Goal: Transaction & Acquisition: Subscribe to service/newsletter

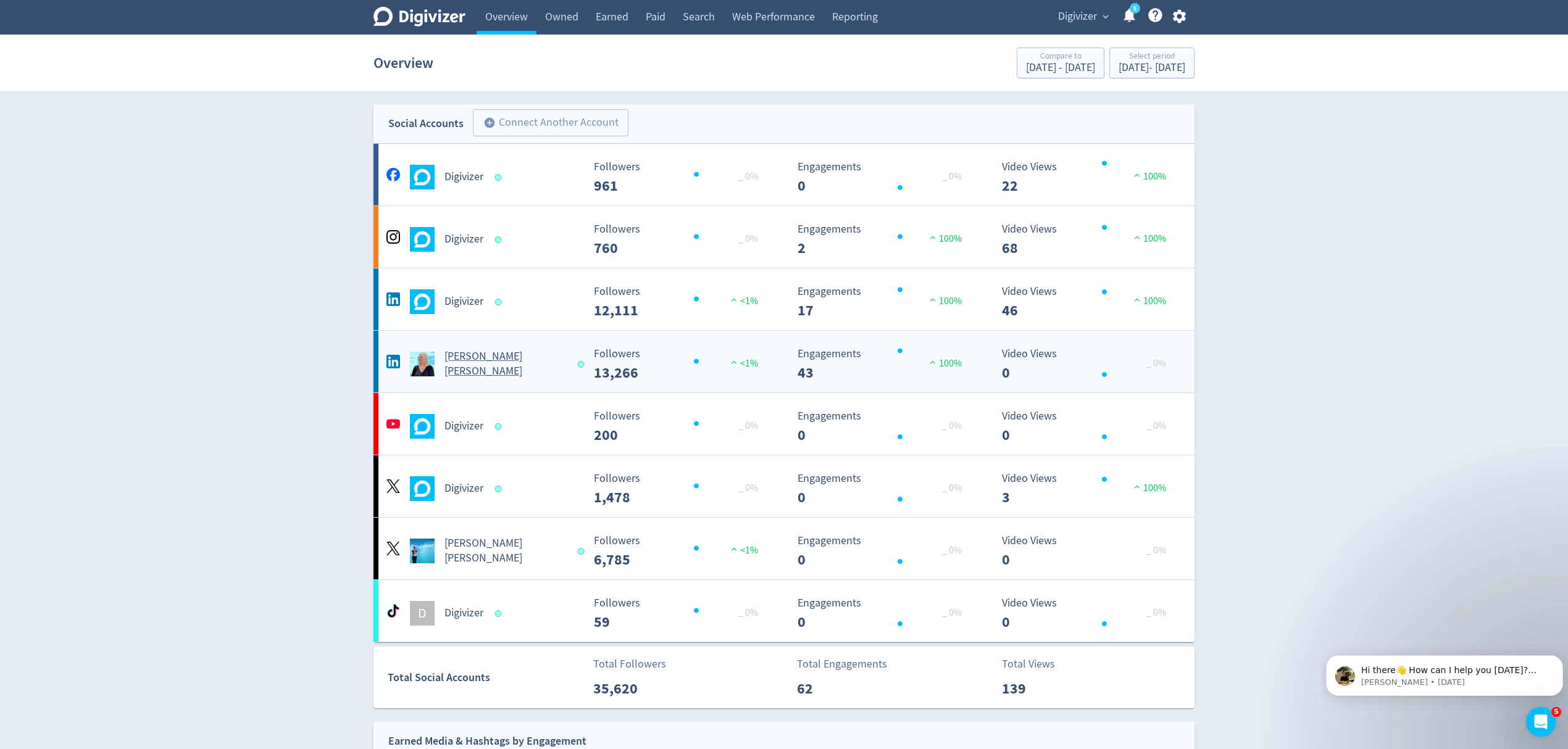
click at [552, 384] on Russo-platform2 "[PERSON_NAME] [PERSON_NAME] Created with Highcharts 10.3.3 Followers 13,266 <1%…" at bounding box center [783, 362] width 821 height 62
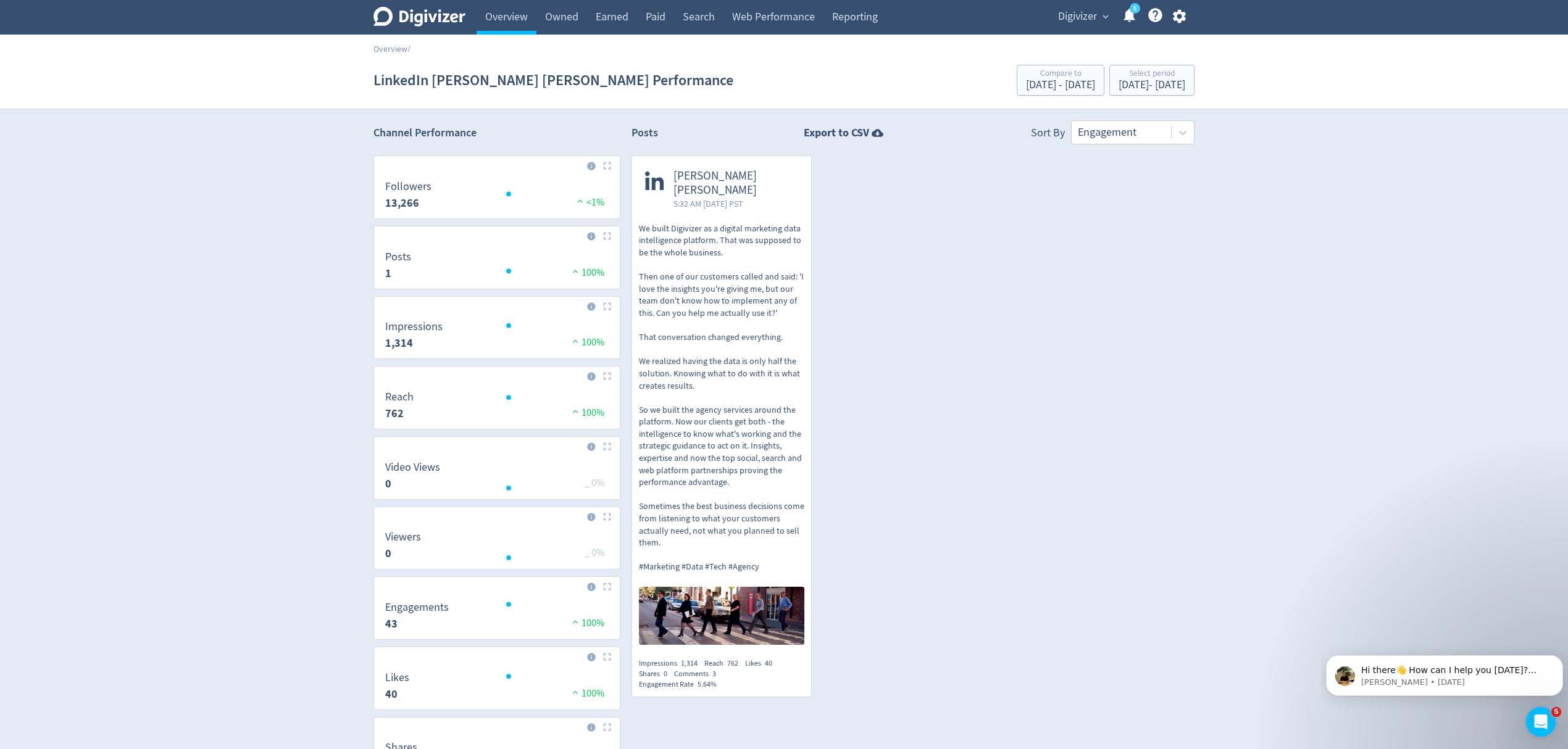
click at [1078, 16] on span "Digivizer" at bounding box center [1077, 17] width 39 height 20
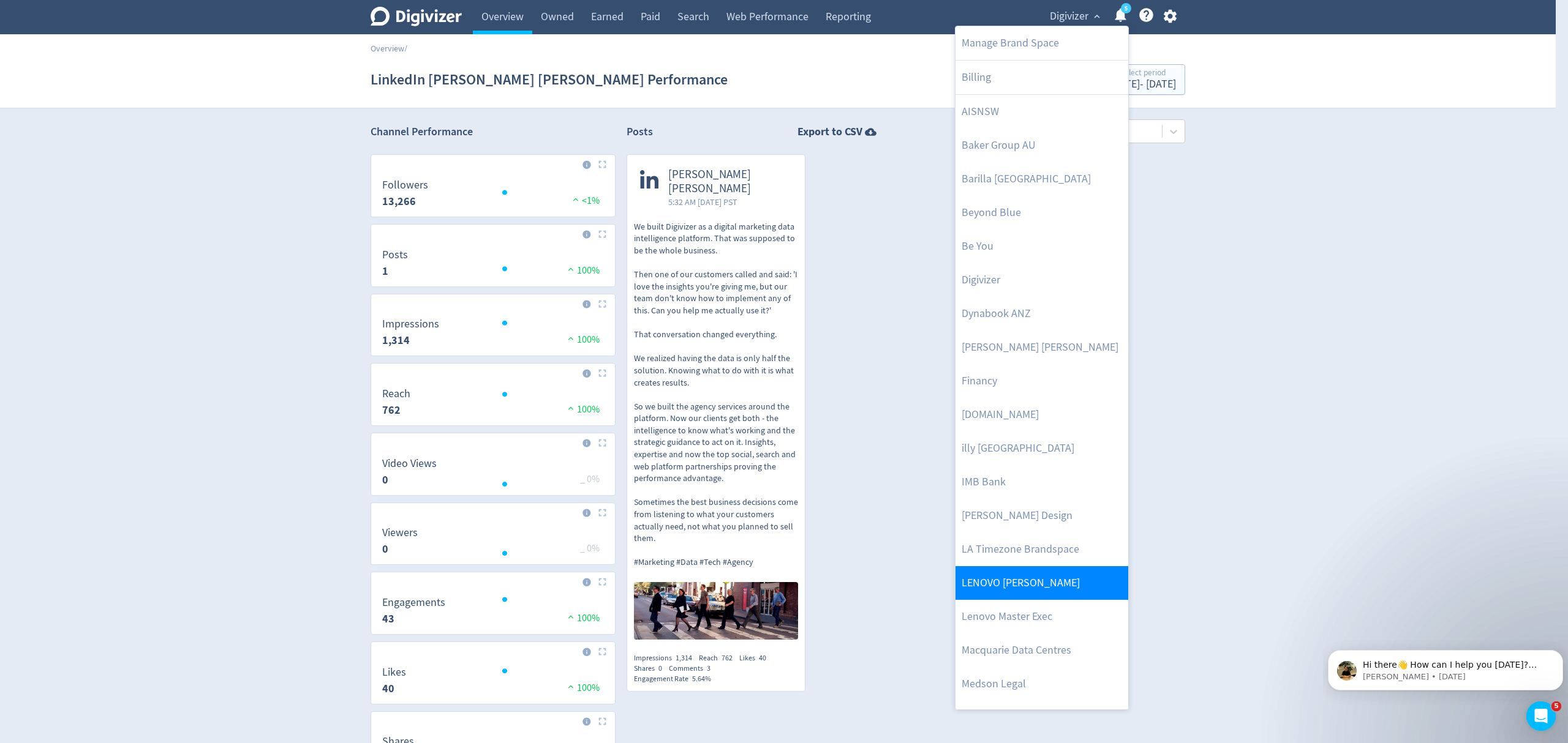
click at [1036, 580] on link "LENOVO [PERSON_NAME]" at bounding box center [1042, 583] width 173 height 34
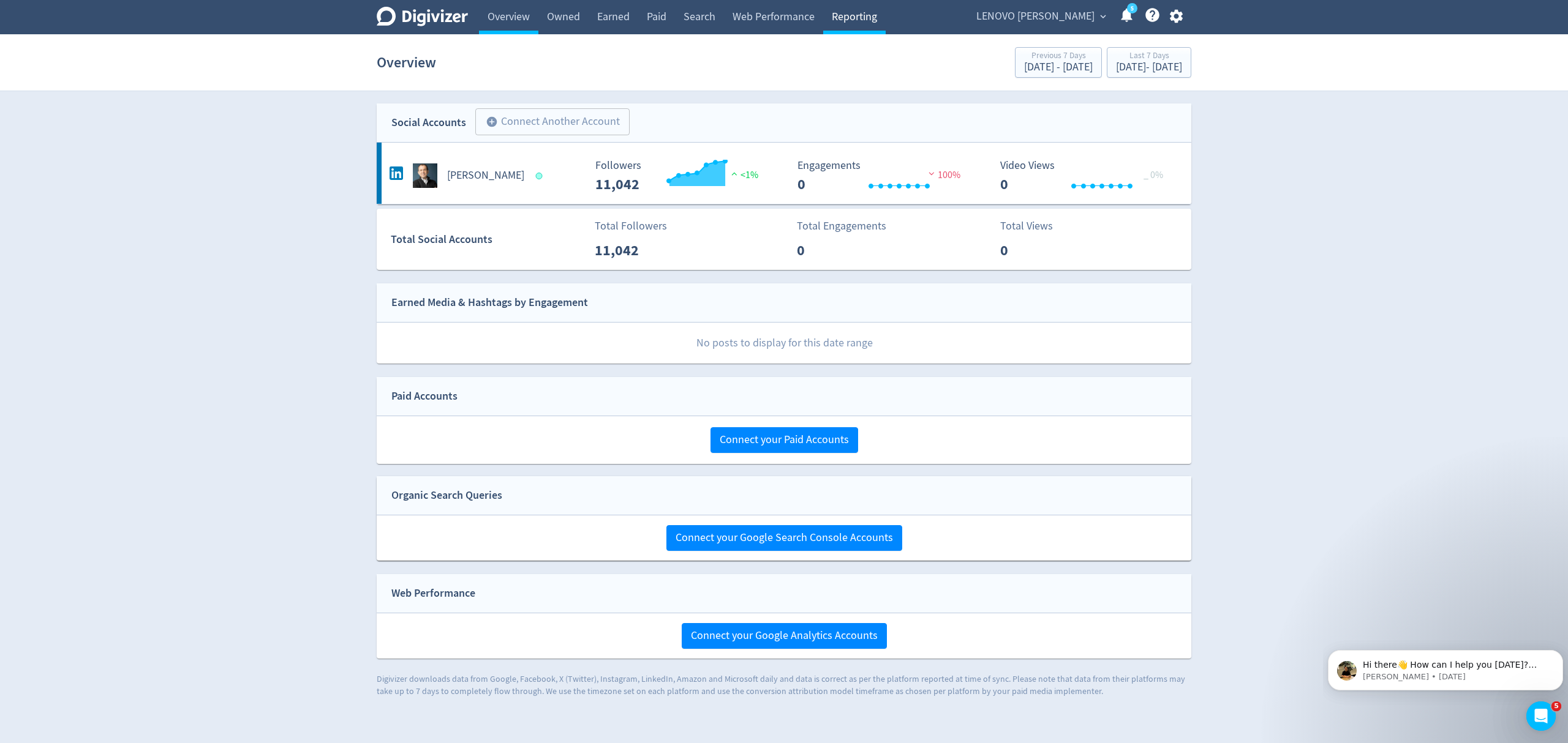
click at [858, 13] on link "Reporting" at bounding box center [854, 17] width 62 height 34
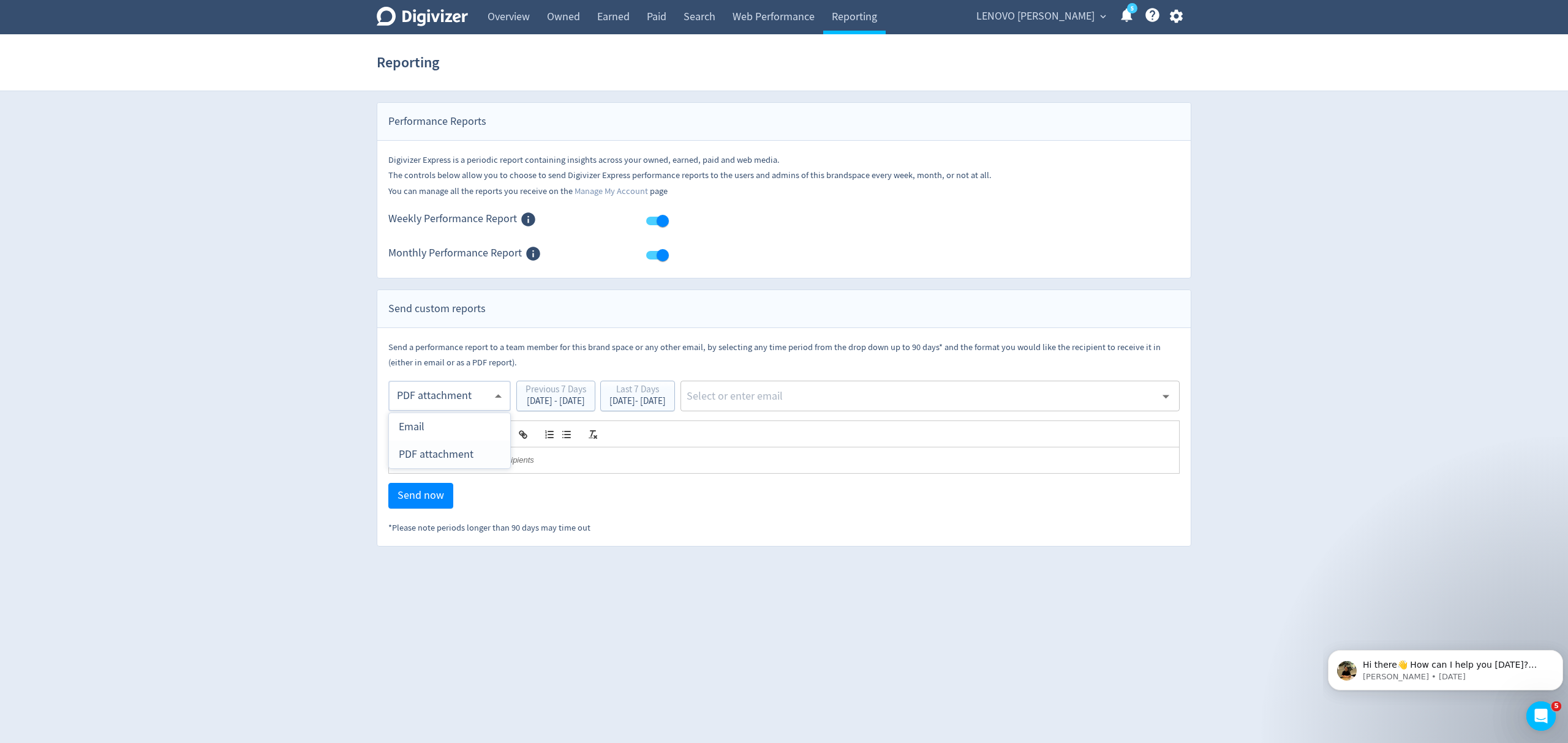
click at [468, 390] on body "Digivizer Logo [PERSON_NAME] Logo Overview Owned Earned Paid Search Web Perform…" at bounding box center [784, 273] width 1568 height 546
drag, startPoint x: 441, startPoint y: 451, endPoint x: 674, endPoint y: 405, distance: 237.5
click at [442, 451] on div "PDF attachment" at bounding box center [449, 454] width 102 height 28
click at [1048, 15] on span "LENOVO [PERSON_NAME]" at bounding box center [1036, 17] width 118 height 20
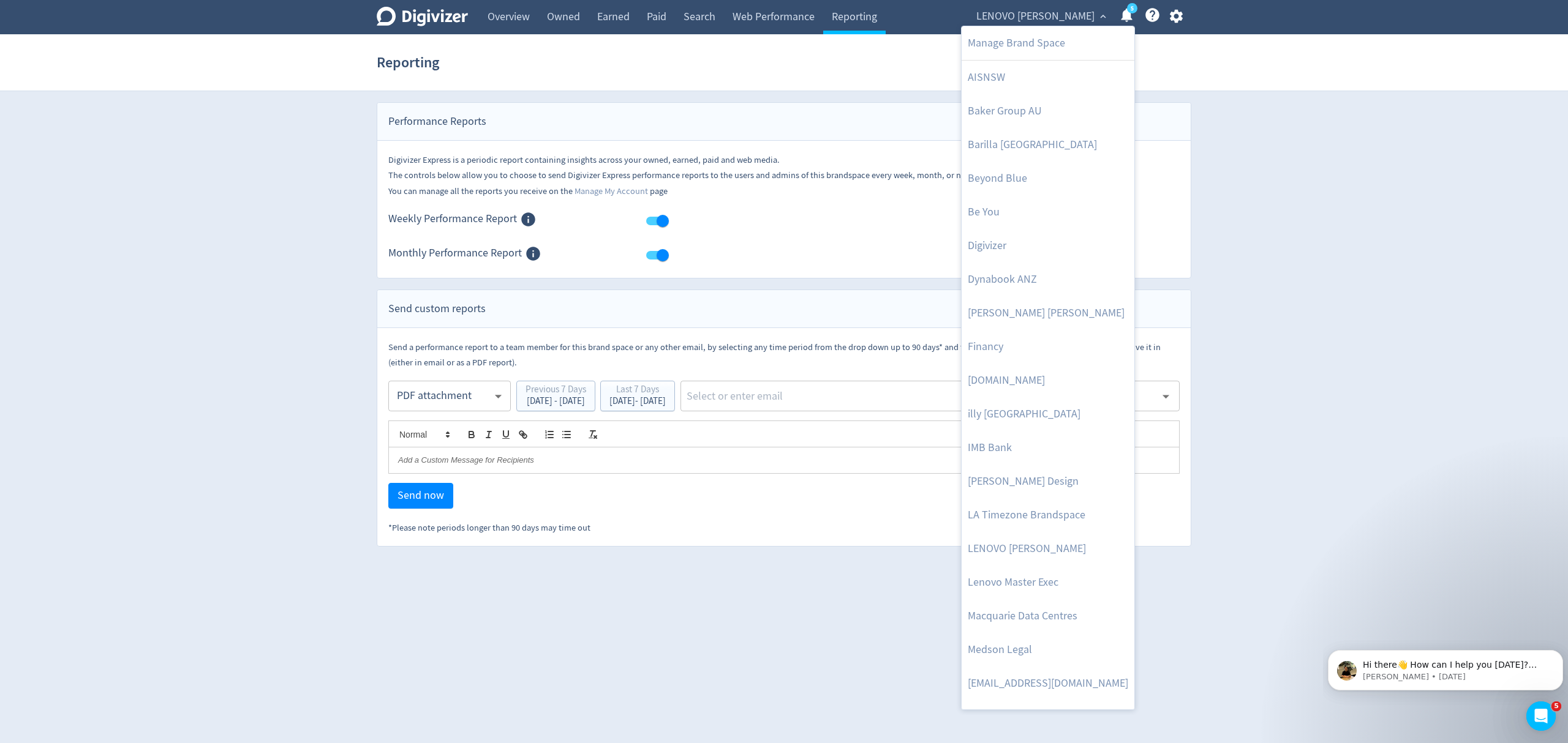
click at [513, 15] on div at bounding box center [784, 371] width 1568 height 743
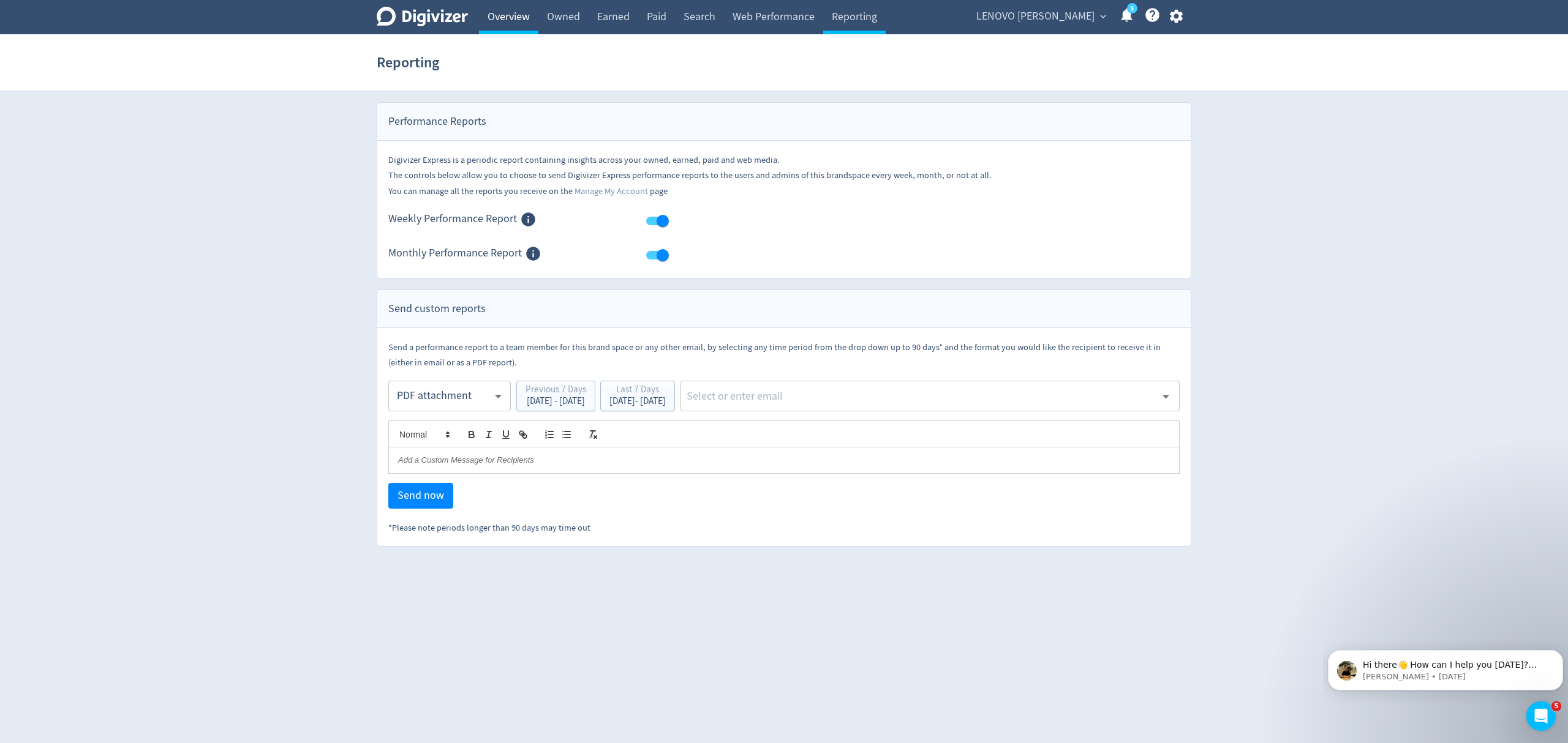
click at [502, 20] on link "Overview" at bounding box center [508, 17] width 59 height 34
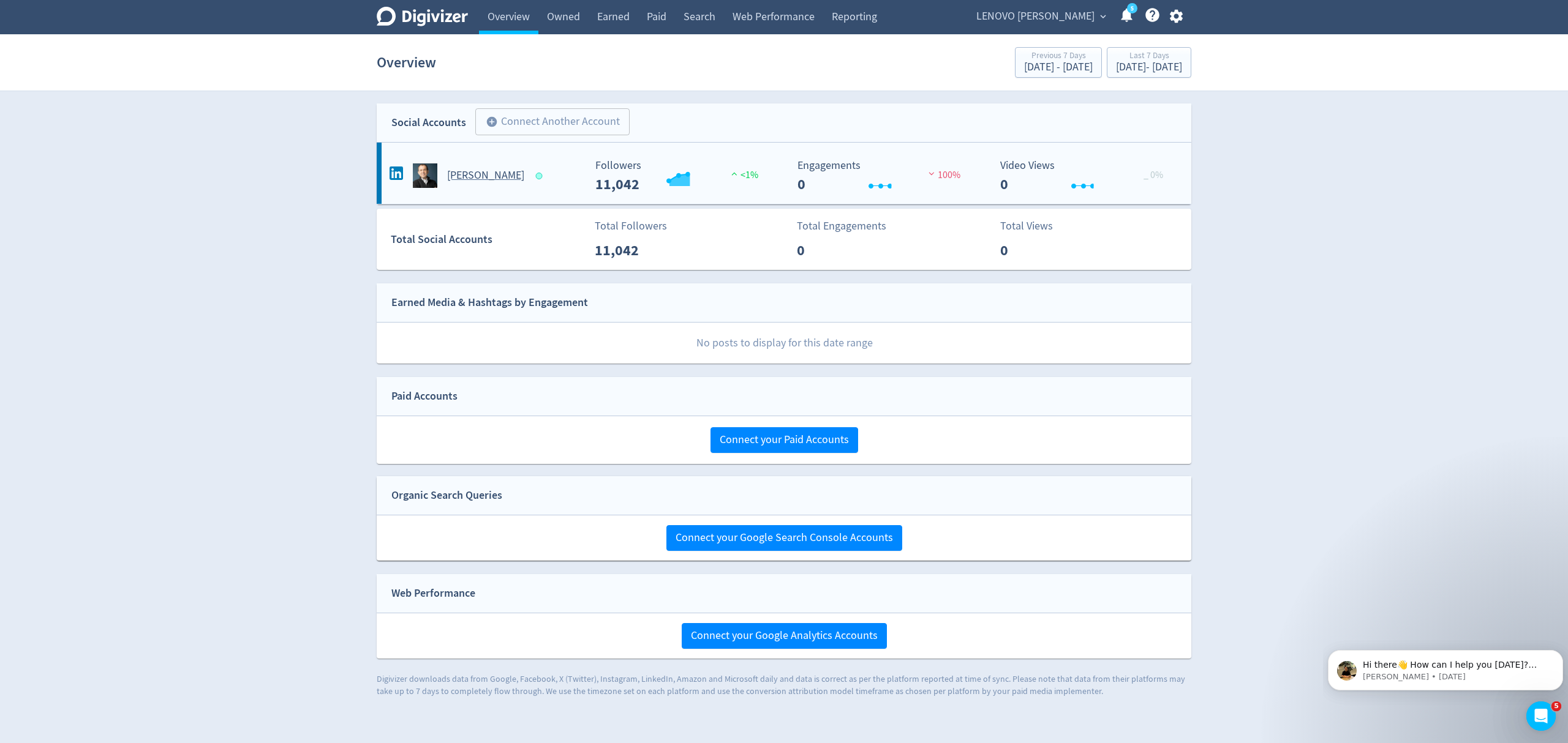
click at [506, 187] on div "[PERSON_NAME]" at bounding box center [485, 175] width 197 height 24
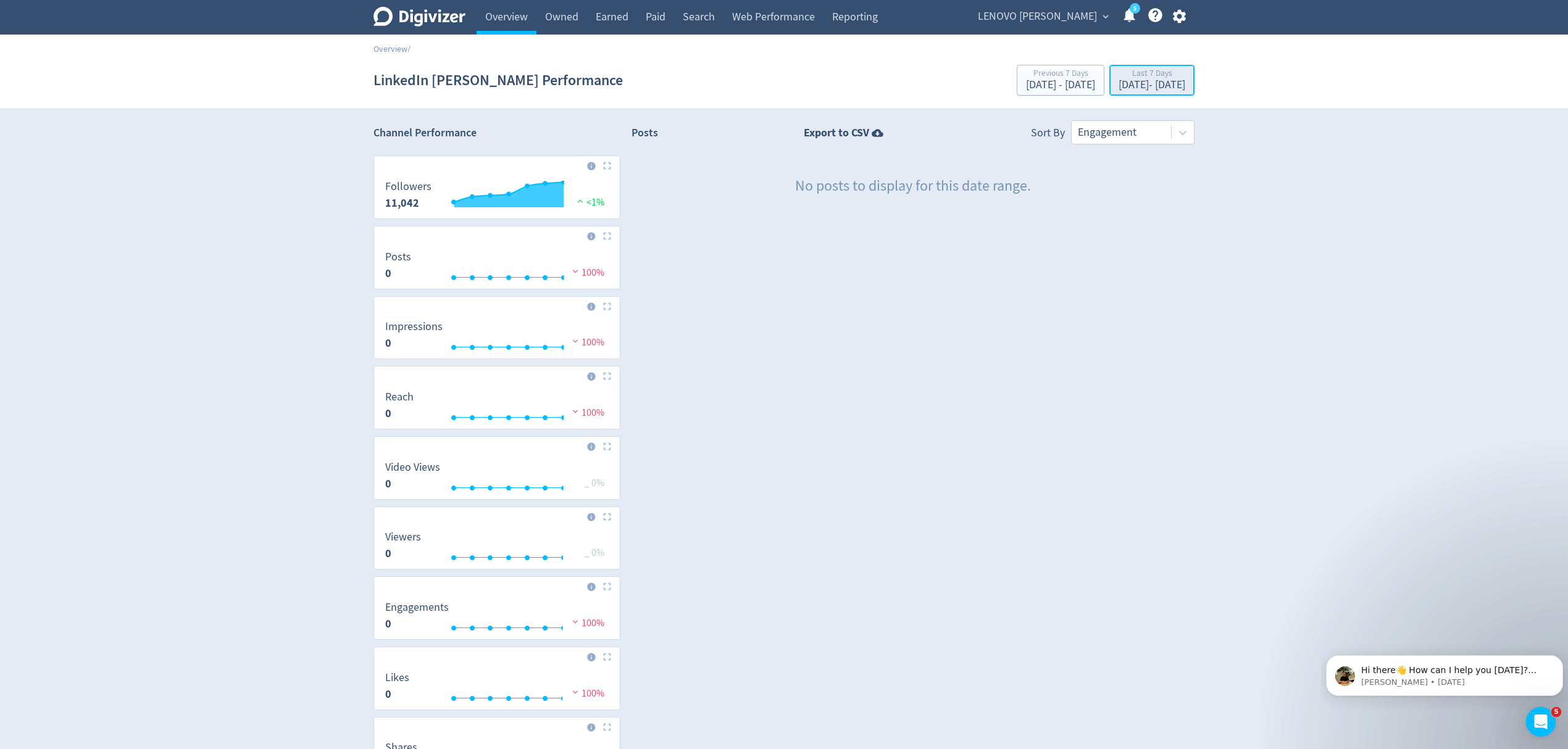
click at [1118, 78] on div "Last 7 Days" at bounding box center [1152, 74] width 67 height 10
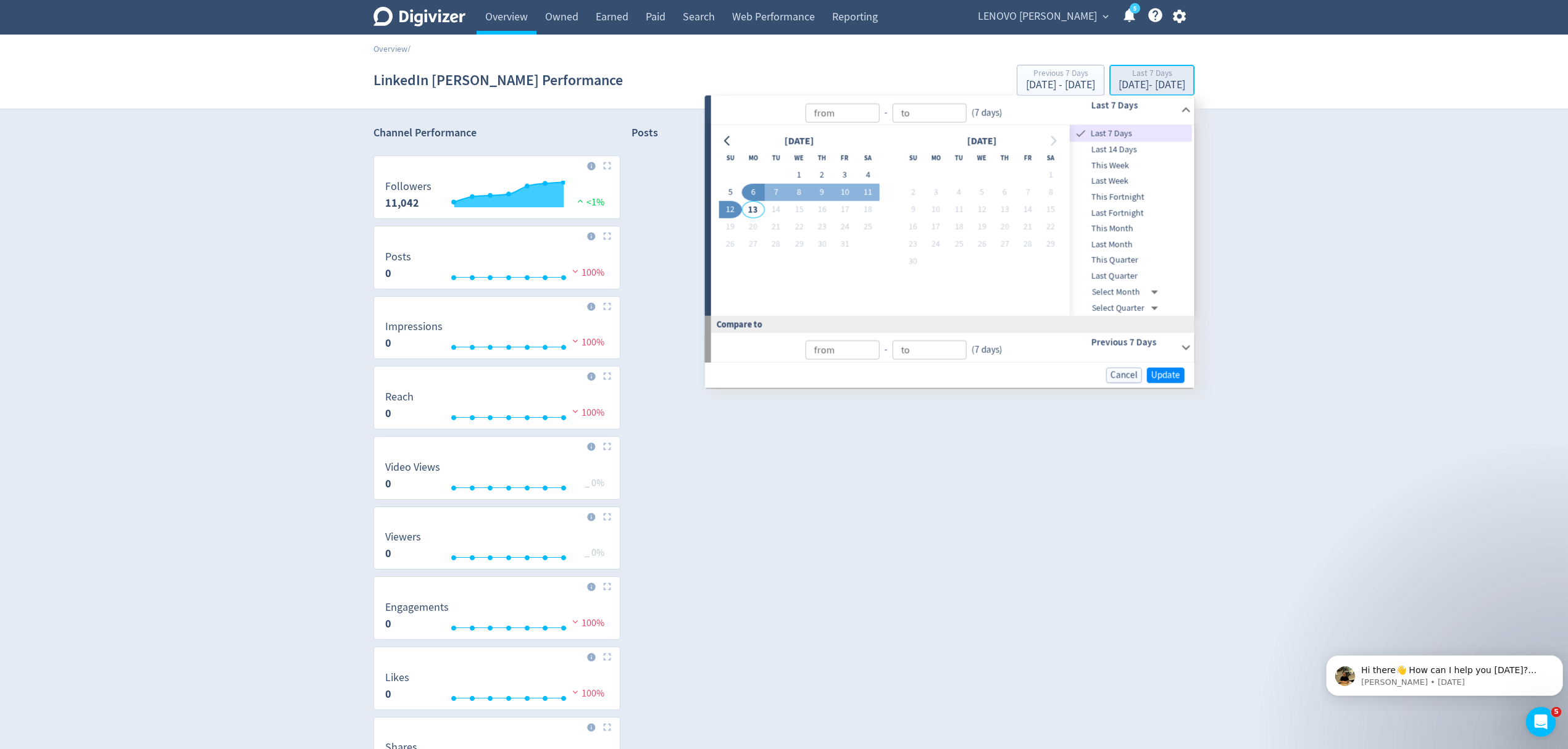
type input "[DATE]"
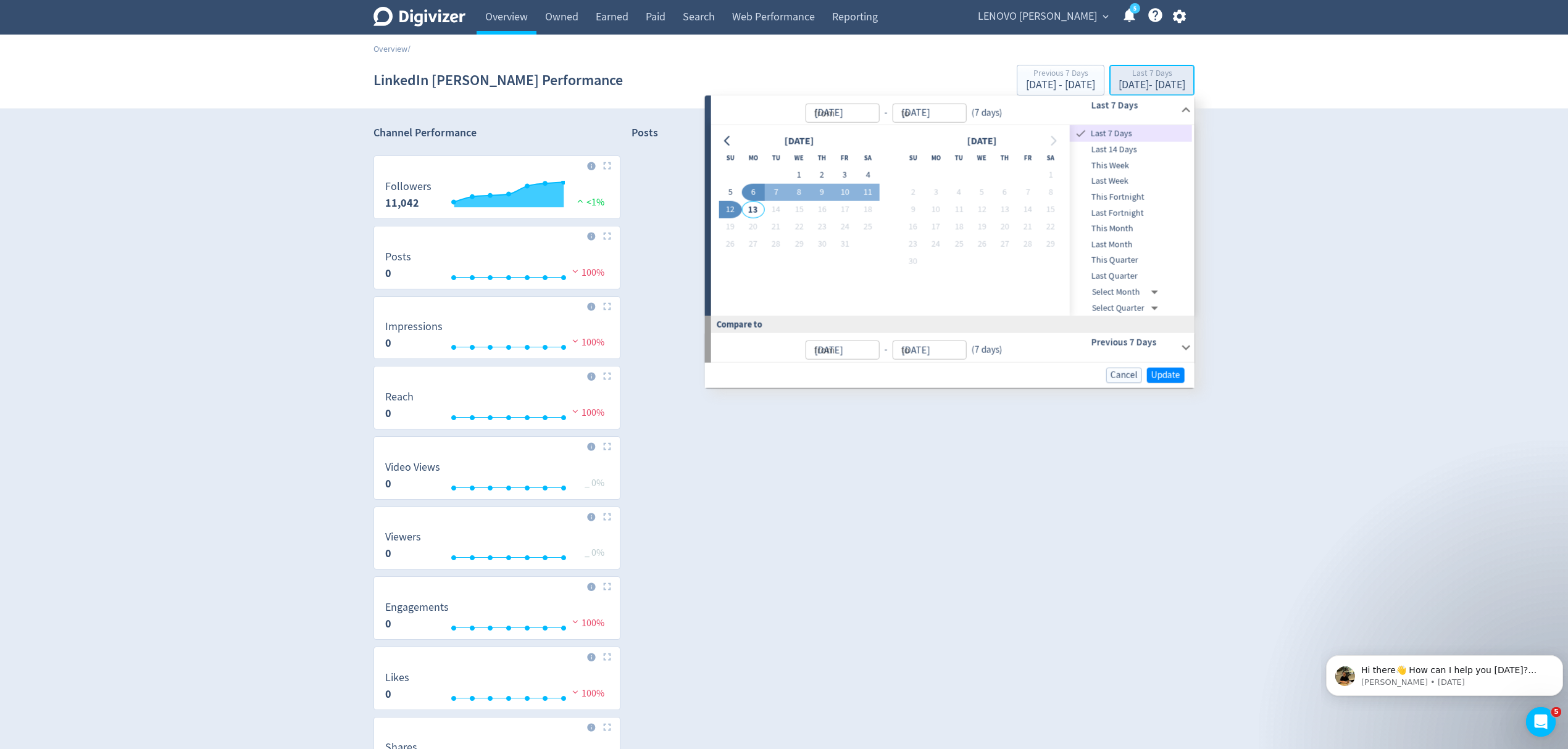
type input "[DATE]"
drag, startPoint x: 977, startPoint y: 173, endPoint x: 917, endPoint y: 193, distance: 63.2
click at [975, 173] on button "1" at bounding box center [981, 175] width 23 height 18
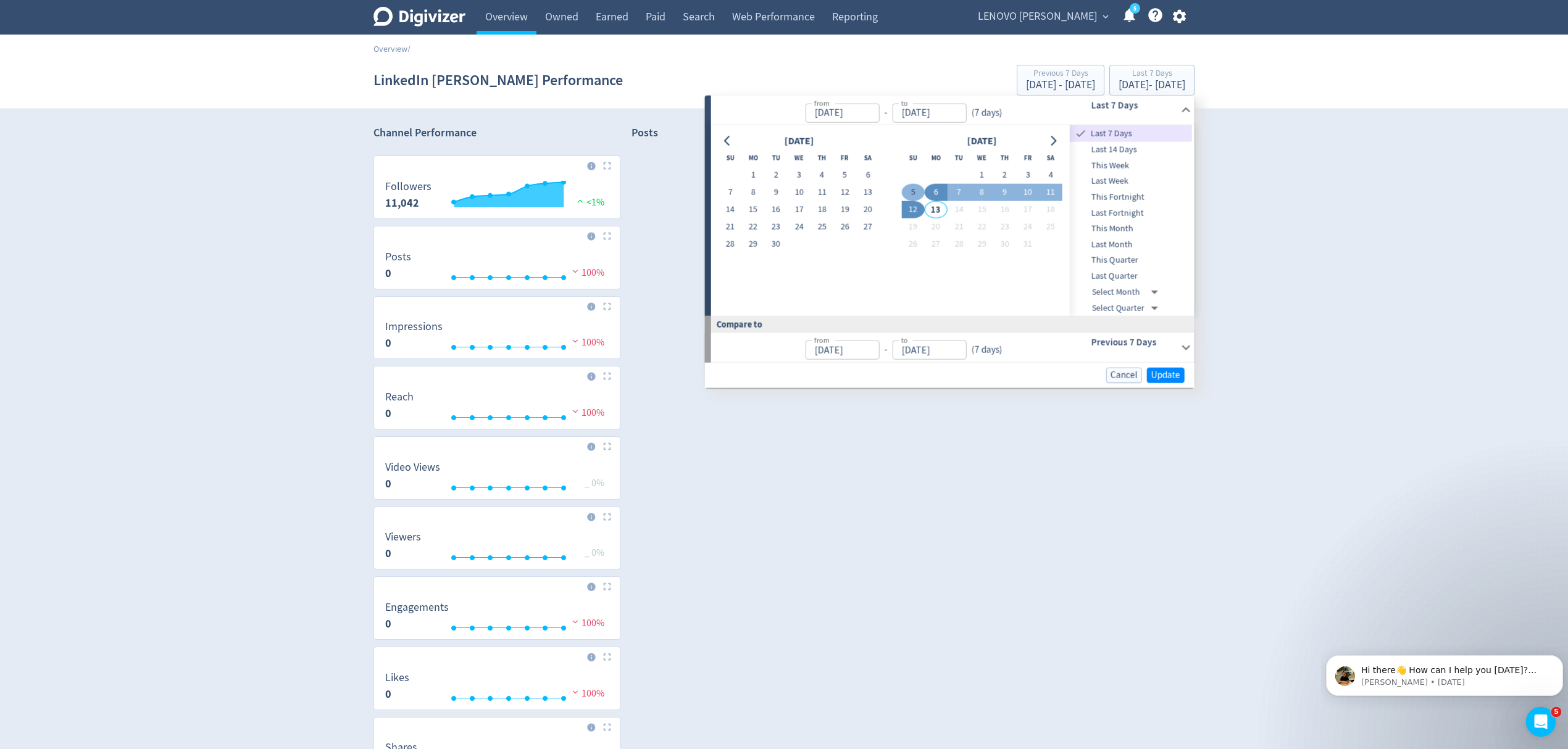
type input "[DATE]"
click at [914, 193] on button "5" at bounding box center [912, 193] width 23 height 18
type input "[DATE]"
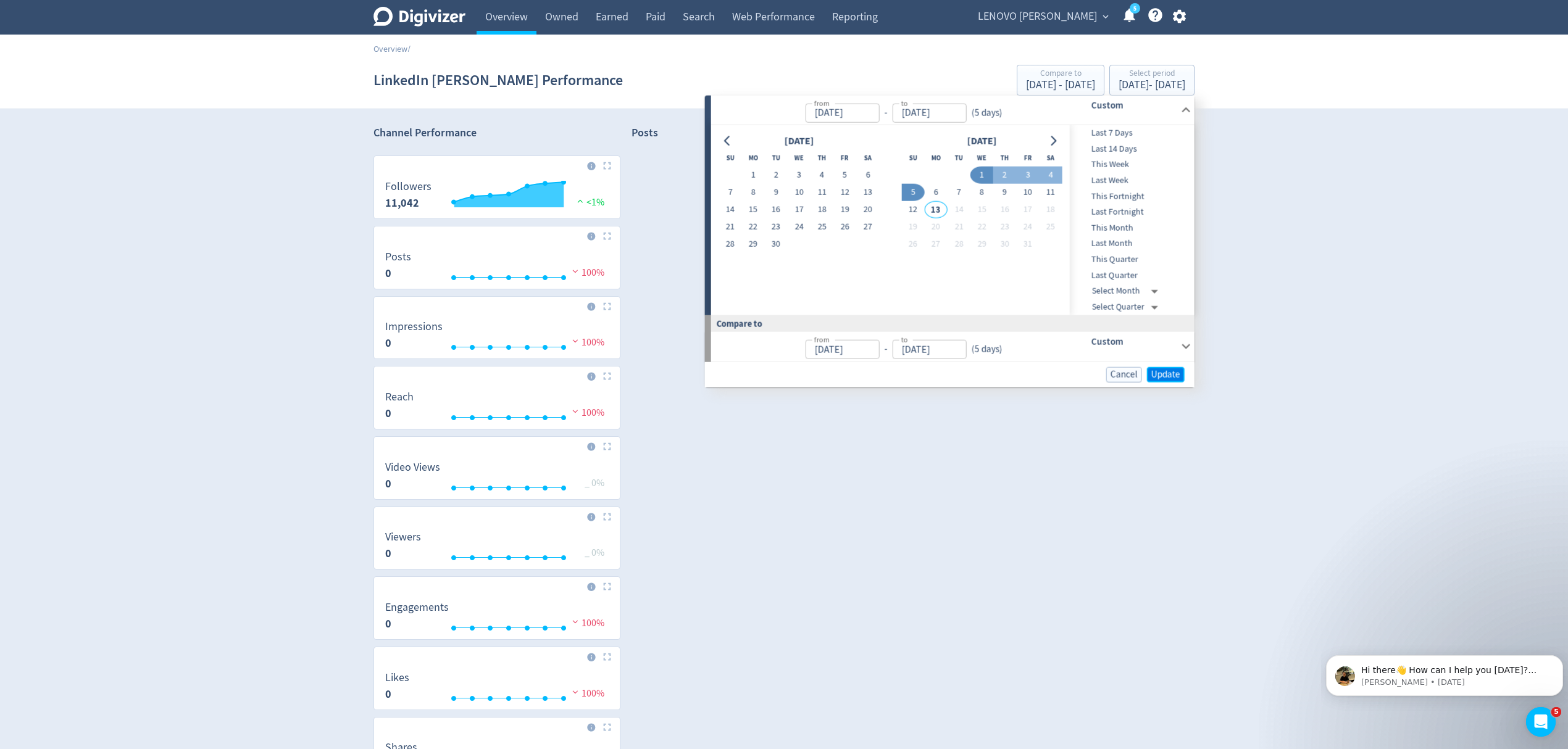
click at [1156, 376] on span "Update" at bounding box center [1165, 374] width 29 height 10
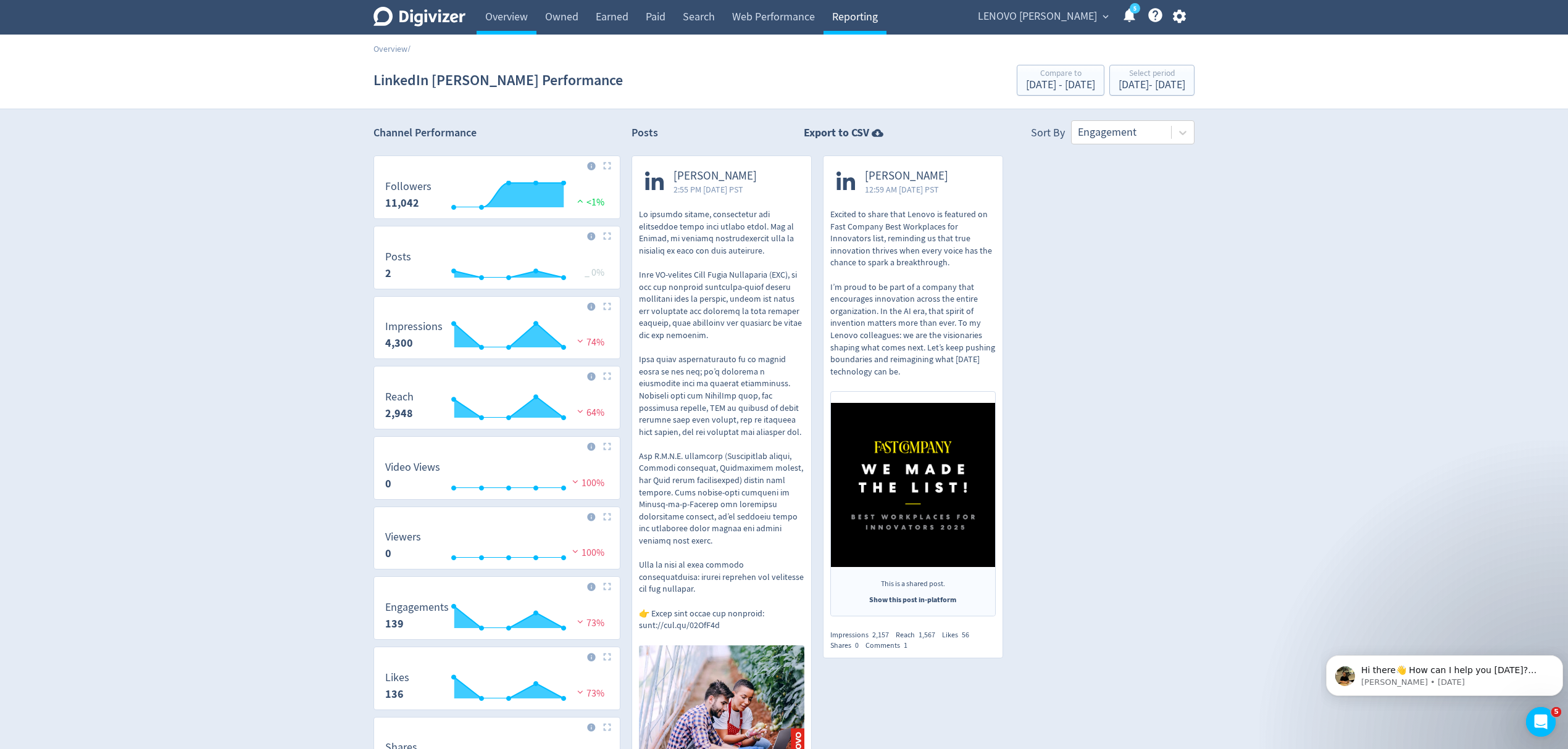
click at [853, 21] on link "Reporting" at bounding box center [854, 17] width 63 height 34
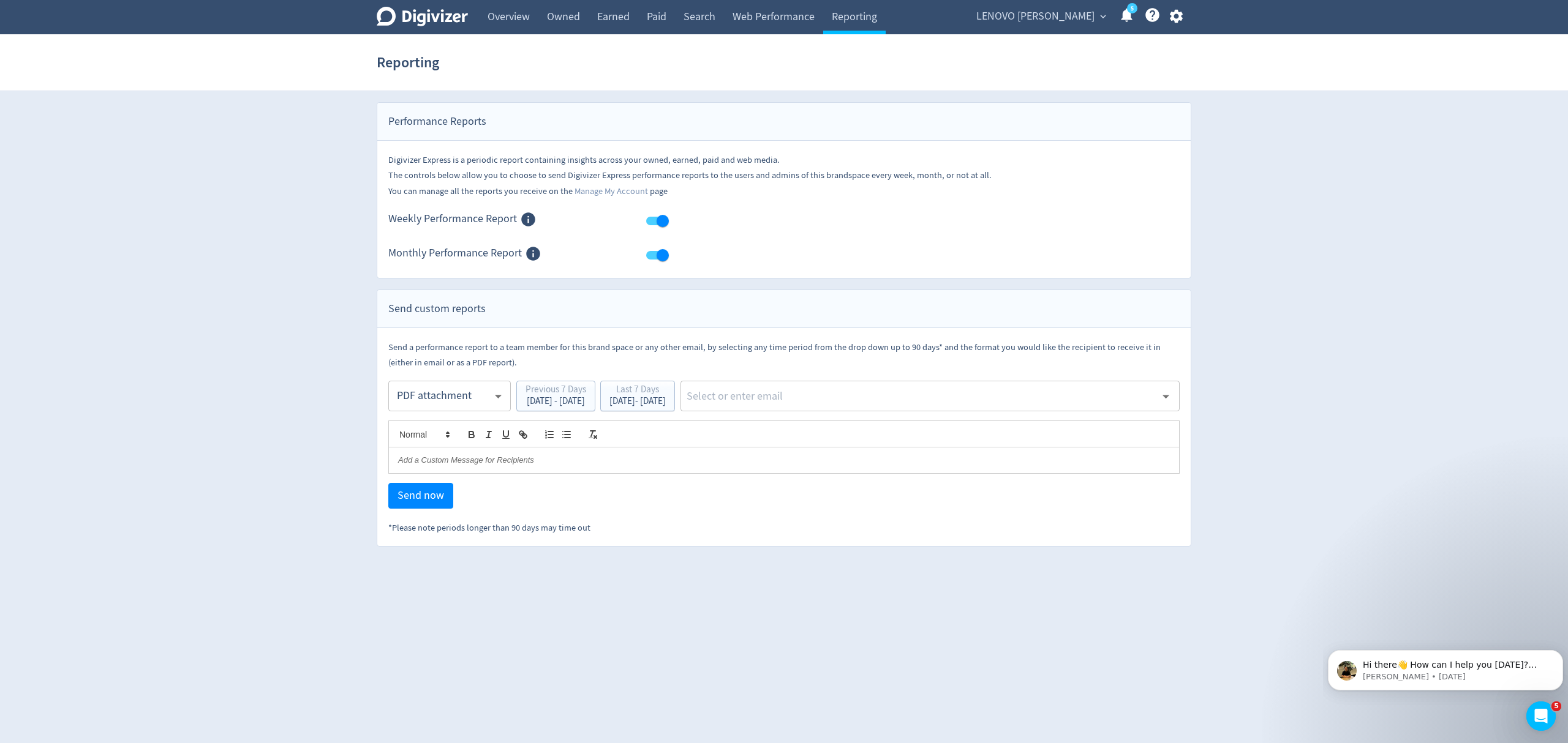
click at [413, 392] on body "Digivizer Logo [PERSON_NAME] Logo Overview Owned Earned Paid Search Web Perform…" at bounding box center [784, 273] width 1568 height 546
click at [424, 456] on div "PDF attachment" at bounding box center [449, 454] width 102 height 28
click at [666, 402] on div "[DATE] - [DATE]" at bounding box center [637, 401] width 56 height 9
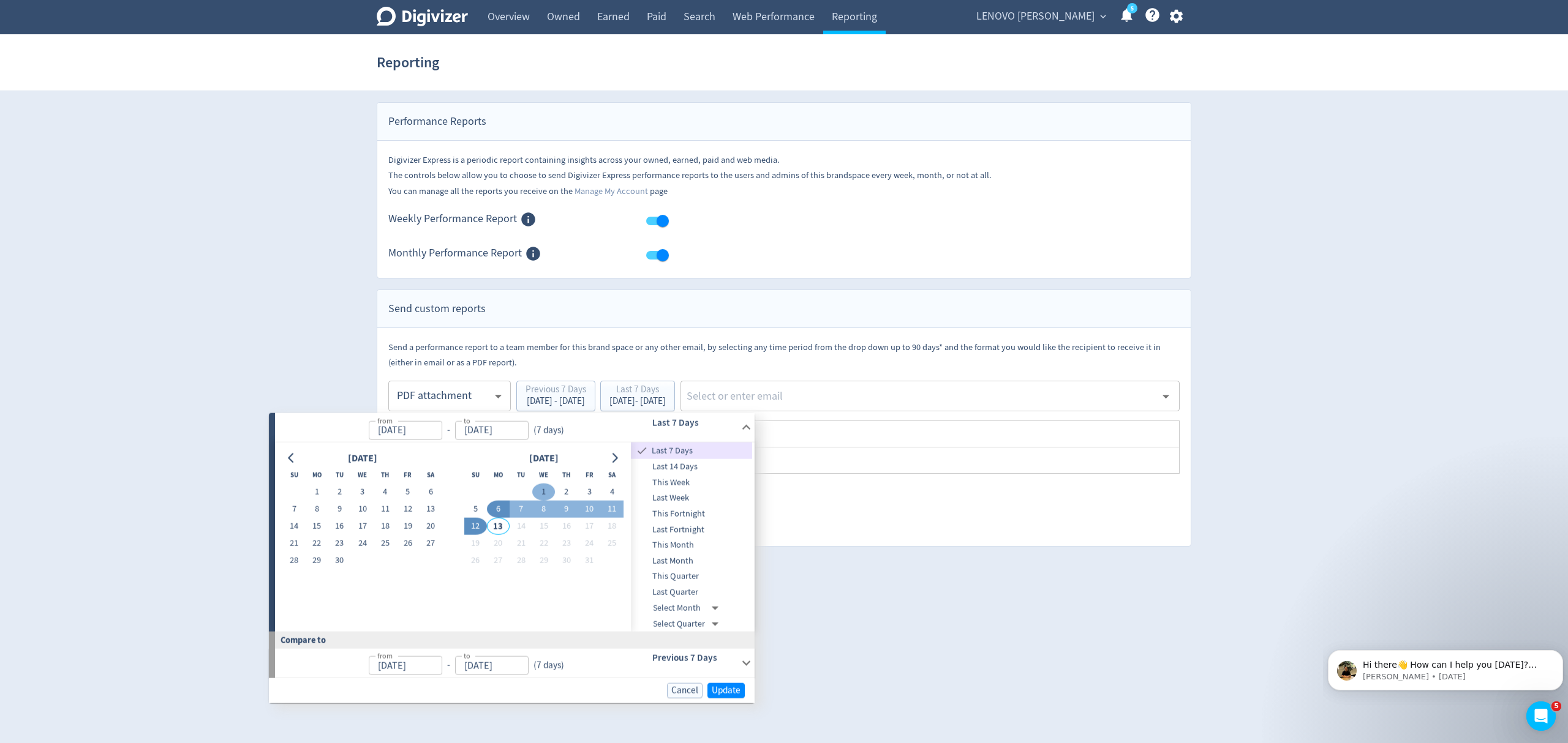
click at [539, 490] on button "1" at bounding box center [543, 493] width 23 height 17
type input "[DATE]"
click at [720, 685] on span "Update" at bounding box center [721, 690] width 28 height 9
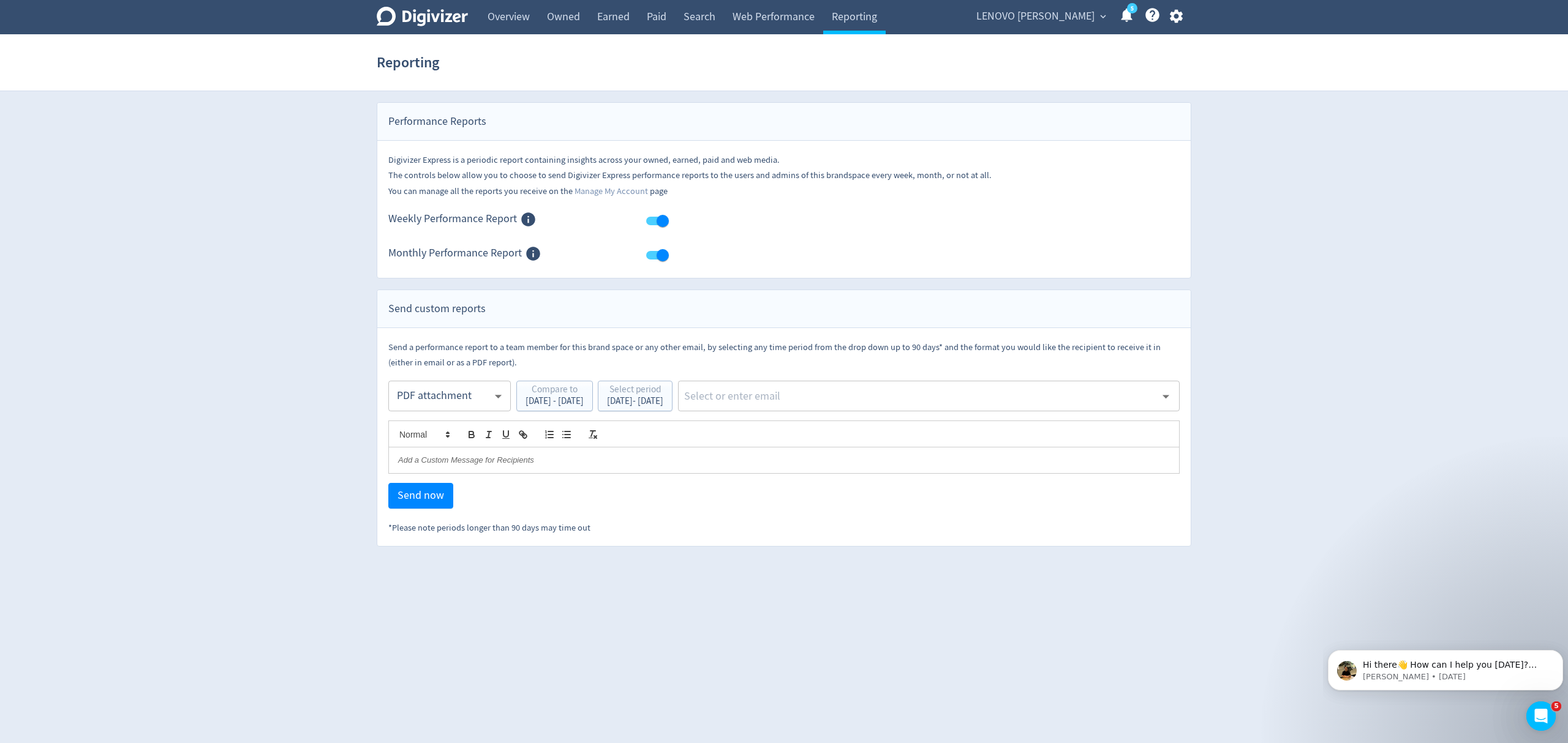
click at [841, 390] on input "text" at bounding box center [919, 396] width 473 height 18
type input "malyn"
click at [825, 422] on li "[EMAIL_ADDRESS][PERSON_NAME][DOMAIN_NAME]" at bounding box center [967, 430] width 424 height 24
click at [419, 500] on span "Send now" at bounding box center [420, 496] width 47 height 11
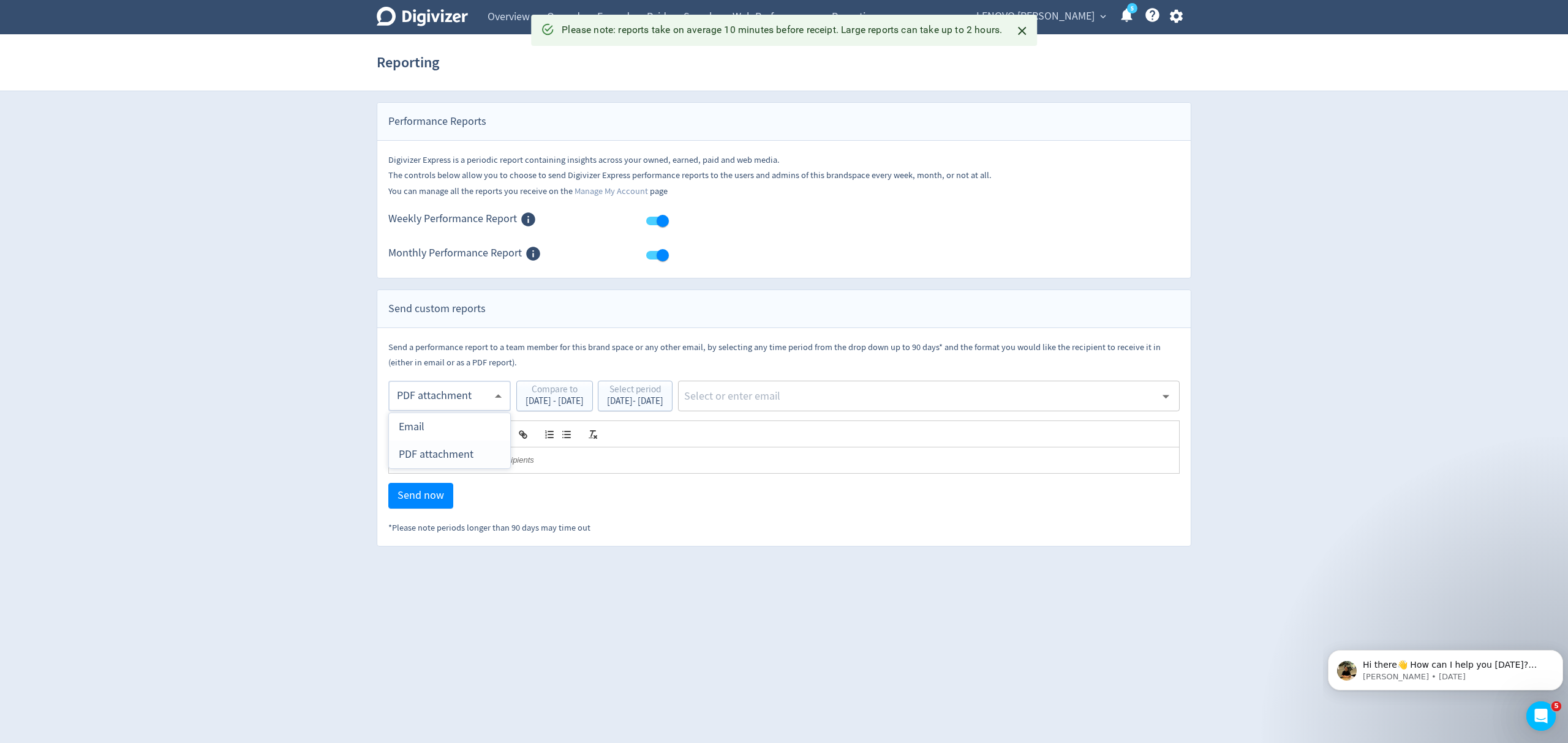
click at [467, 400] on body "Digivizer Logo [PERSON_NAME] Logo Overview Owned Earned Paid Search Web Perform…" at bounding box center [784, 273] width 1568 height 546
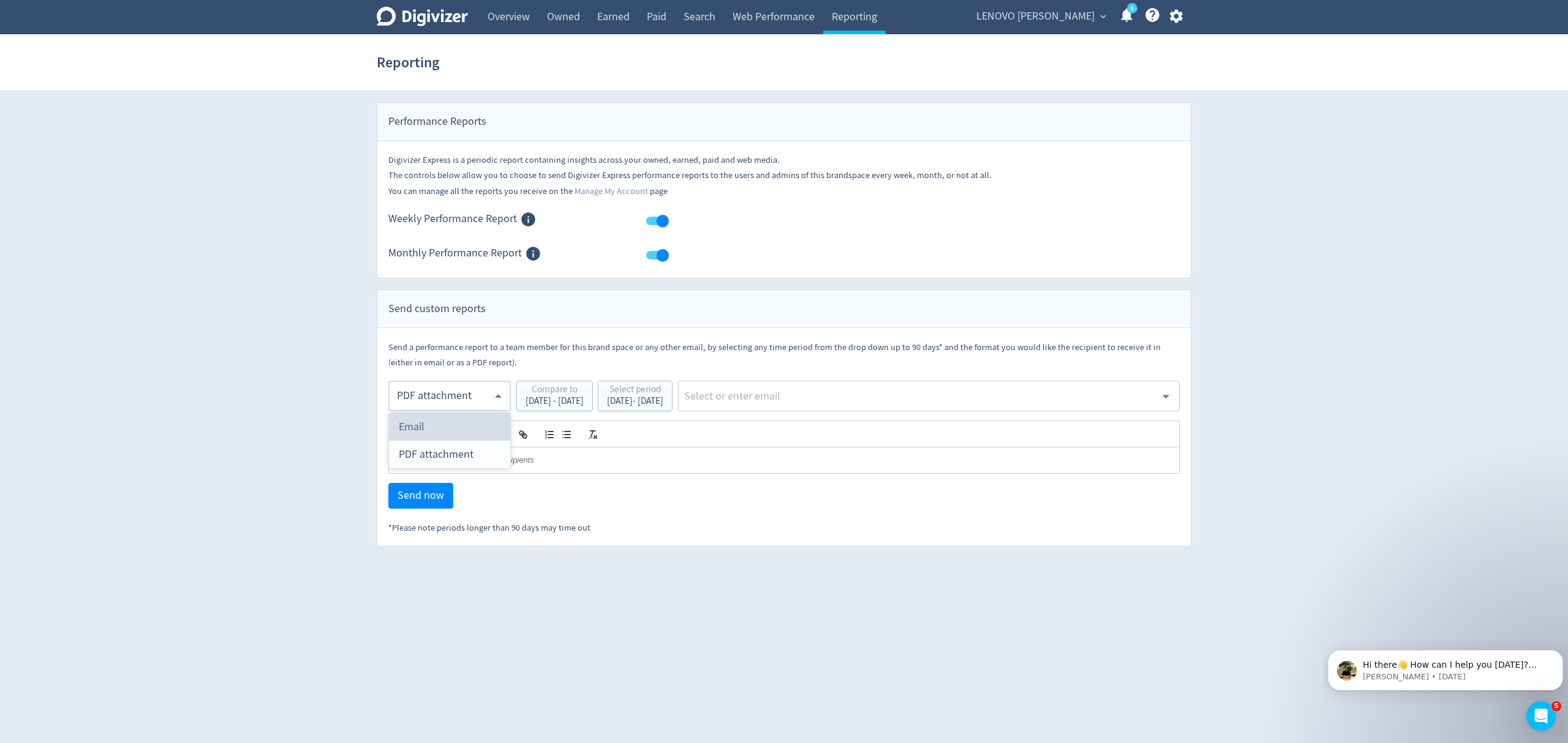
click at [449, 432] on div "Email" at bounding box center [449, 426] width 102 height 28
type input "html"
click at [819, 397] on input "text" at bounding box center [919, 396] width 473 height 18
type input "malyn"
click at [829, 435] on li "[EMAIL_ADDRESS][PERSON_NAME][DOMAIN_NAME]" at bounding box center [967, 430] width 424 height 24
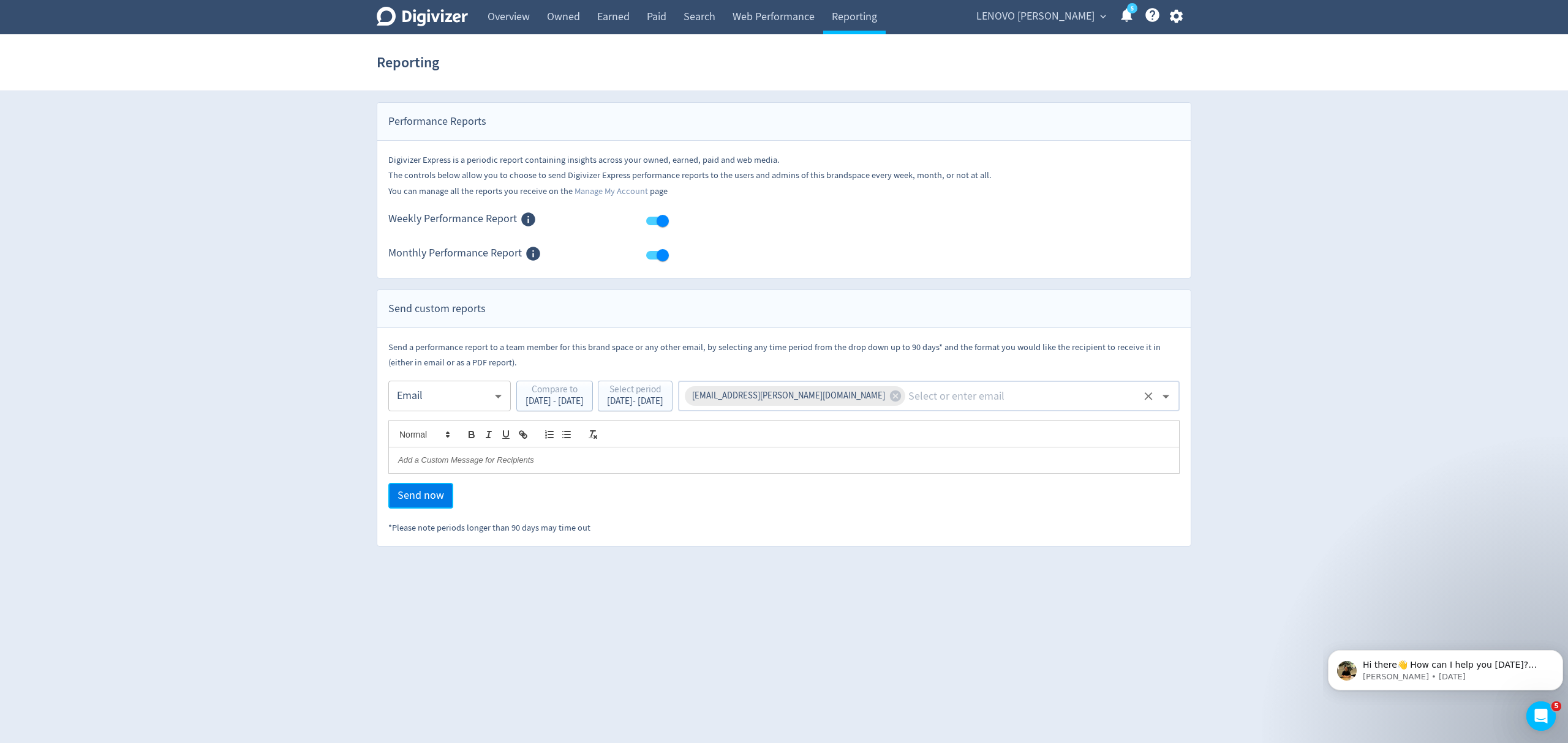
click at [407, 495] on span "Send now" at bounding box center [420, 496] width 47 height 11
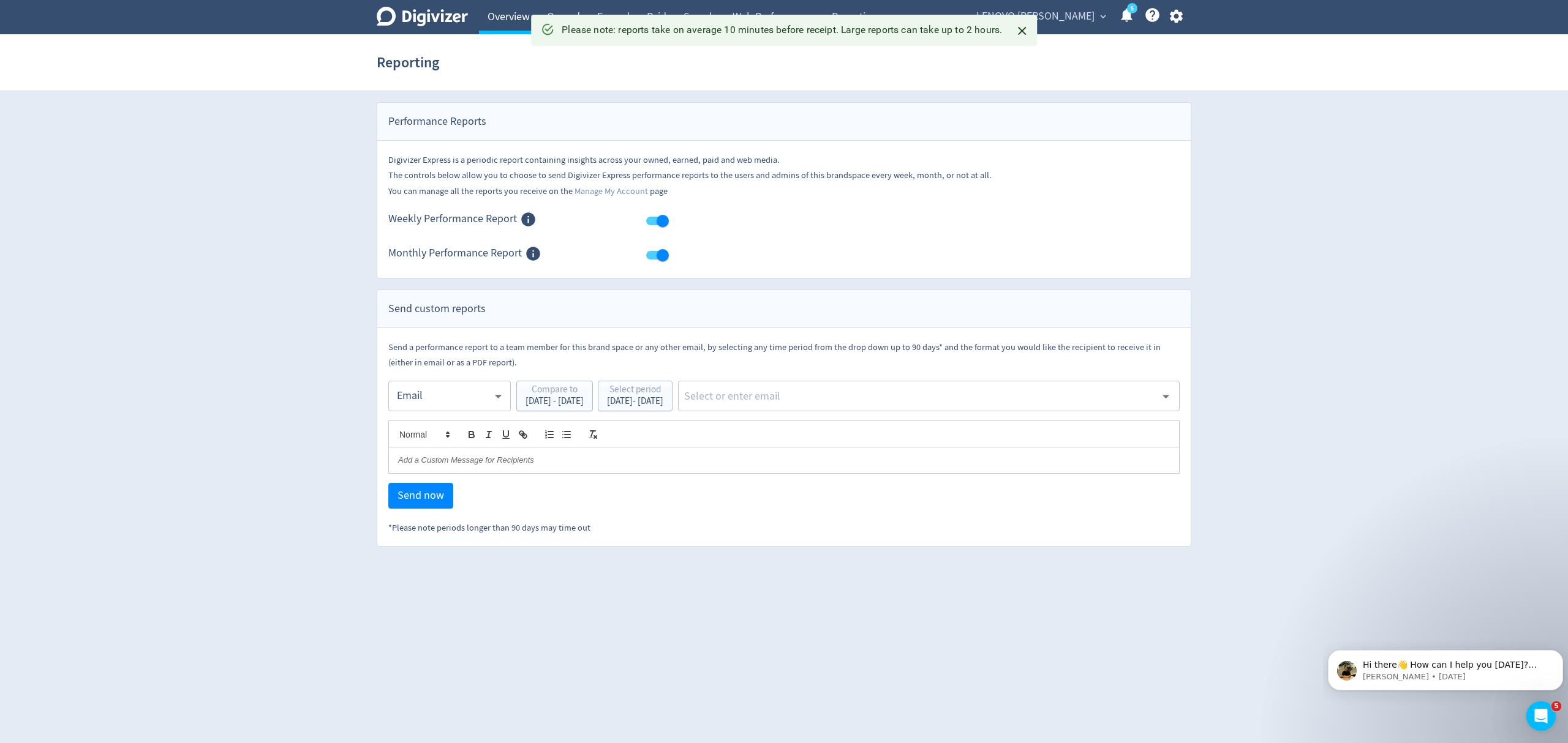
click at [503, 24] on link "Overview" at bounding box center [508, 17] width 59 height 34
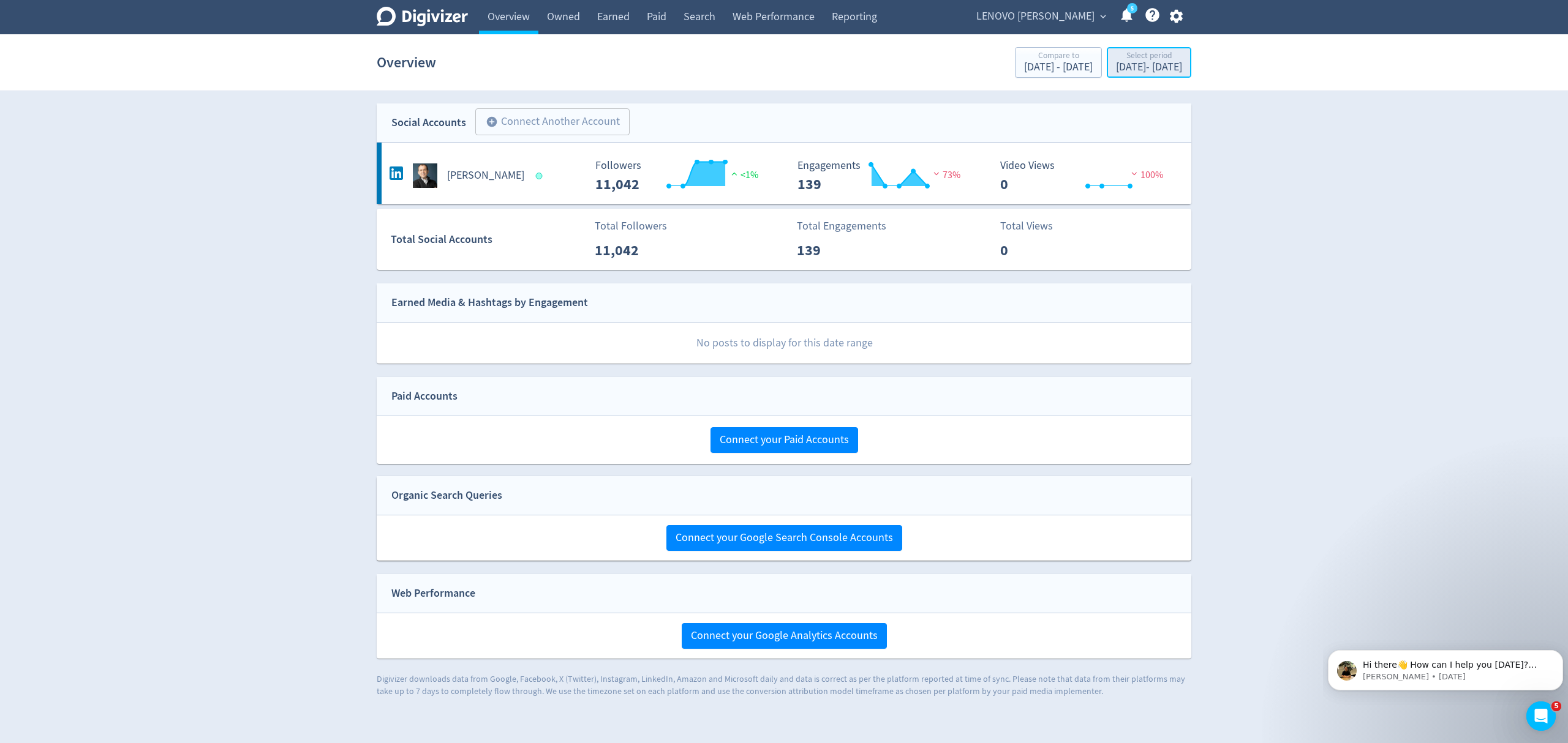
click at [1121, 72] on div "[DATE] - [DATE]" at bounding box center [1149, 67] width 66 height 11
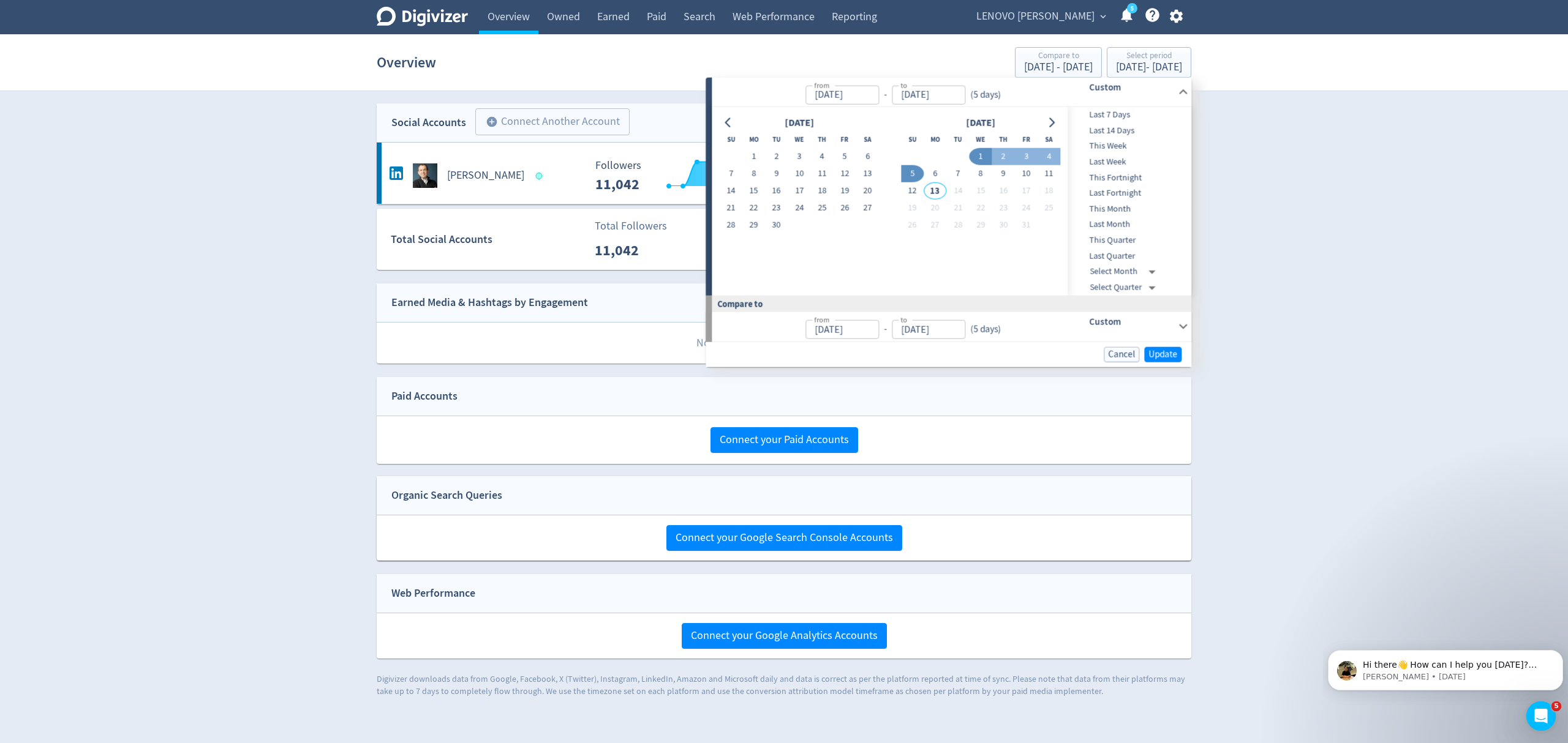
click at [978, 152] on button "1" at bounding box center [980, 157] width 23 height 17
type input "[DATE]"
click at [978, 152] on button "1" at bounding box center [980, 157] width 23 height 17
type input "[DATE]"
click at [1174, 353] on span "Update" at bounding box center [1163, 355] width 28 height 9
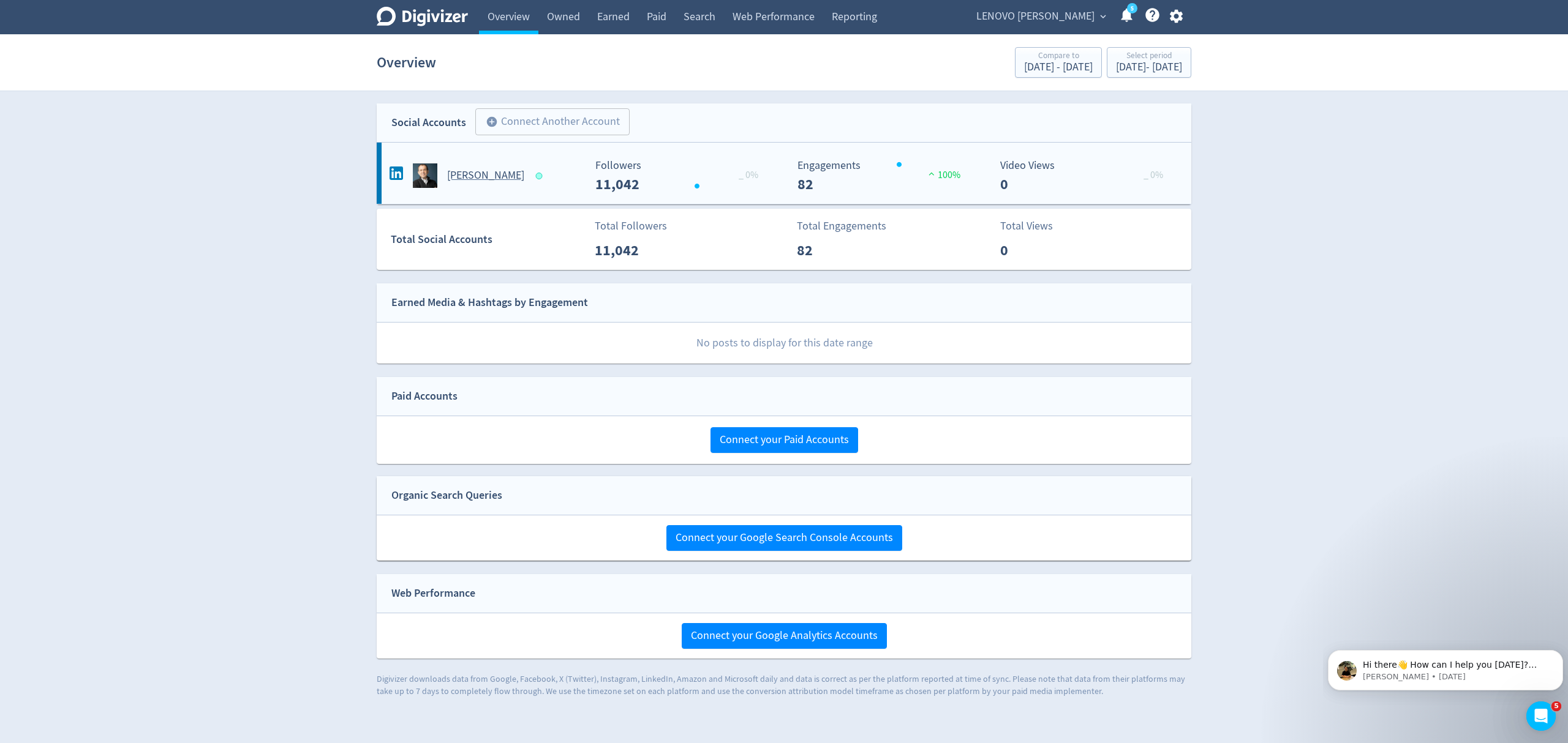
click at [558, 179] on div "[PERSON_NAME]" at bounding box center [485, 175] width 197 height 24
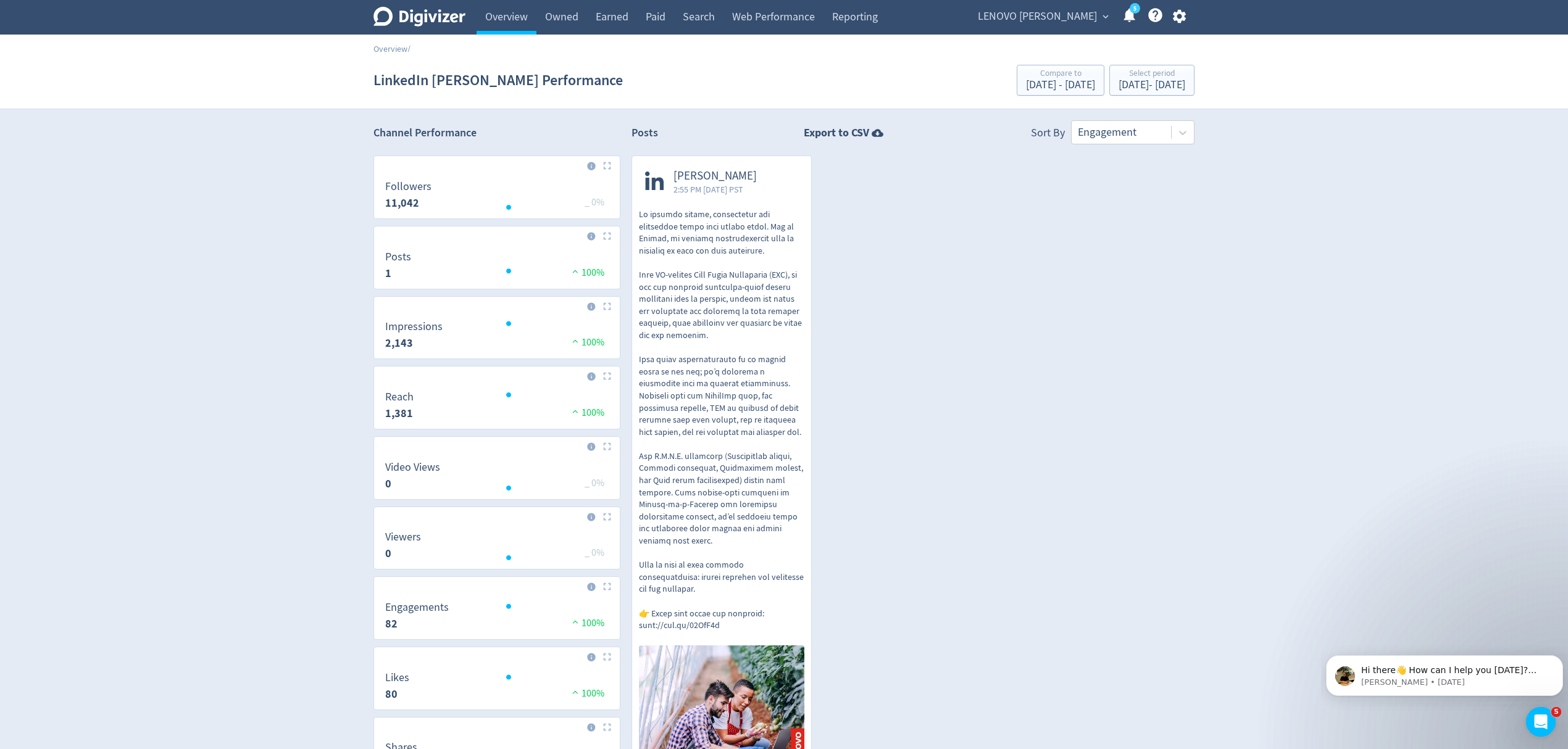
click at [751, 255] on p at bounding box center [722, 420] width 166 height 423
click at [507, 18] on link "Overview" at bounding box center [506, 17] width 60 height 34
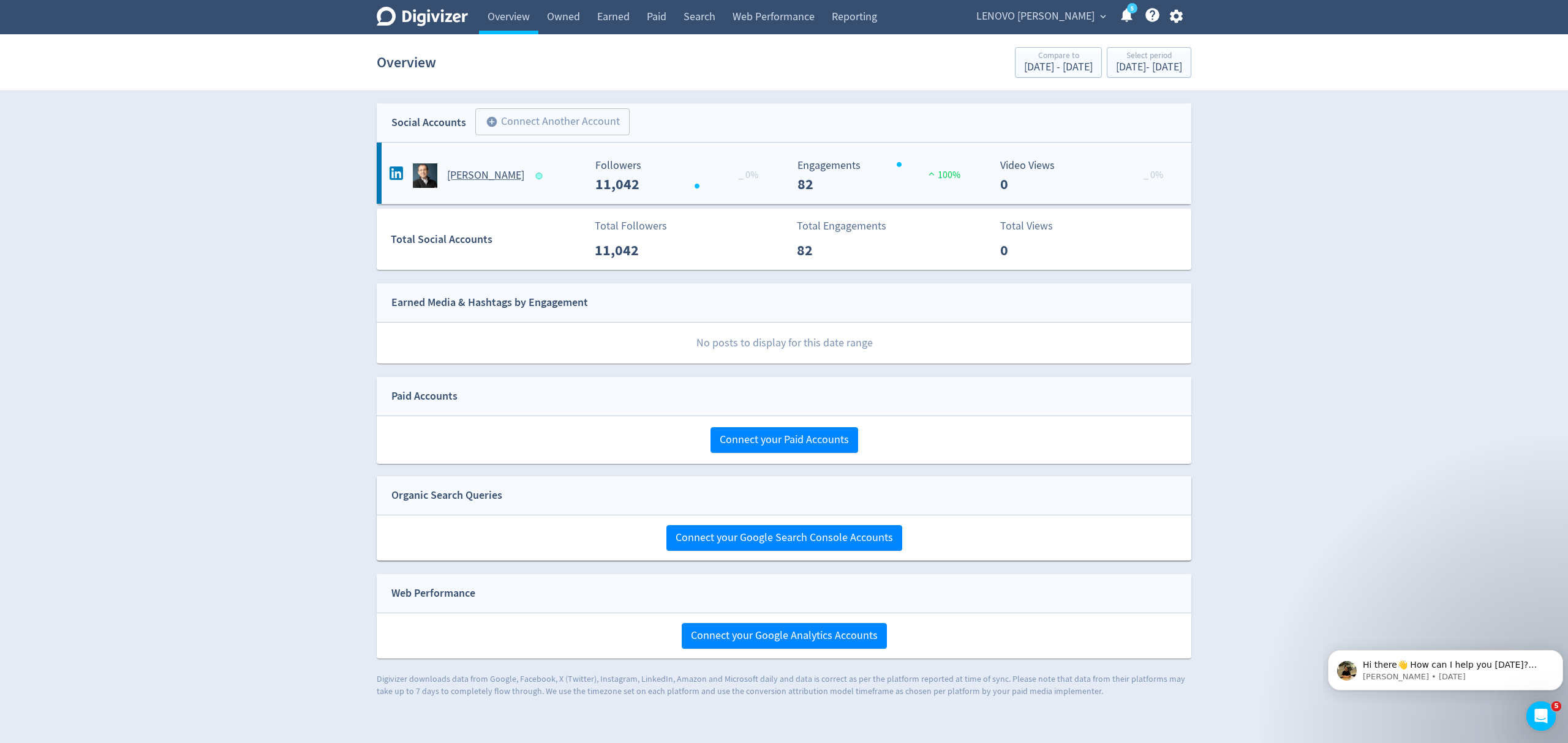
click at [547, 179] on div "[PERSON_NAME]" at bounding box center [485, 175] width 197 height 24
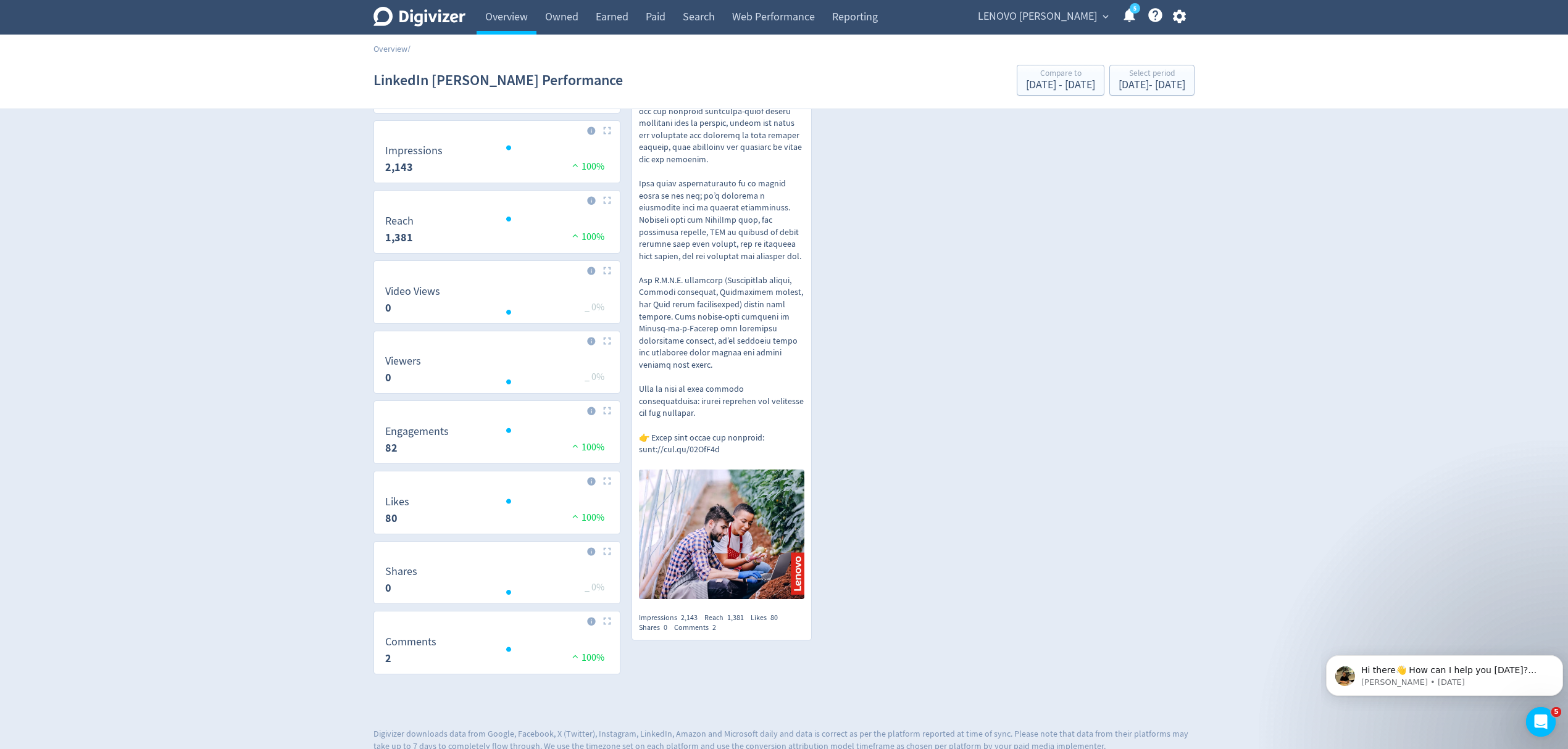
scroll to position [181, 0]
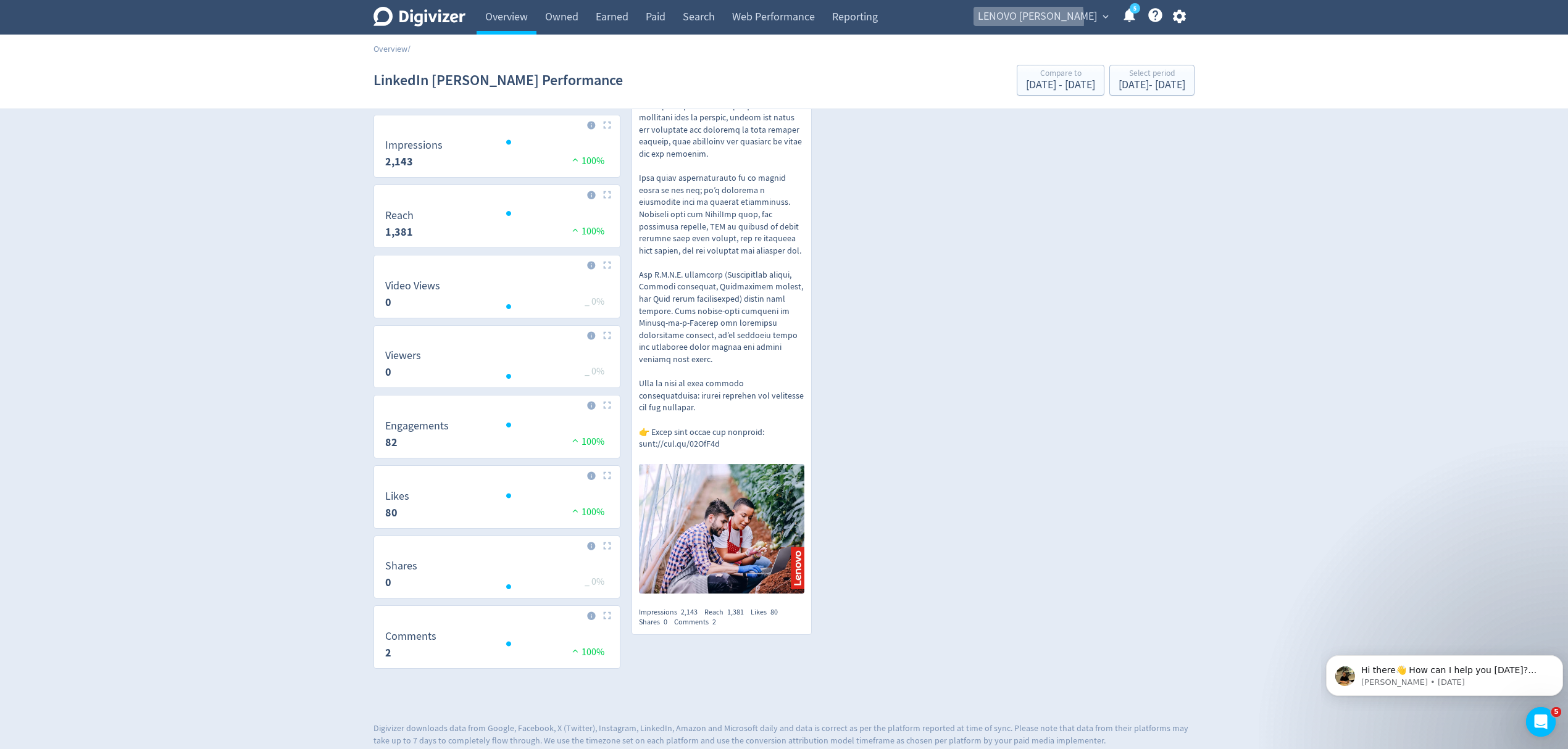
click at [1021, 21] on span "LENOVO [PERSON_NAME]" at bounding box center [1037, 17] width 119 height 20
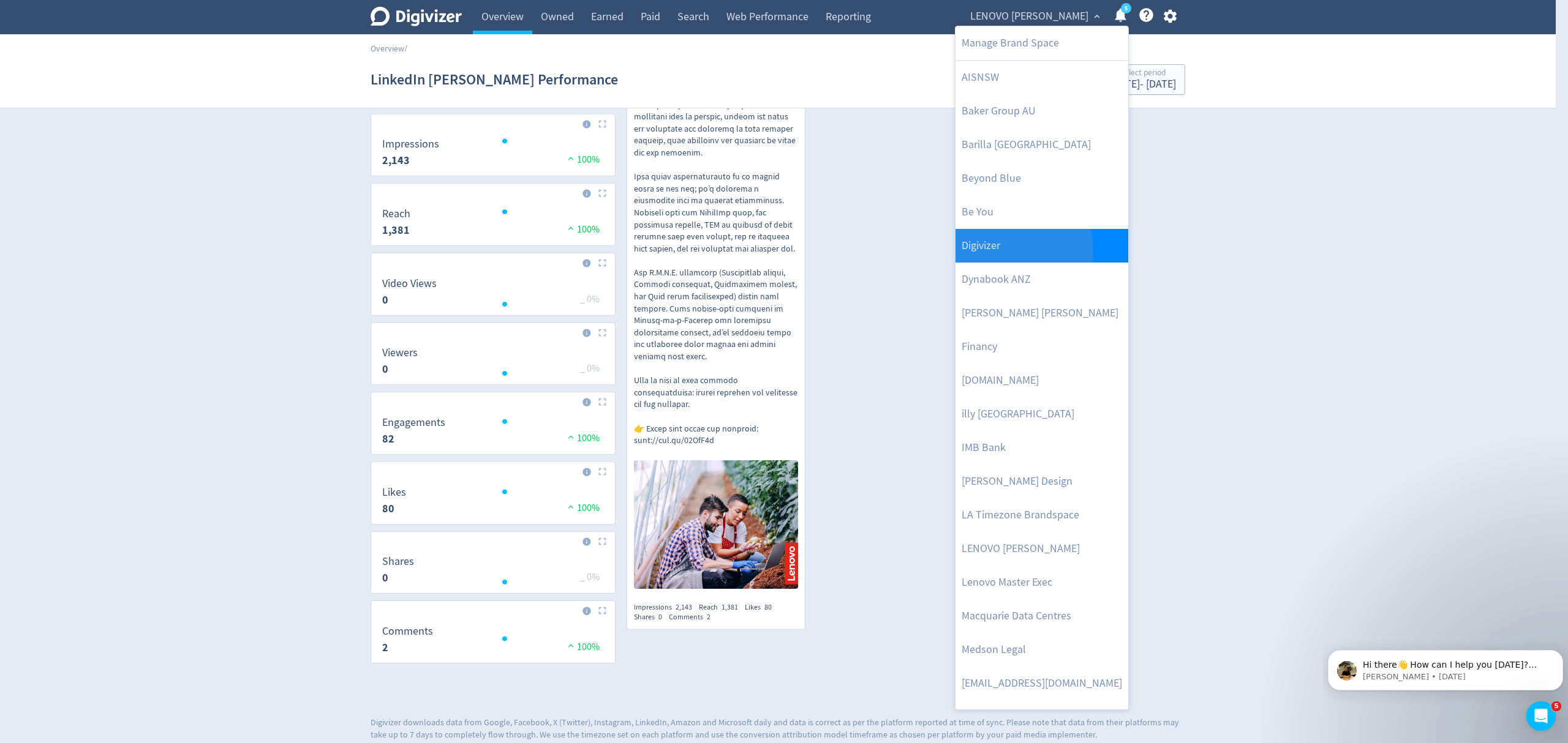
click at [1013, 251] on link "Digivizer" at bounding box center [1042, 246] width 173 height 34
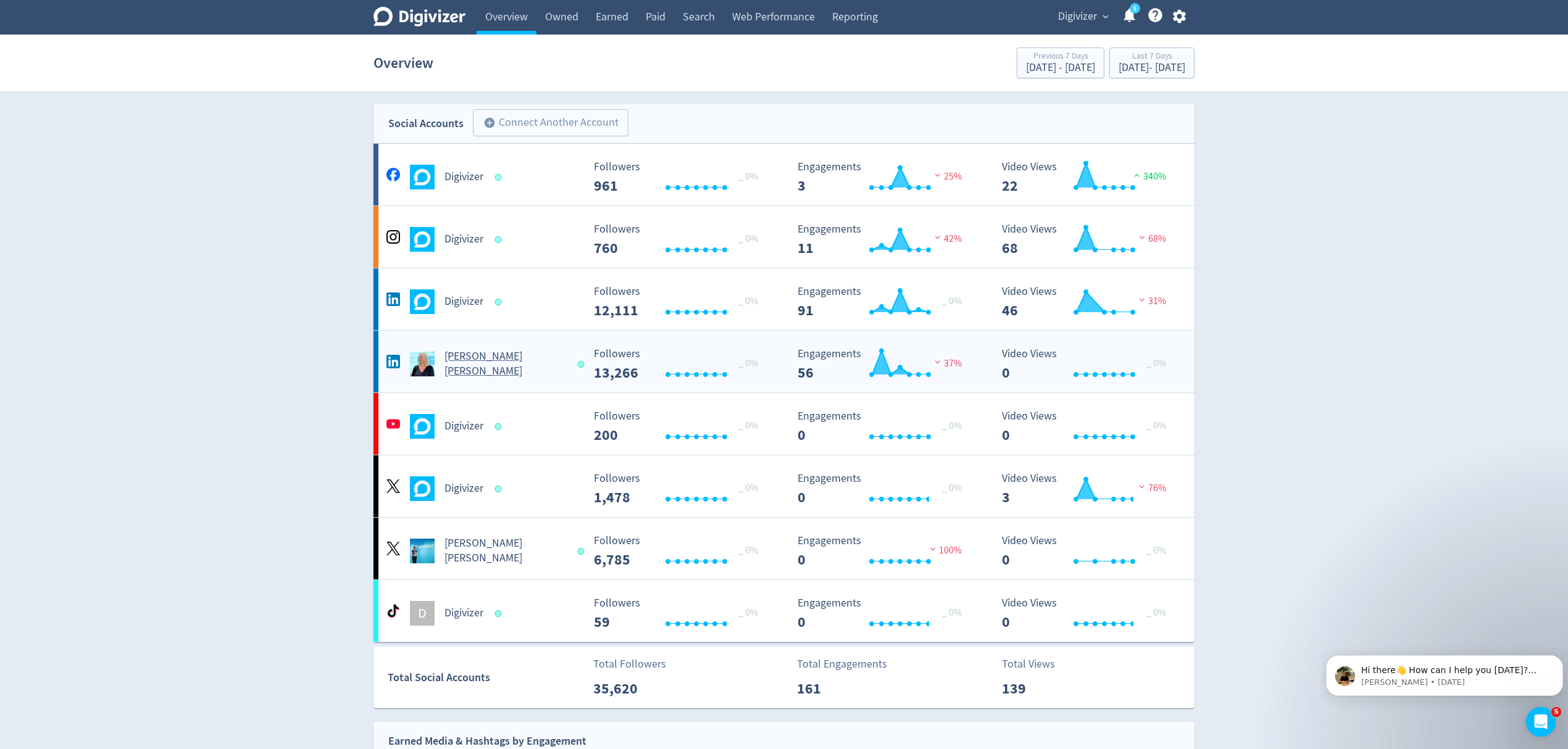
click at [560, 384] on Russo-platform2 "[PERSON_NAME] [PERSON_NAME] Created with Highcharts 10.3.3 Followers 13,266 _ 0…" at bounding box center [783, 362] width 821 height 62
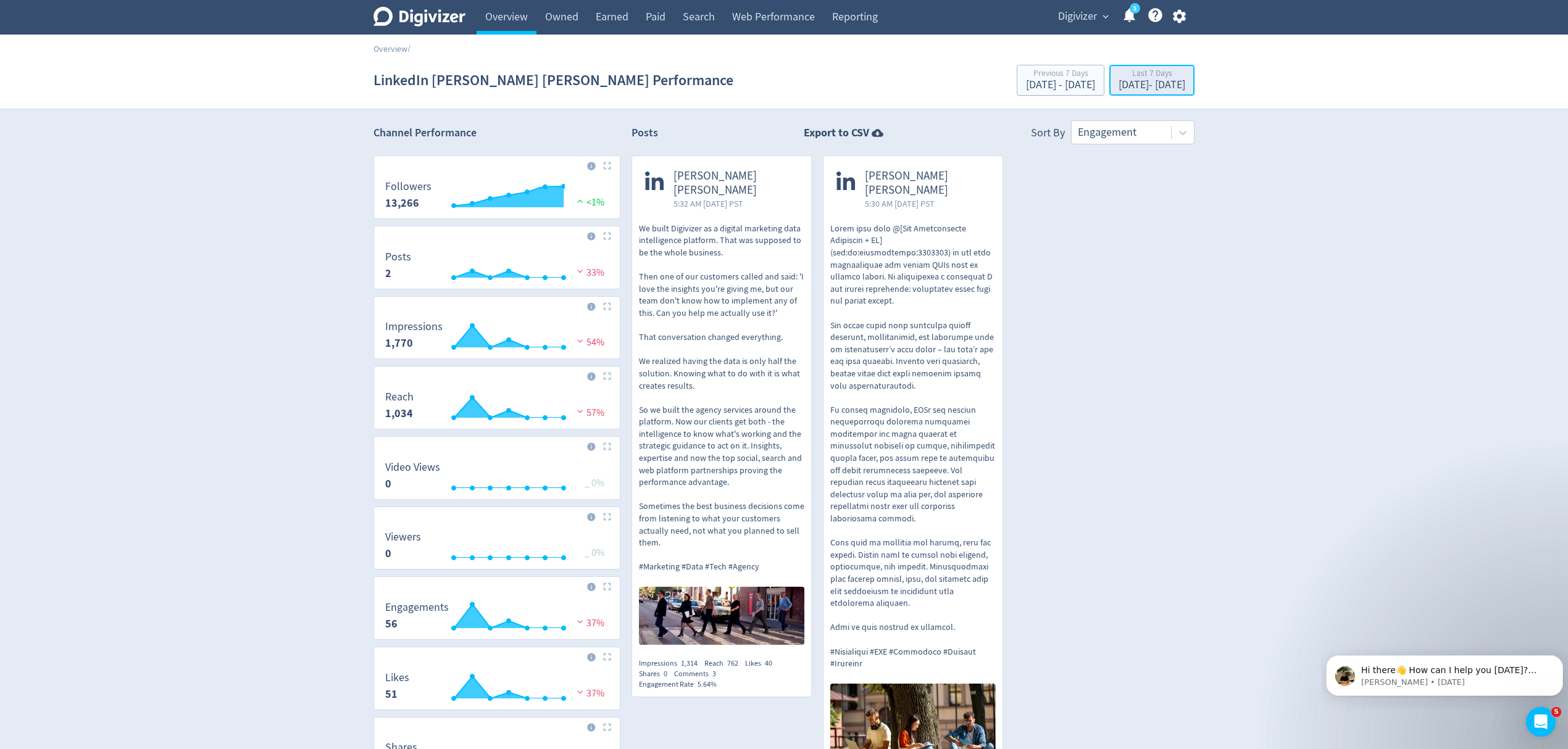
click at [1132, 92] on div "Last 7 Days [DATE] - [DATE]" at bounding box center [1152, 81] width 78 height 25
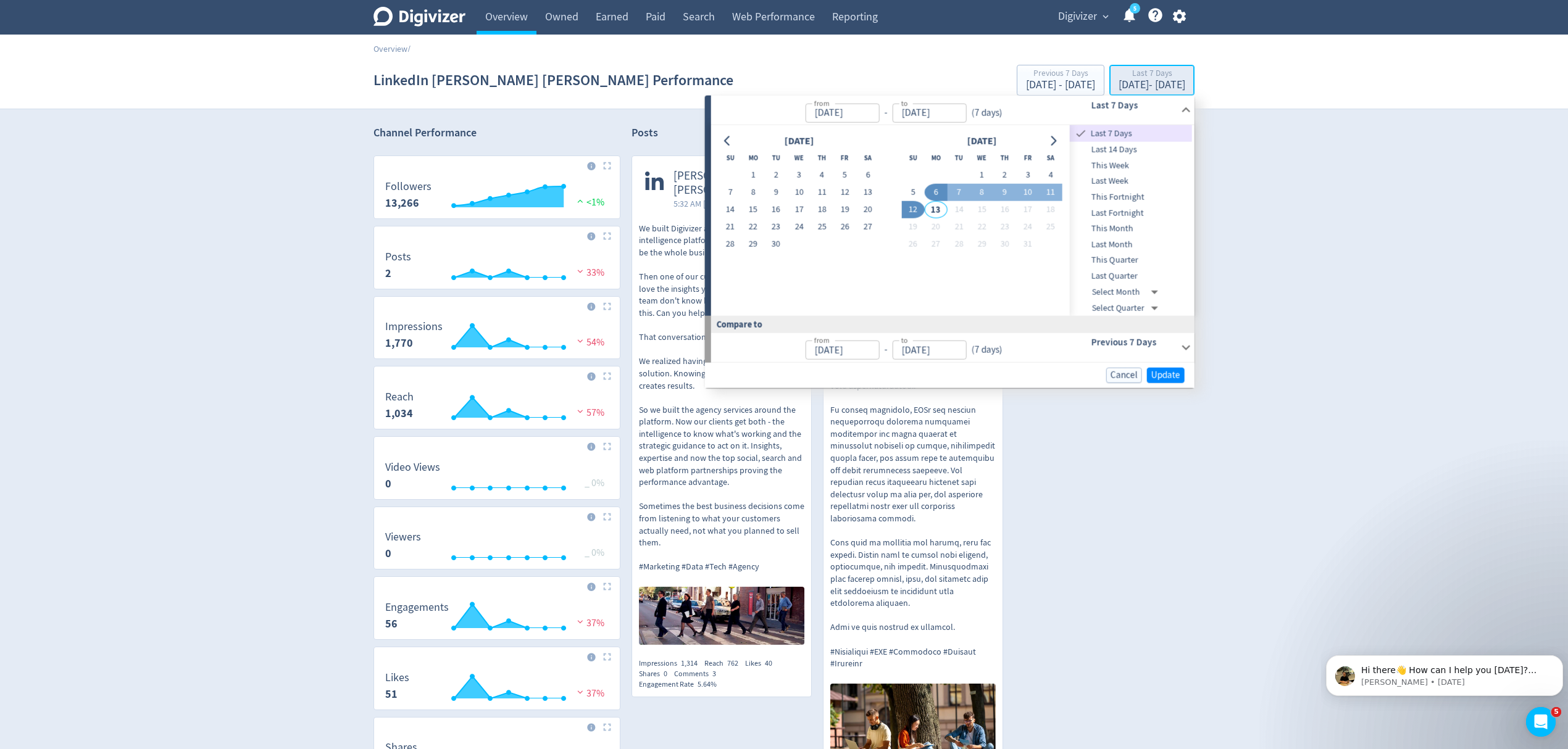
type input "[DATE]"
click at [727, 142] on icon "Go to previous month" at bounding box center [727, 141] width 6 height 10
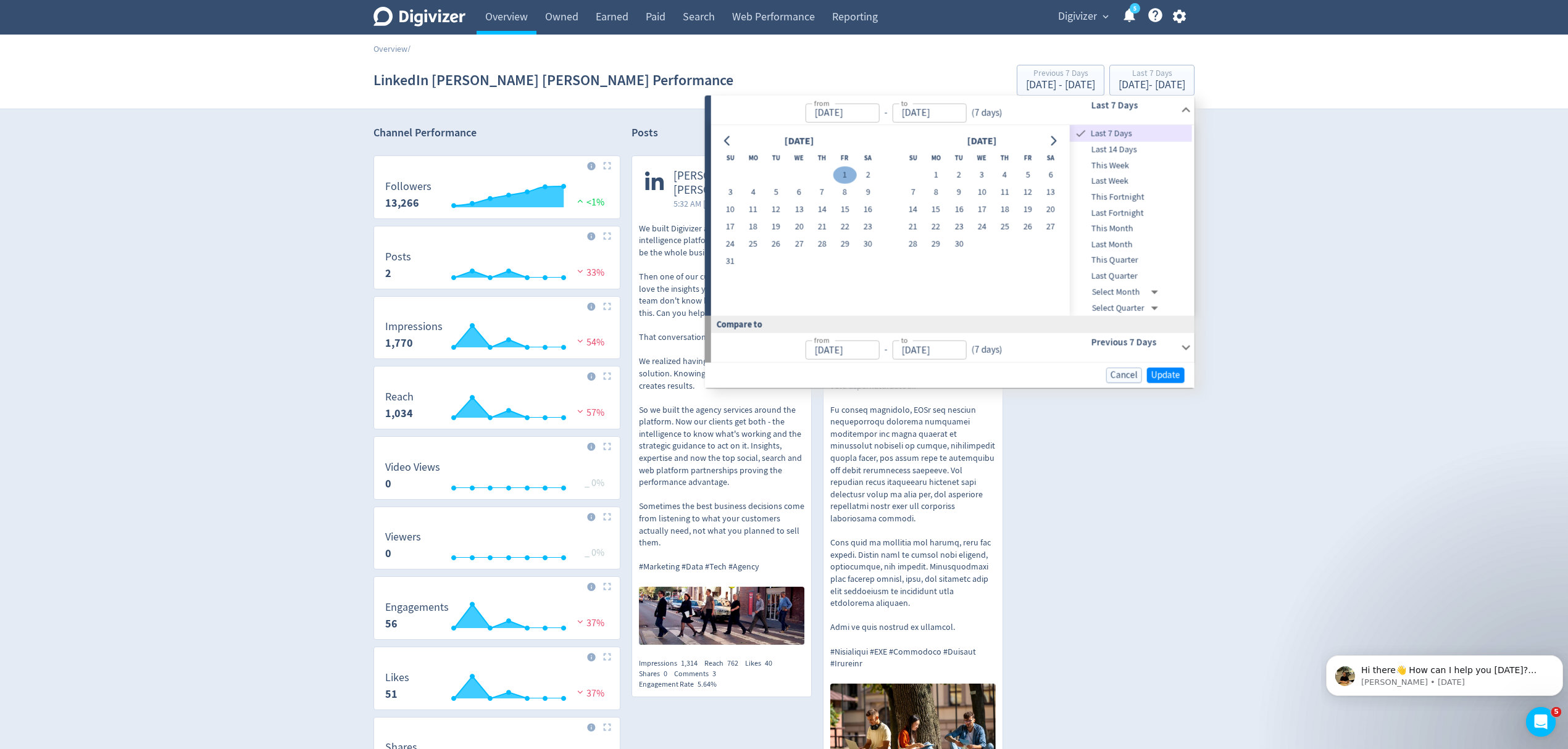
click at [840, 172] on button "1" at bounding box center [844, 175] width 23 height 18
type input "[DATE]"
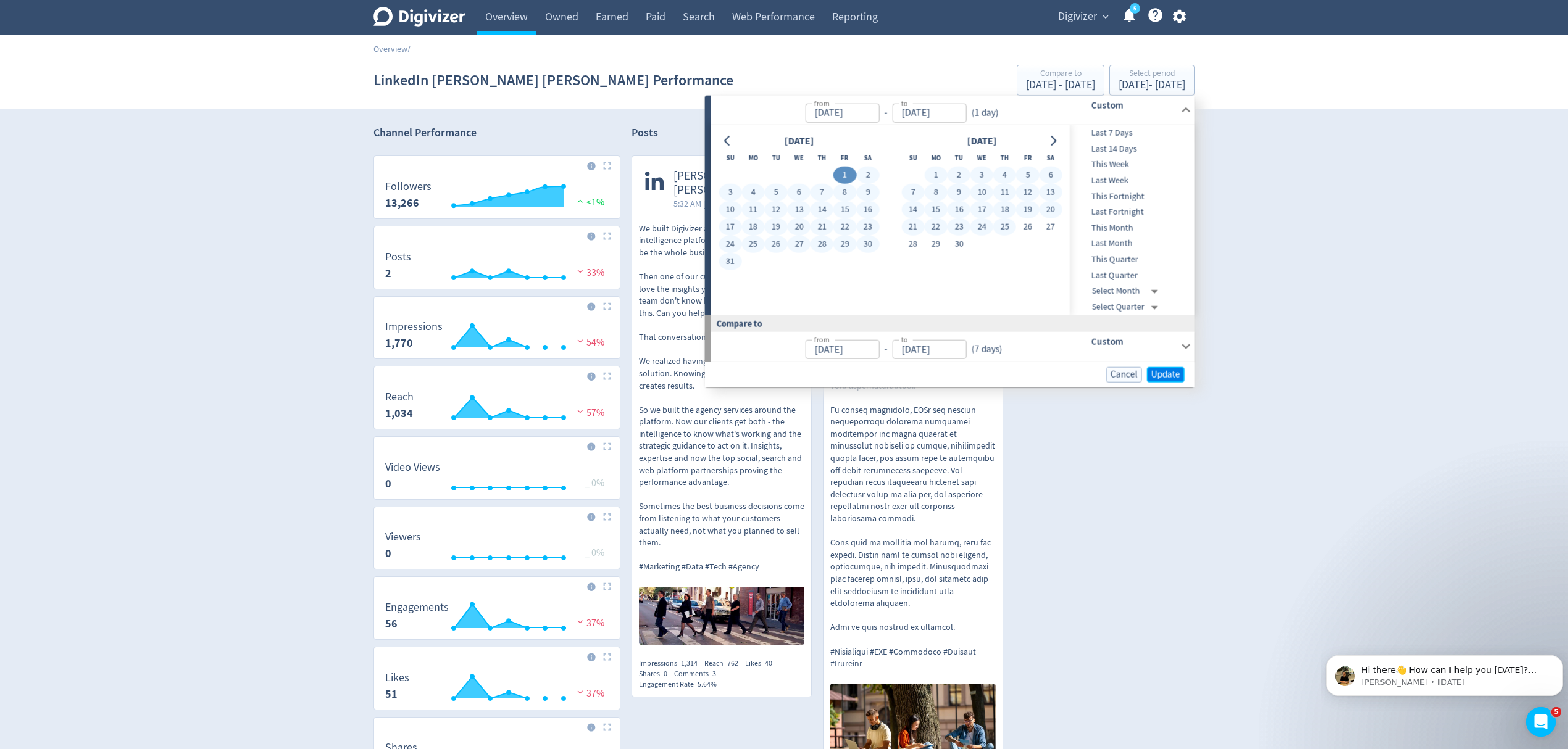
click at [1156, 373] on span "Update" at bounding box center [1165, 374] width 29 height 10
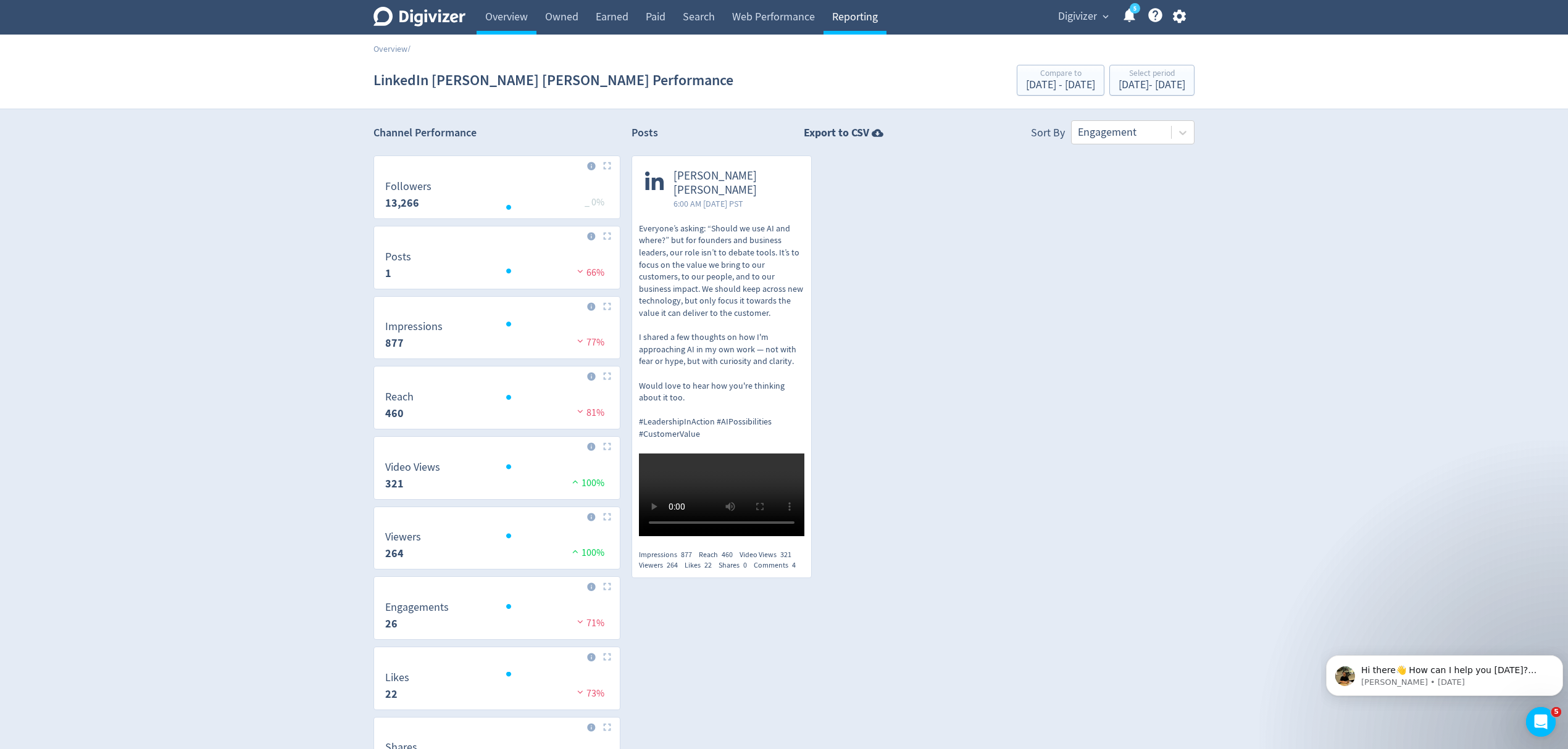
click at [864, 18] on link "Reporting" at bounding box center [854, 17] width 63 height 34
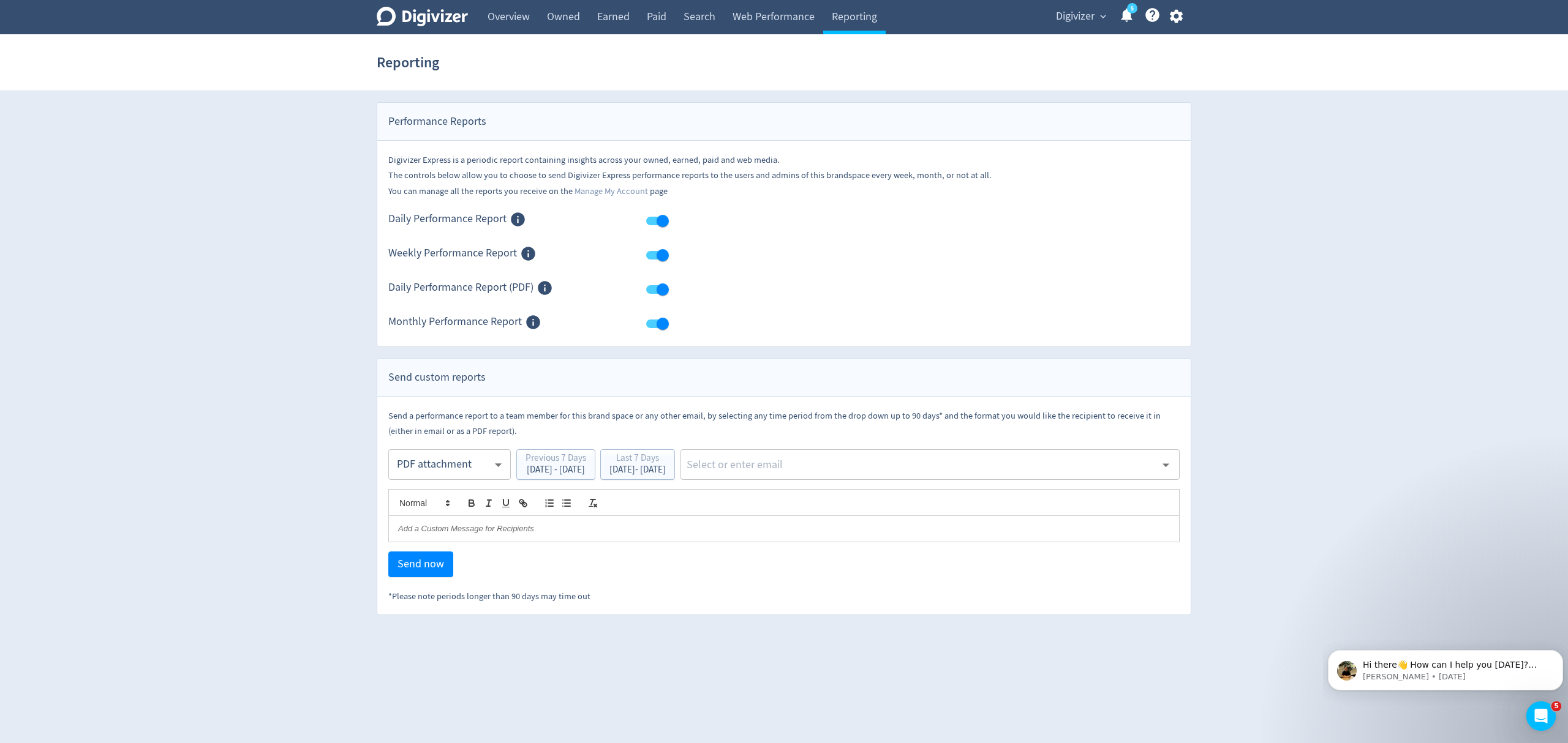
click at [447, 478] on body "Digivizer Logo [PERSON_NAME] Logo Overview Owned Earned Paid Search Web Perform…" at bounding box center [784, 307] width 1568 height 615
click at [424, 498] on div "Email" at bounding box center [449, 495] width 102 height 28
type input "html"
click at [666, 473] on div "[DATE] - [DATE]" at bounding box center [637, 470] width 56 height 9
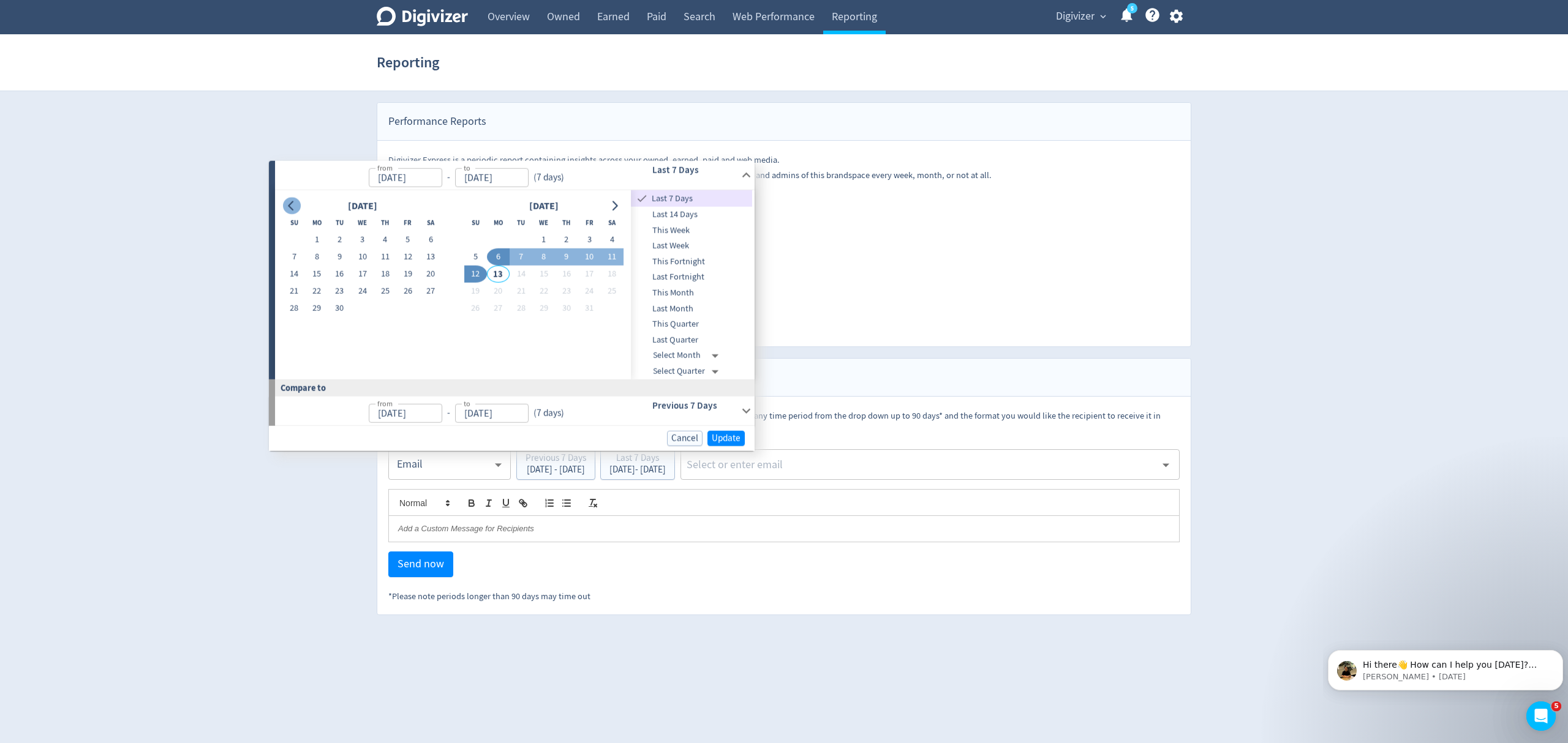
click at [299, 202] on button "Go to previous month" at bounding box center [291, 206] width 17 height 17
click at [405, 236] on button "1" at bounding box center [408, 240] width 23 height 17
type input "[DATE]"
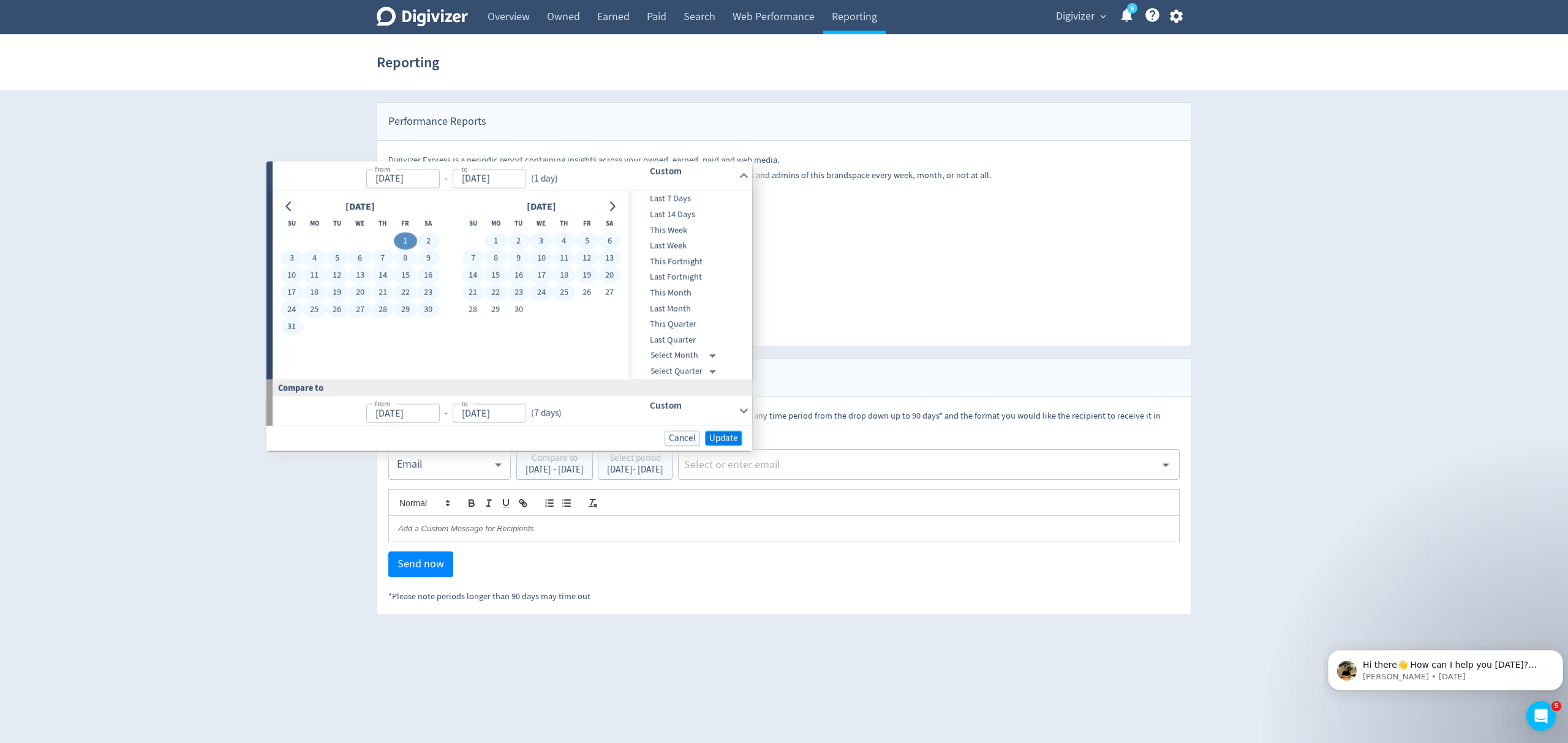
drag, startPoint x: 713, startPoint y: 435, endPoint x: 789, endPoint y: 462, distance: 80.7
click at [713, 435] on span "Update" at bounding box center [724, 438] width 28 height 9
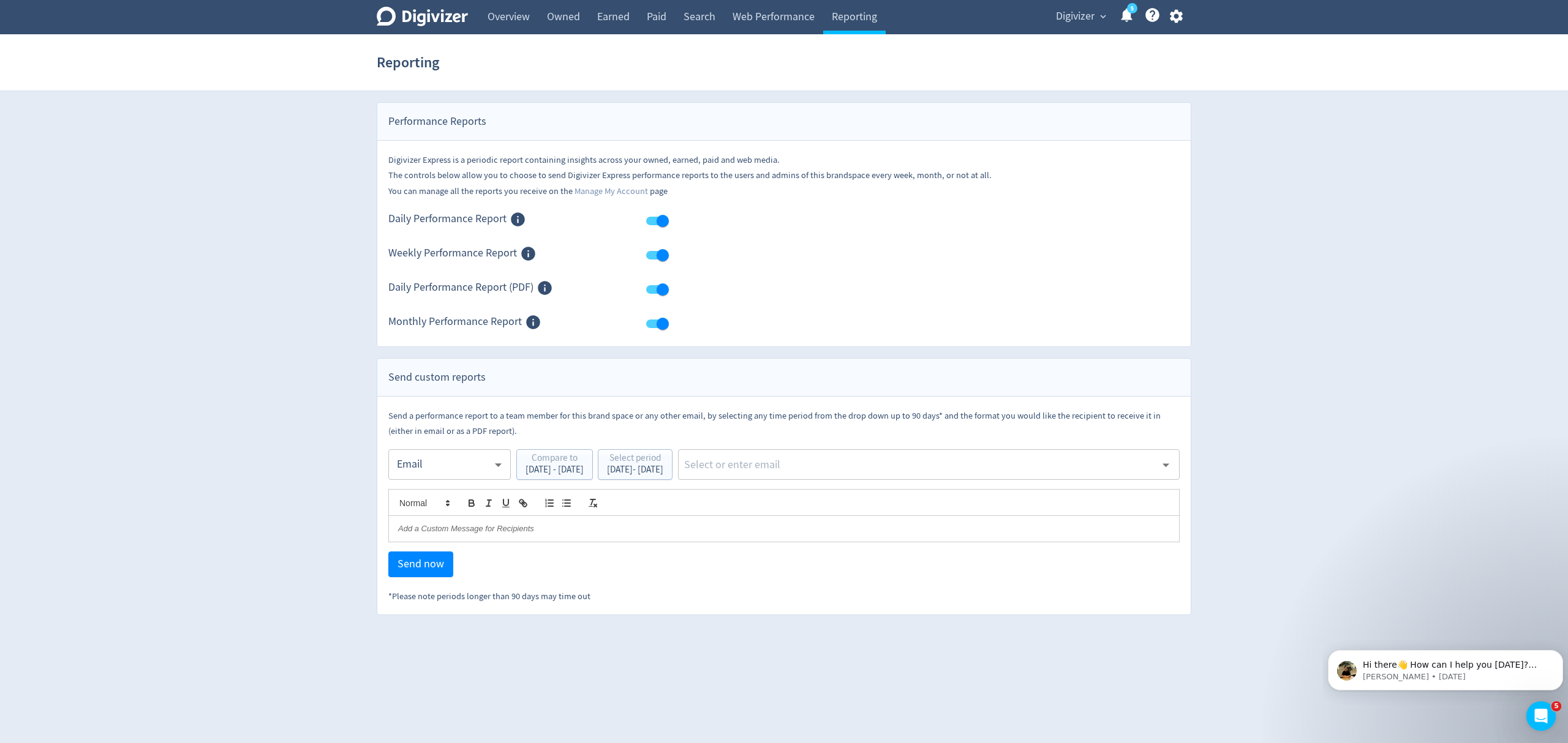
click at [804, 467] on input "text" at bounding box center [919, 464] width 473 height 18
type input "malyn"
click at [844, 497] on li "[EMAIL_ADDRESS][PERSON_NAME][DOMAIN_NAME]" at bounding box center [968, 498] width 421 height 24
click at [407, 569] on span "Send now" at bounding box center [420, 565] width 47 height 11
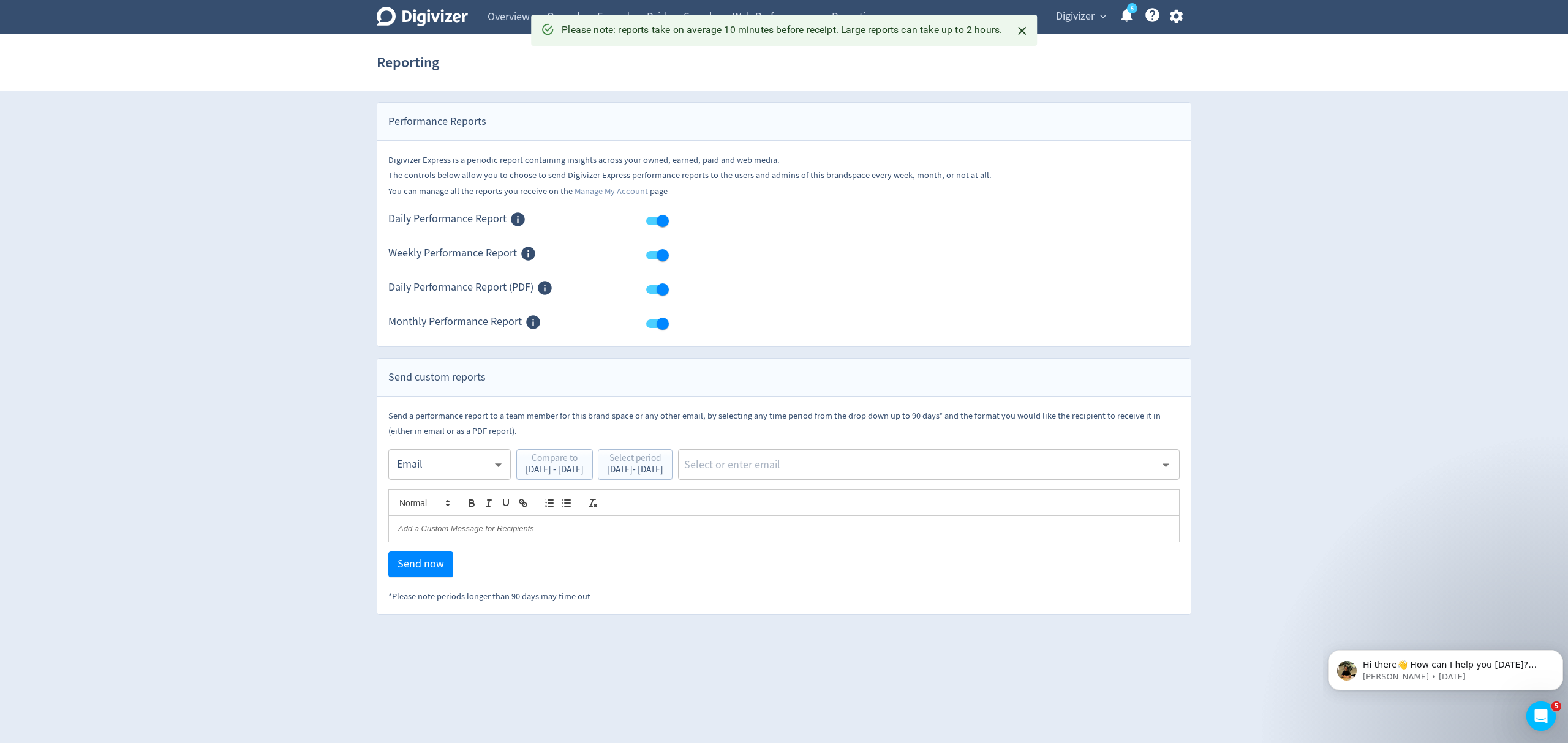
click at [434, 467] on body "Digivizer Logo [PERSON_NAME] Logo Overview Owned Earned Paid Search Web Perform…" at bounding box center [784, 307] width 1568 height 615
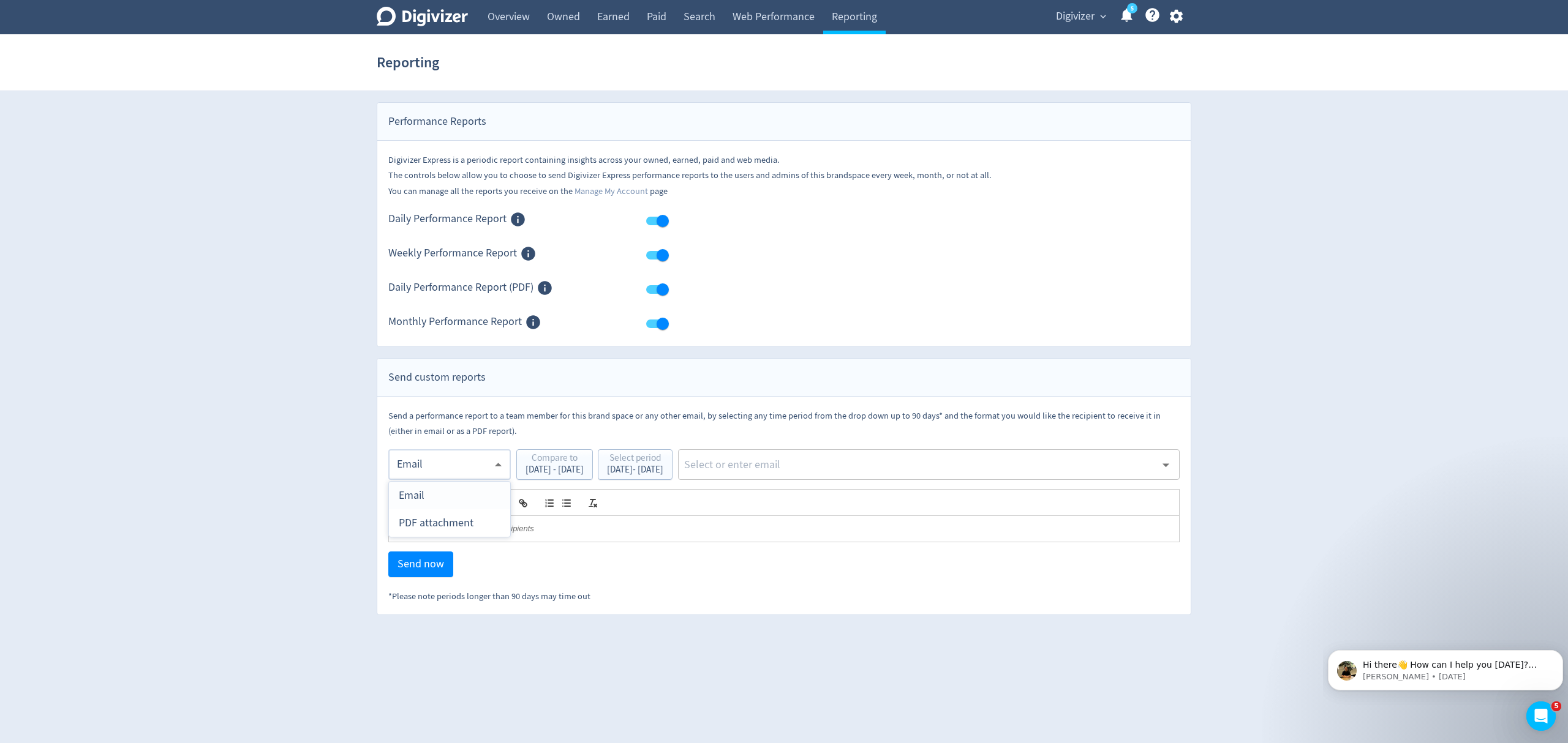
click at [434, 520] on div "PDF attachment" at bounding box center [449, 523] width 102 height 28
type input "pdf"
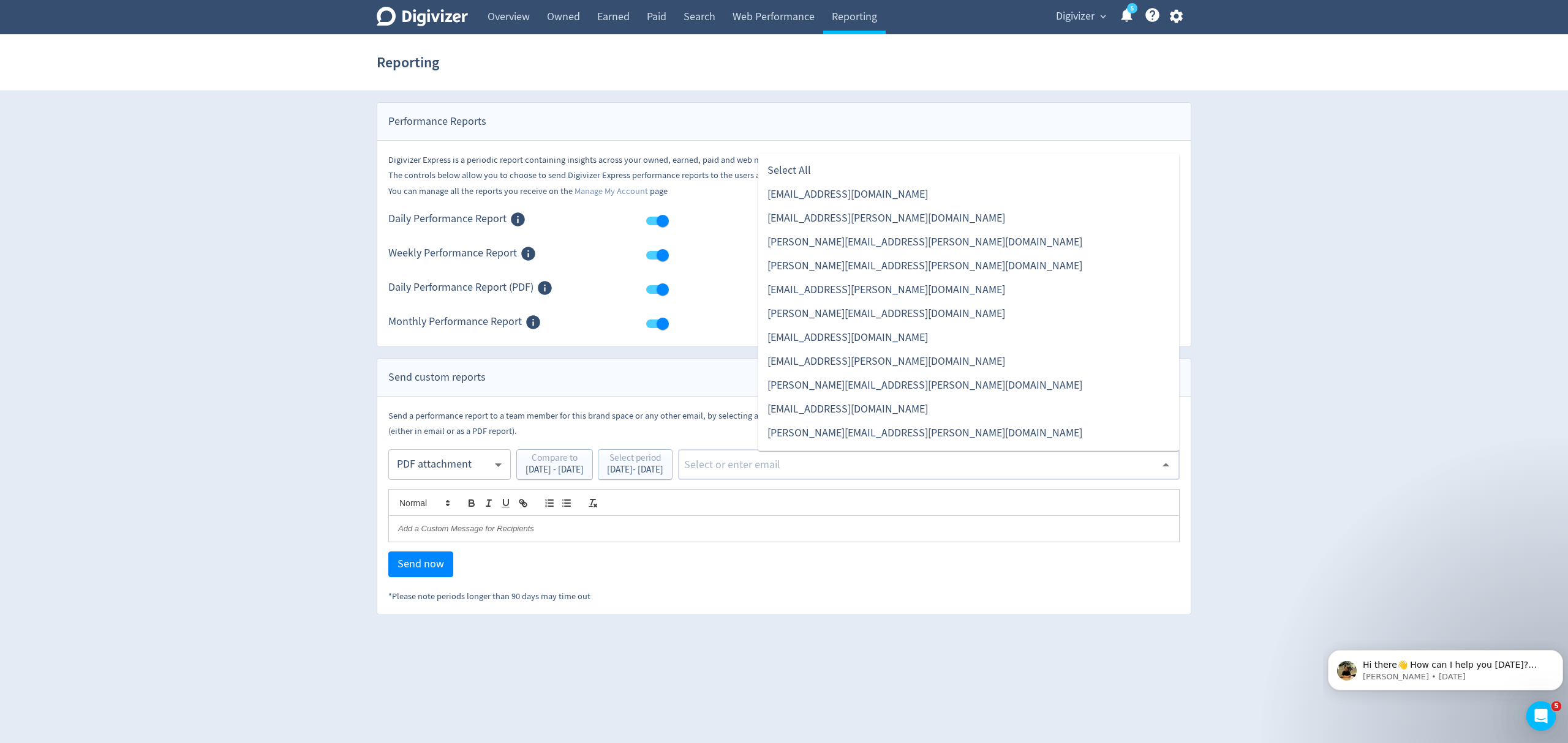
click at [799, 460] on input "text" at bounding box center [919, 464] width 473 height 18
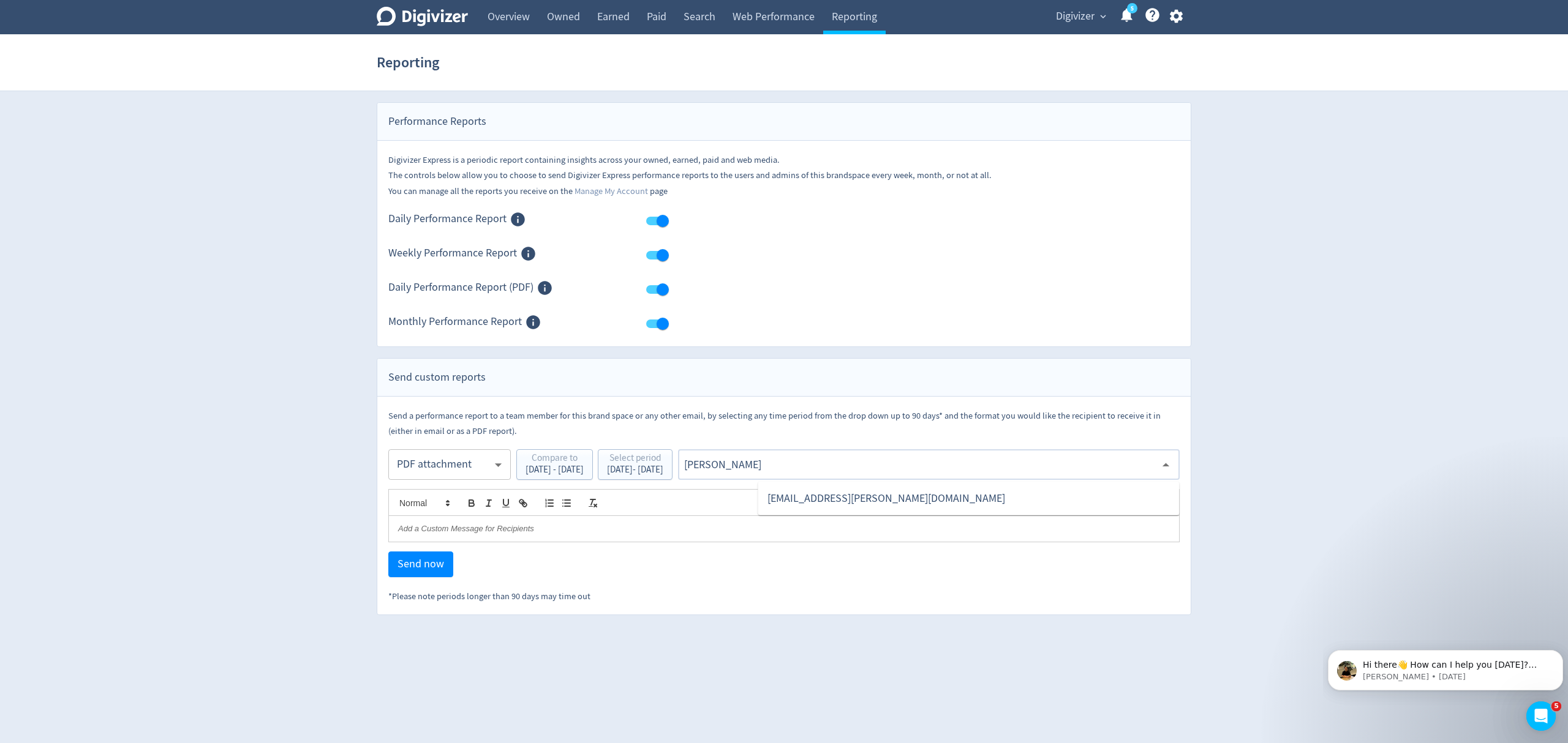
type input "malyn"
click at [829, 497] on li "[EMAIL_ADDRESS][PERSON_NAME][DOMAIN_NAME]" at bounding box center [968, 498] width 421 height 24
click at [435, 562] on span "Send now" at bounding box center [420, 565] width 47 height 11
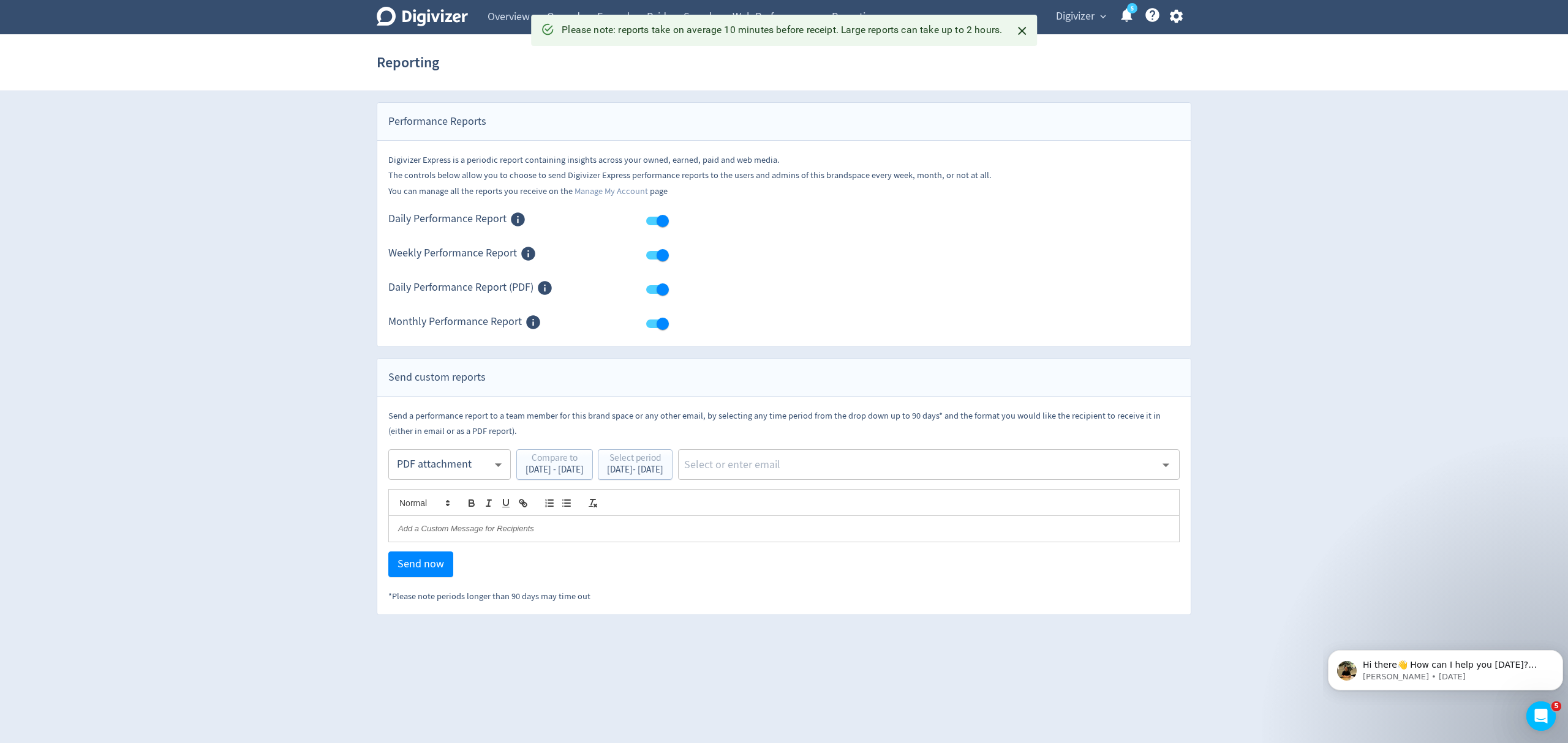
click at [822, 468] on input "text" at bounding box center [919, 464] width 473 height 18
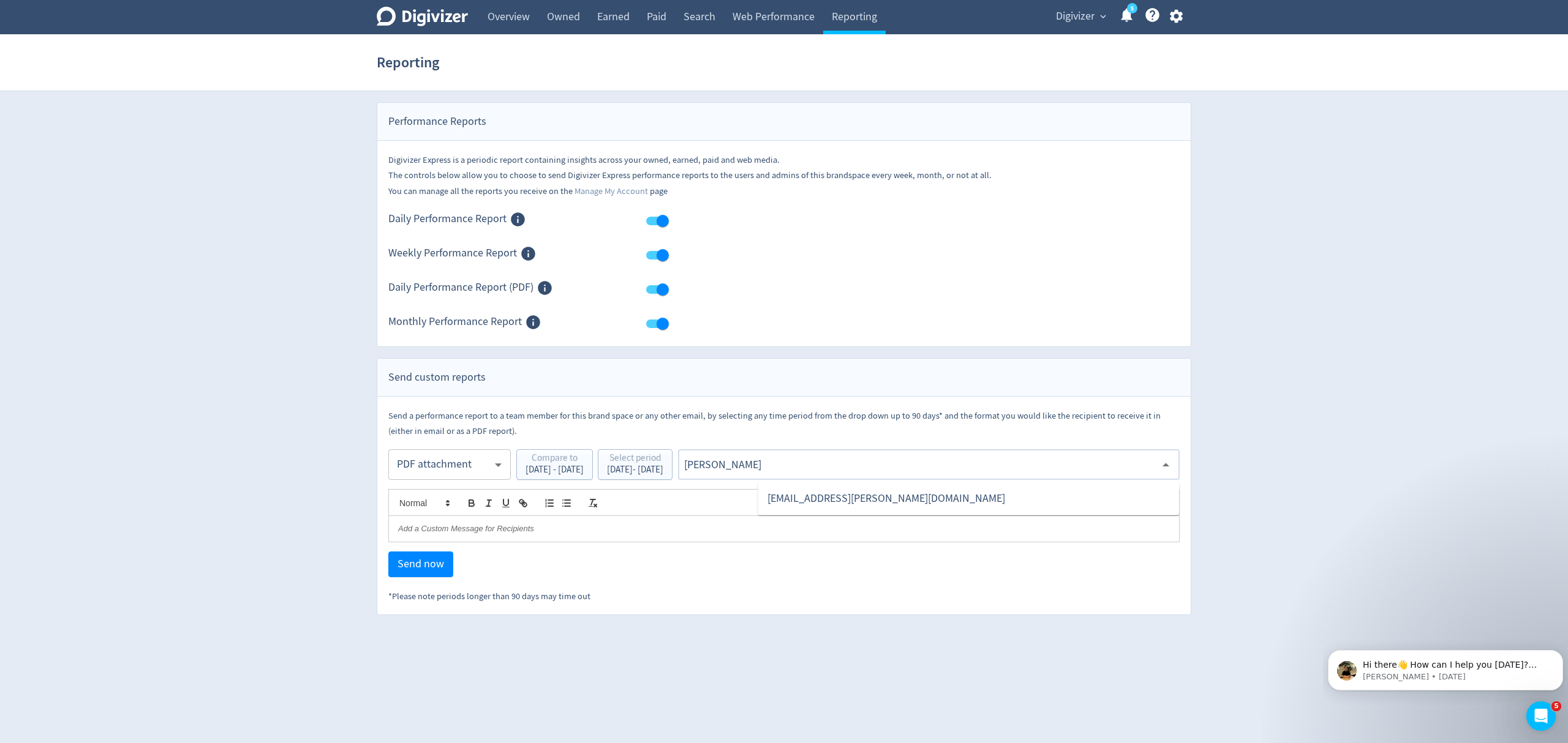
type input "malyn"
click at [867, 497] on li "[EMAIL_ADDRESS][PERSON_NAME][DOMAIN_NAME]" at bounding box center [968, 498] width 421 height 24
click at [427, 574] on button "Send now" at bounding box center [421, 565] width 65 height 26
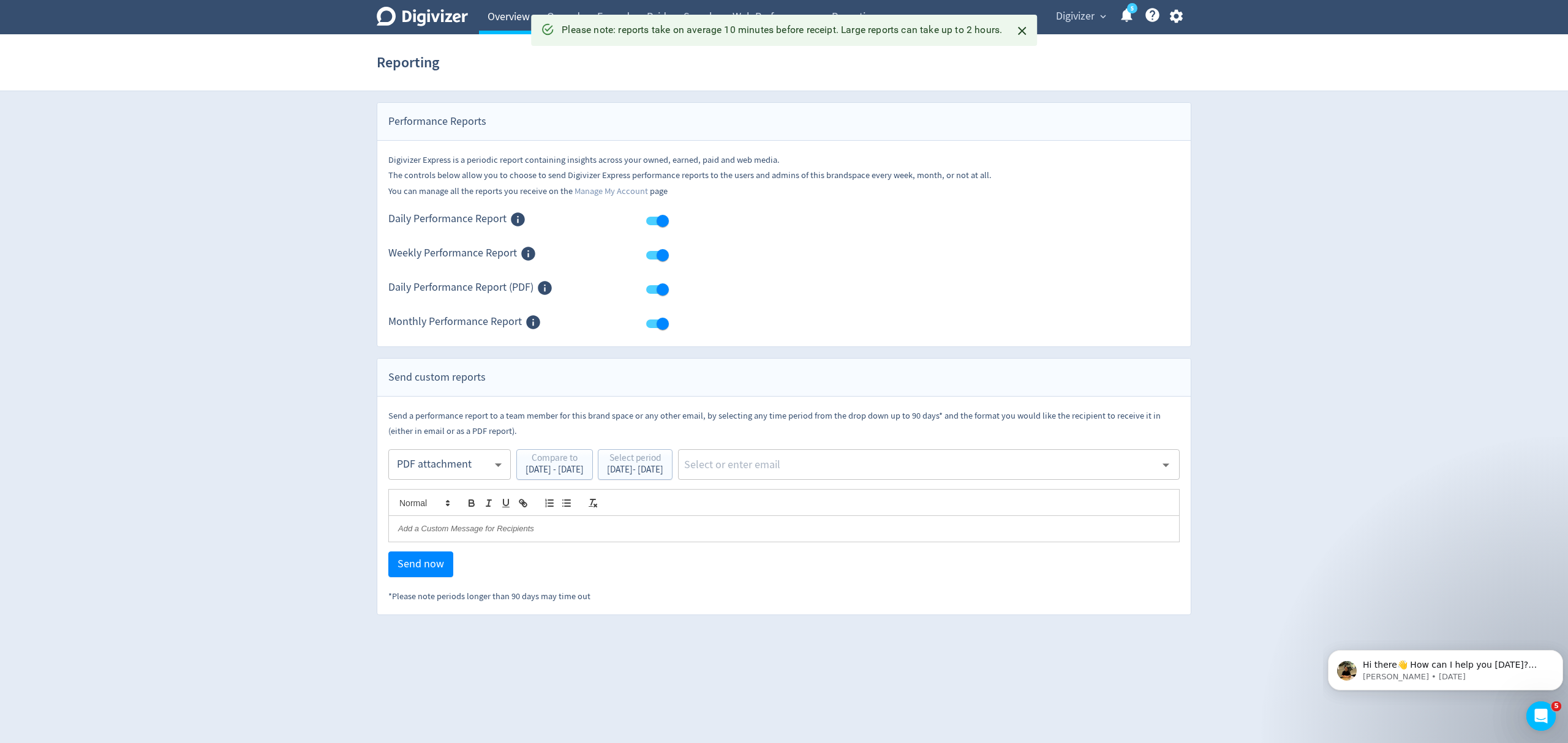
drag, startPoint x: 507, startPoint y: 25, endPoint x: 525, endPoint y: 17, distance: 19.7
click at [507, 25] on link "Overview" at bounding box center [508, 17] width 59 height 34
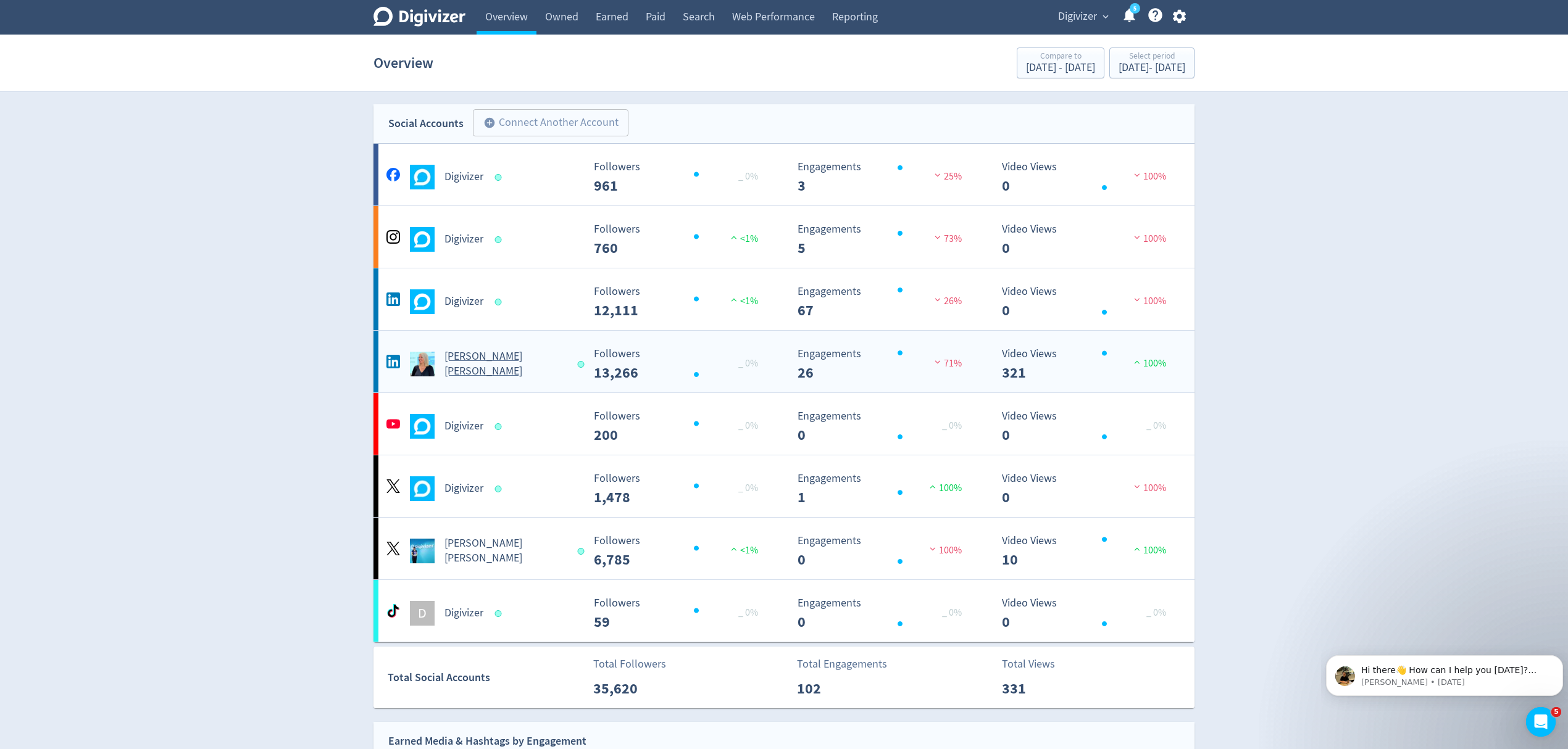
click at [568, 348] on div "[PERSON_NAME] [PERSON_NAME]" at bounding box center [480, 359] width 205 height 40
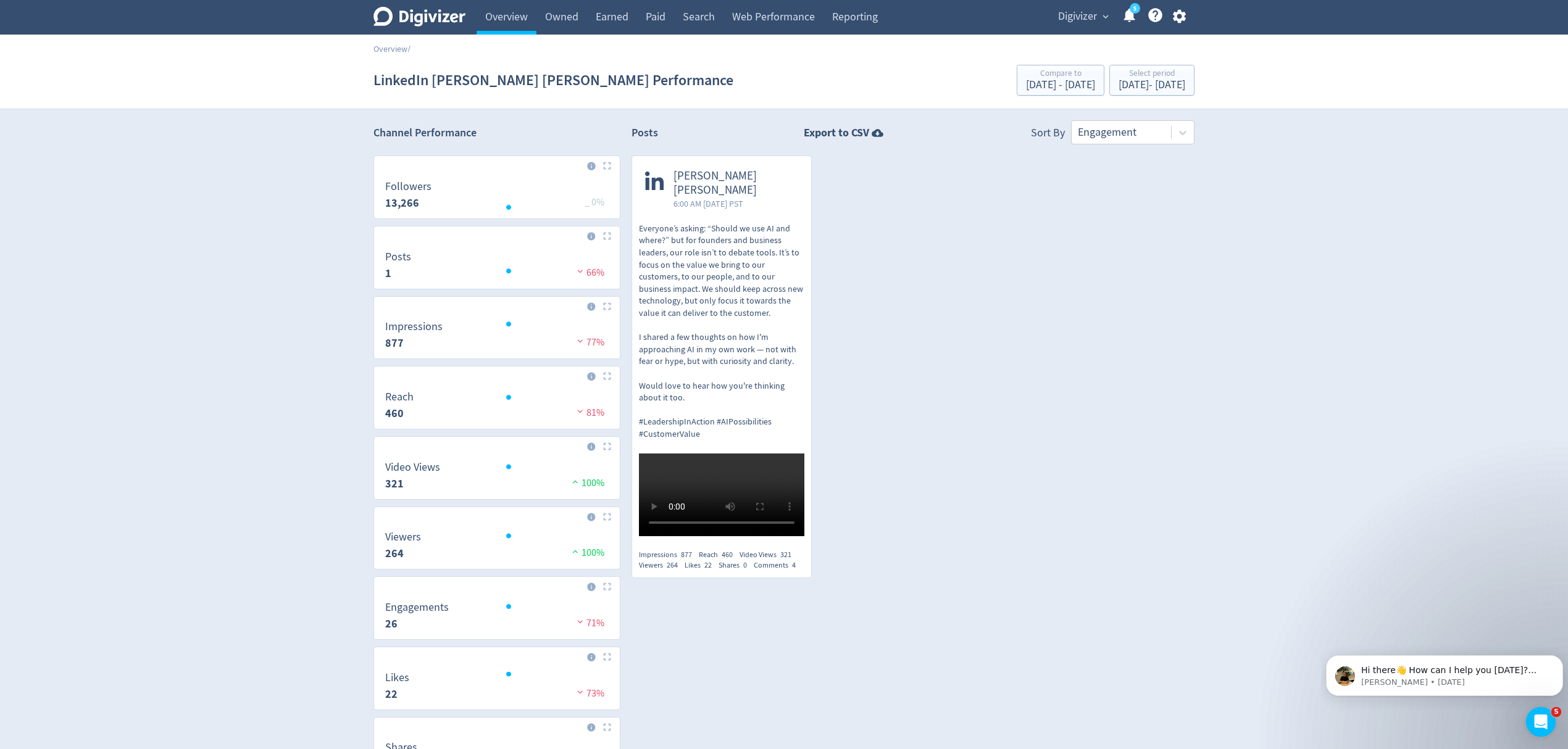
drag, startPoint x: 762, startPoint y: 419, endPoint x: 763, endPoint y: 408, distance: 11.0
click at [763, 419] on p "Everyone’s asking: “Should we use AI and where?” but for founders and business …" at bounding box center [722, 332] width 166 height 218
click at [850, 10] on link "Reporting" at bounding box center [854, 17] width 63 height 34
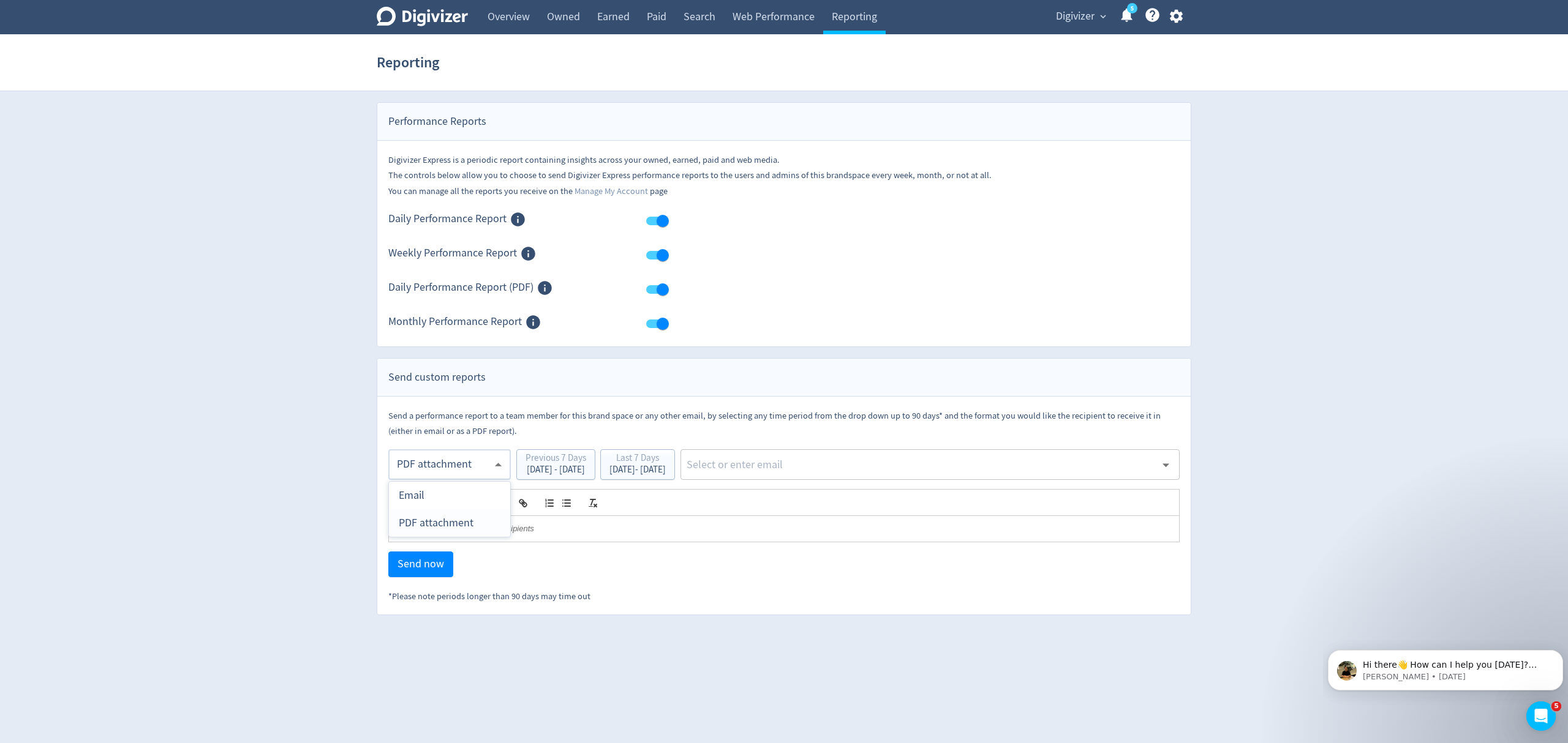
click at [427, 466] on body "Digivizer Logo [PERSON_NAME] Logo Overview Owned Earned Paid Search Web Perform…" at bounding box center [784, 307] width 1568 height 615
click at [436, 520] on div "PDF attachment" at bounding box center [449, 523] width 102 height 28
click at [666, 468] on div "[DATE] - [DATE]" at bounding box center [637, 470] width 56 height 9
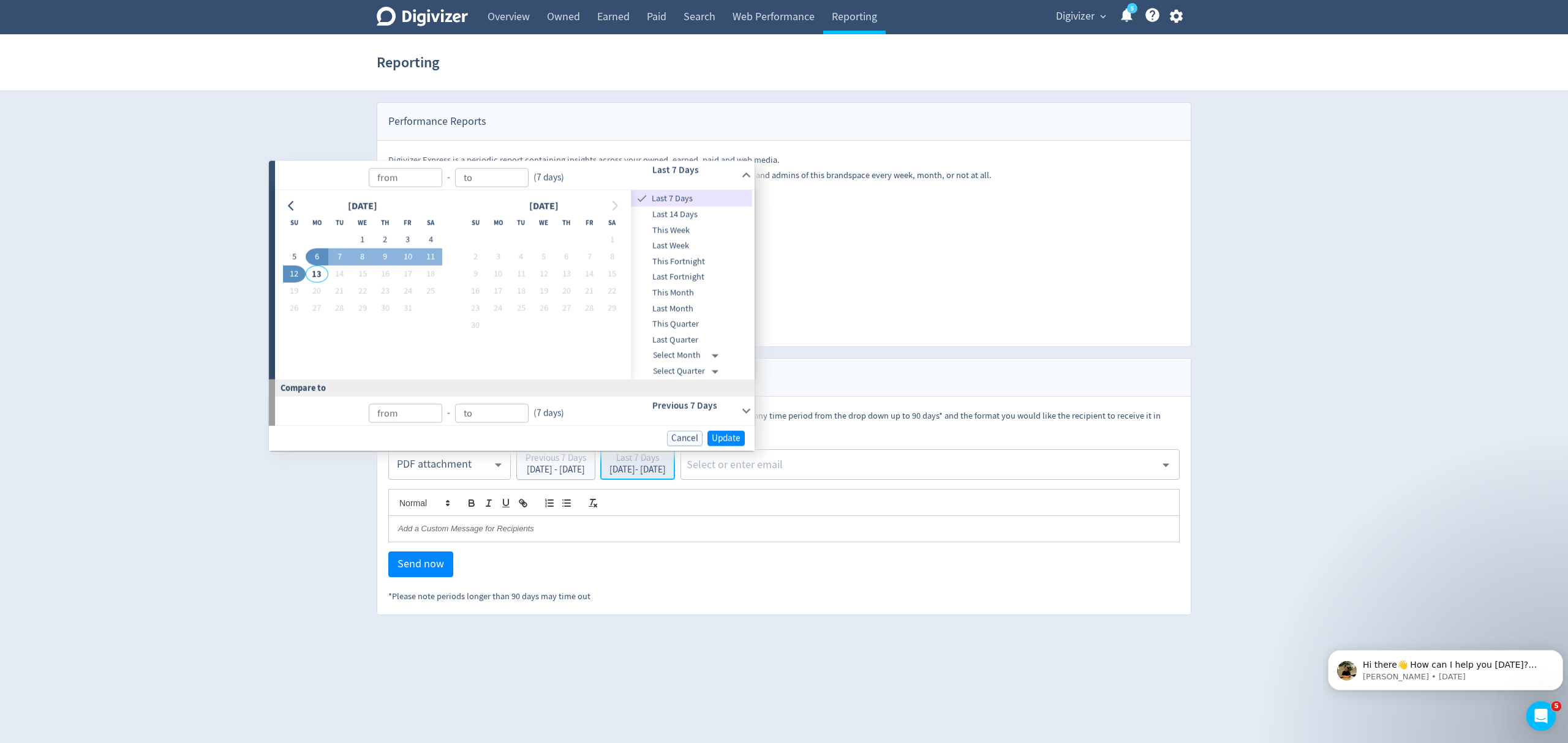
type input "[DATE]"
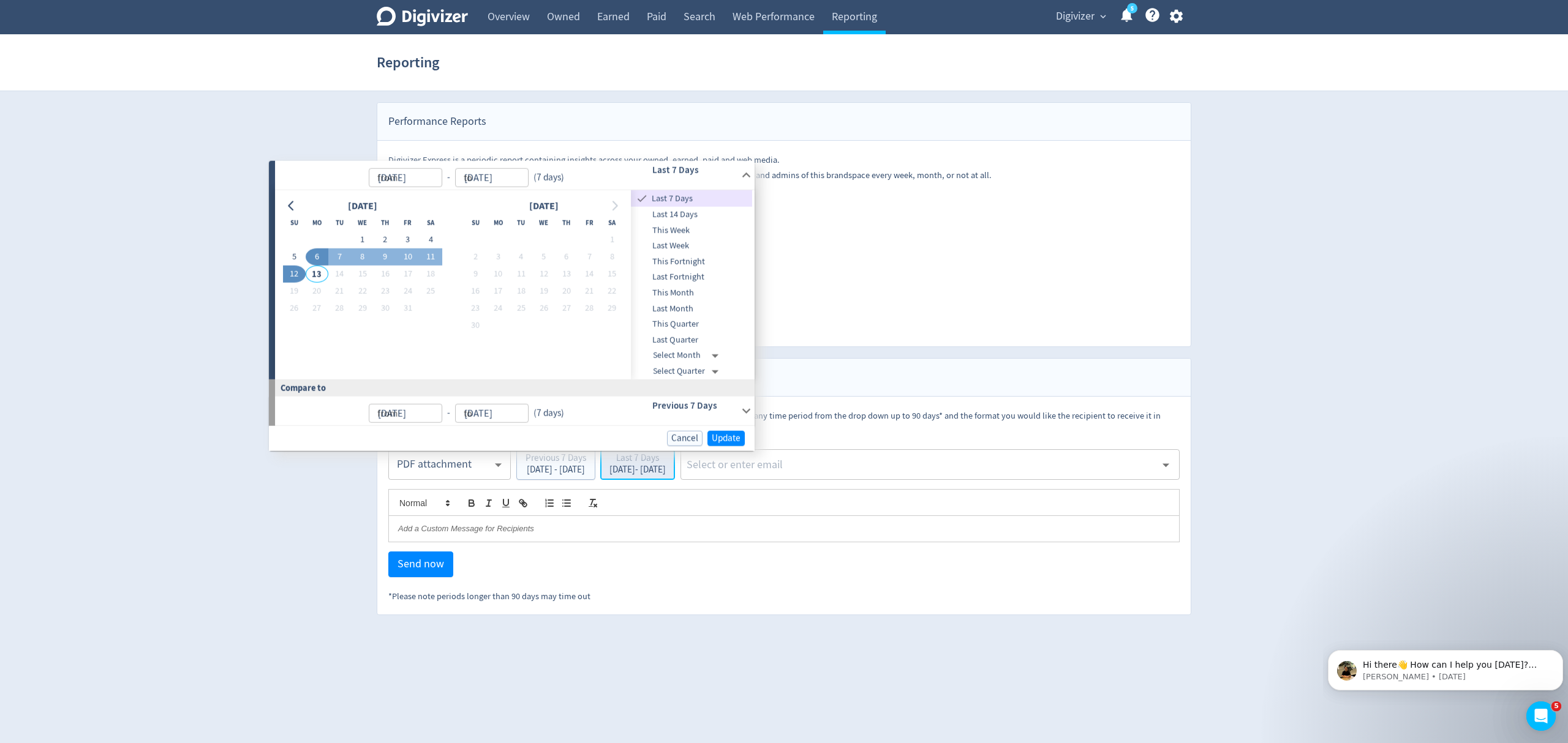
type input "[DATE]"
click at [295, 208] on icon "Go to previous month" at bounding box center [291, 205] width 9 height 9
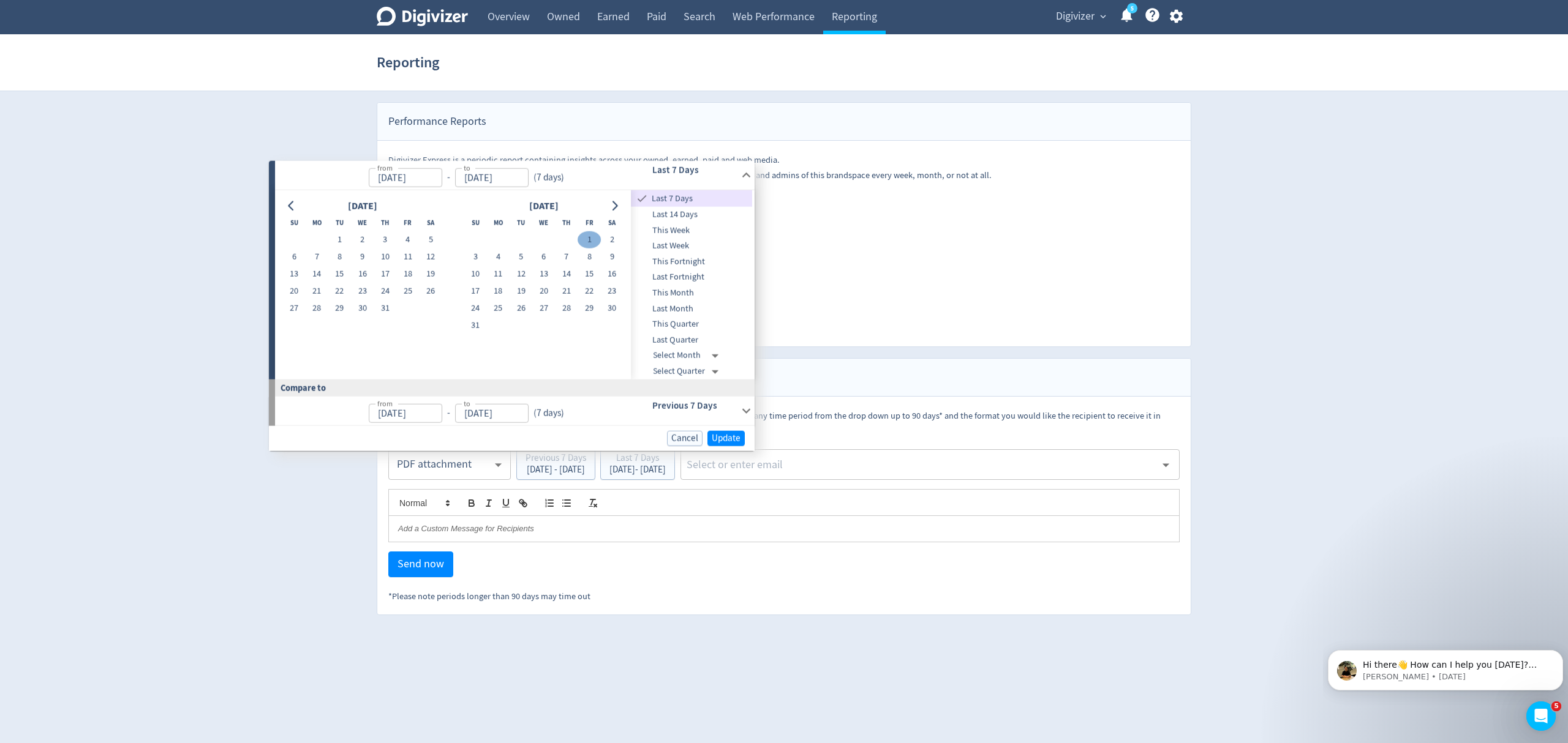
click at [585, 234] on button "1" at bounding box center [588, 240] width 23 height 17
type input "[DATE]"
click at [726, 439] on span "Update" at bounding box center [724, 438] width 28 height 9
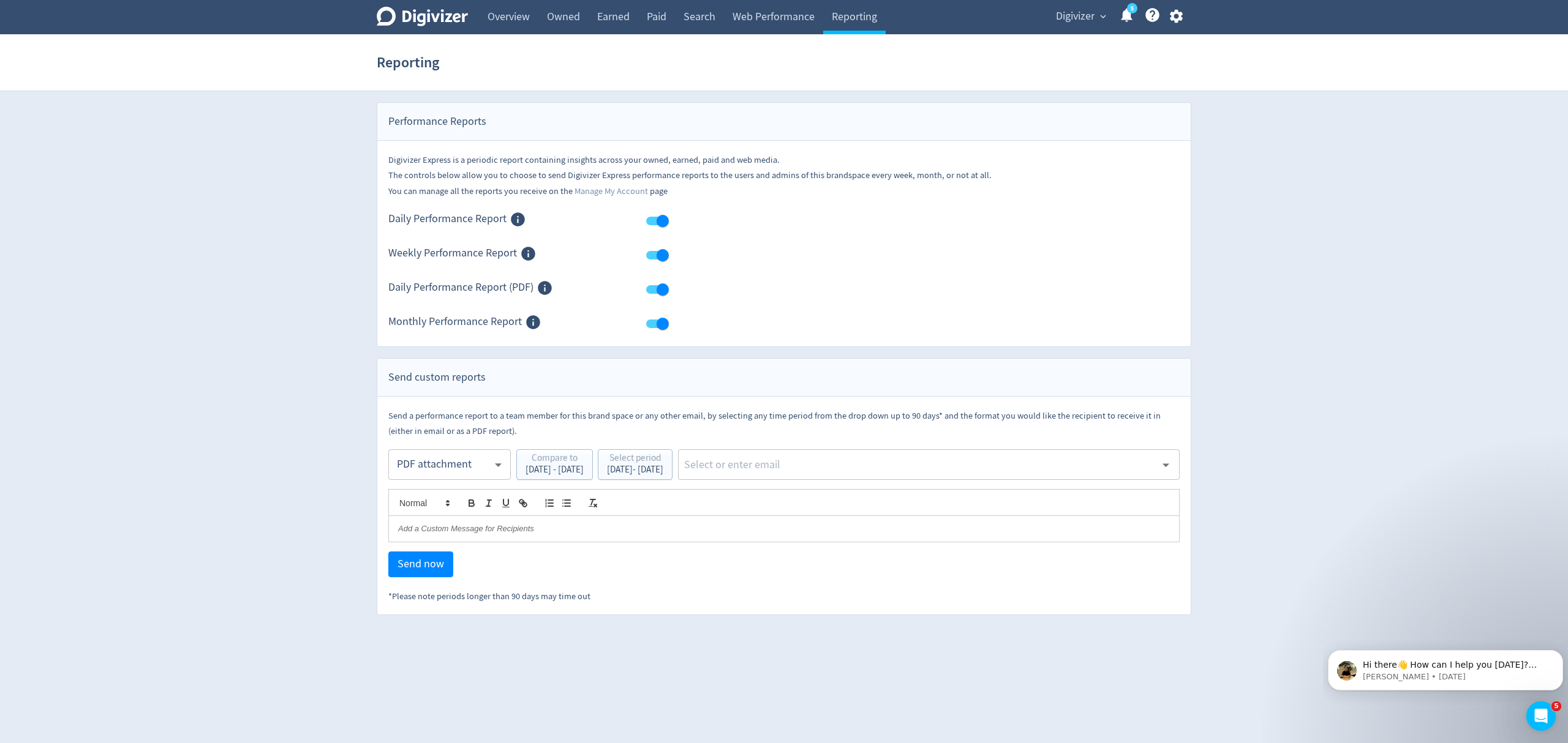
click at [818, 478] on div "​" at bounding box center [928, 464] width 502 height 31
type input "malyn"
click at [836, 486] on ul "[EMAIL_ADDRESS][PERSON_NAME][DOMAIN_NAME]" at bounding box center [968, 498] width 421 height 34
click at [846, 498] on li "[EMAIL_ADDRESS][PERSON_NAME][DOMAIN_NAME]" at bounding box center [968, 498] width 421 height 24
click at [420, 574] on button "Send now" at bounding box center [421, 565] width 65 height 26
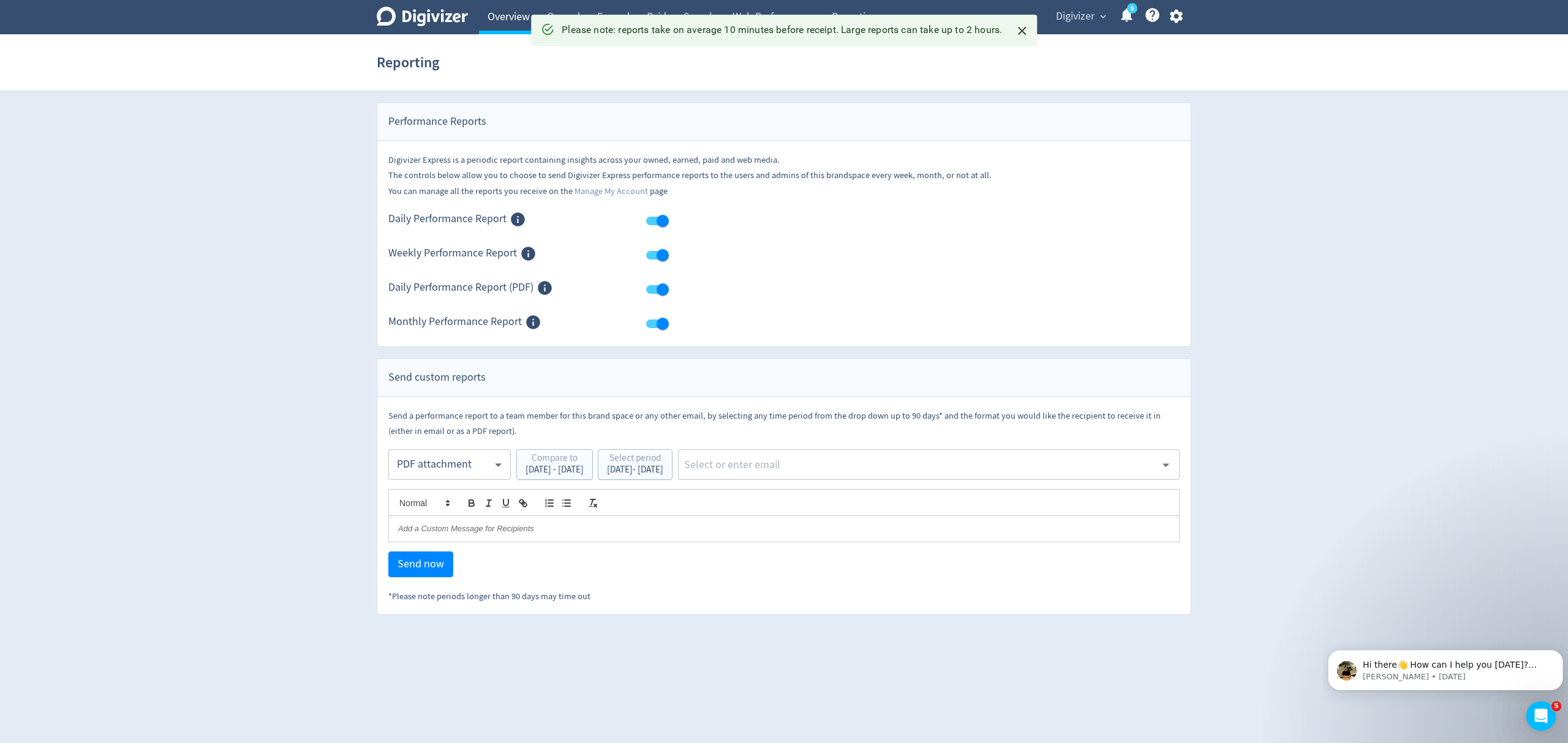
click at [514, 17] on link "Overview" at bounding box center [508, 17] width 59 height 34
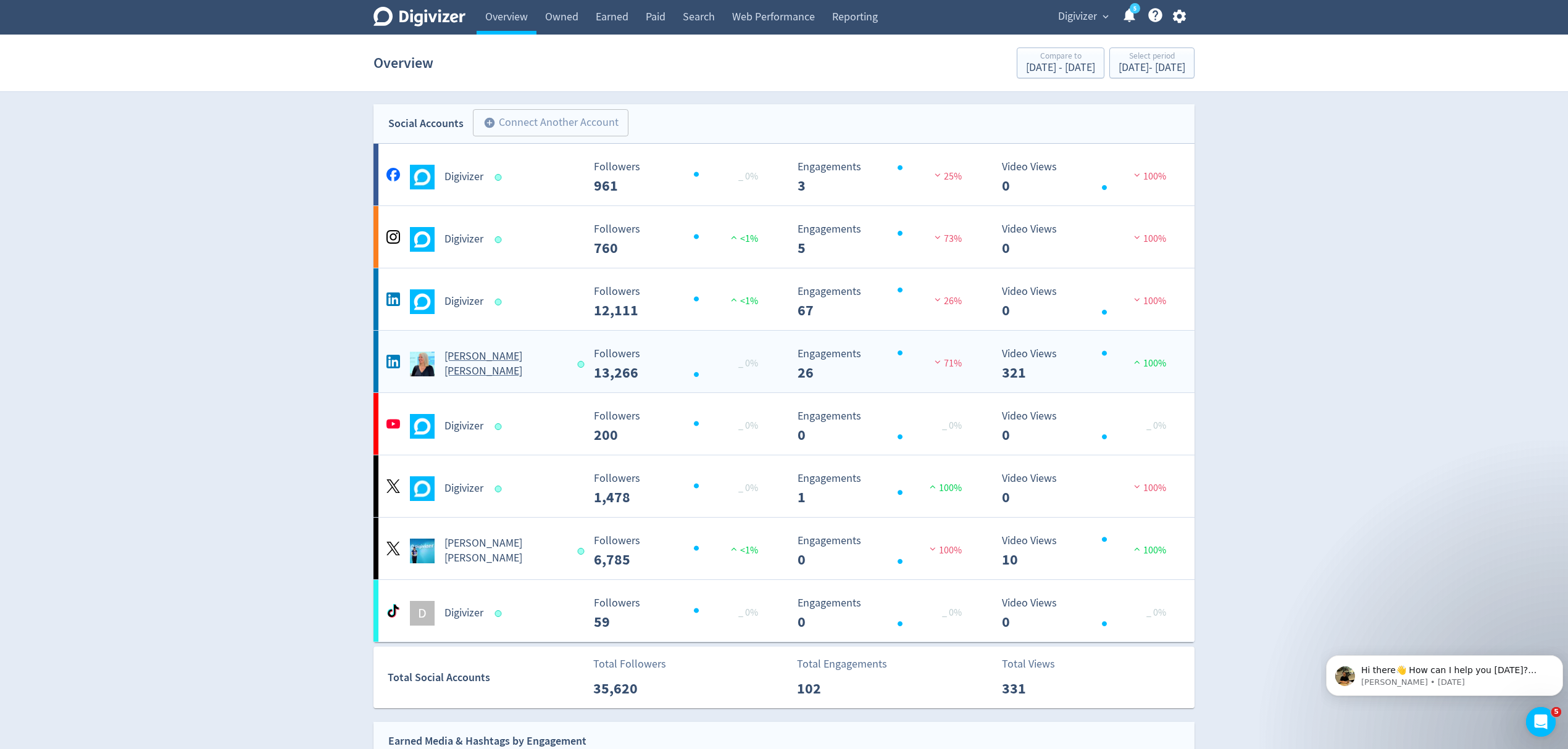
click at [552, 364] on div "[PERSON_NAME] [PERSON_NAME]" at bounding box center [483, 364] width 199 height 29
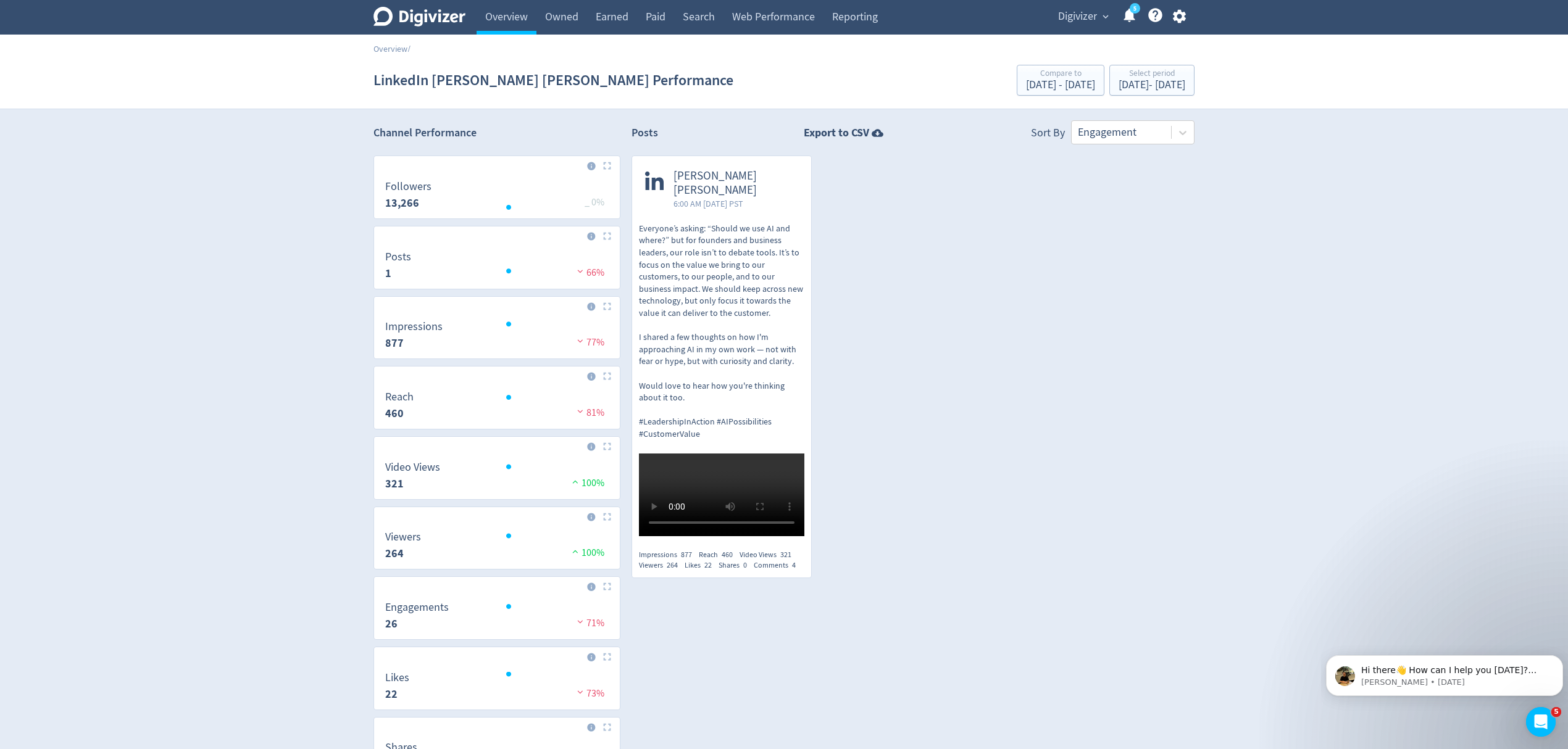
click at [1071, 15] on span "Digivizer" at bounding box center [1077, 17] width 39 height 20
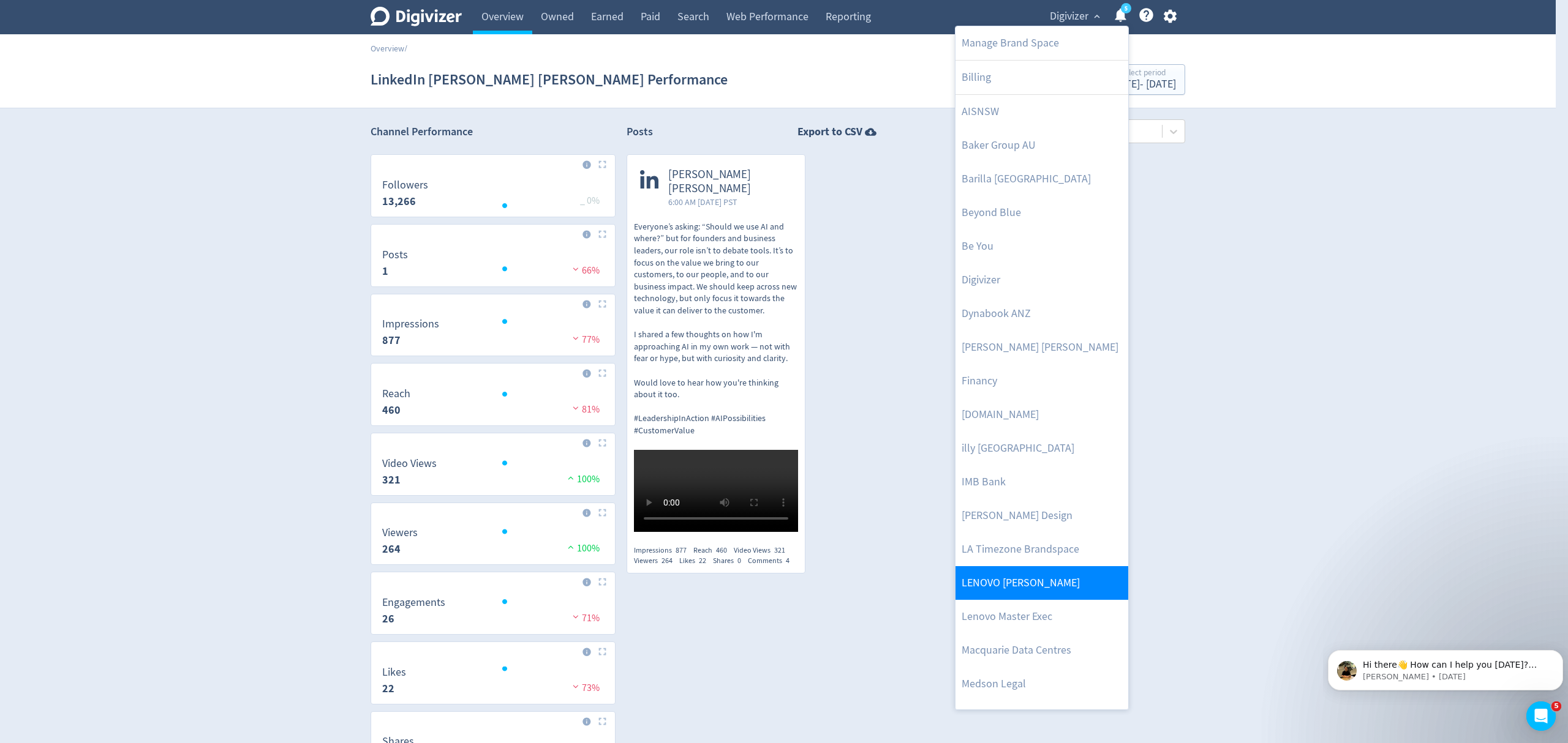
click at [1027, 584] on link "LENOVO [PERSON_NAME]" at bounding box center [1042, 583] width 173 height 34
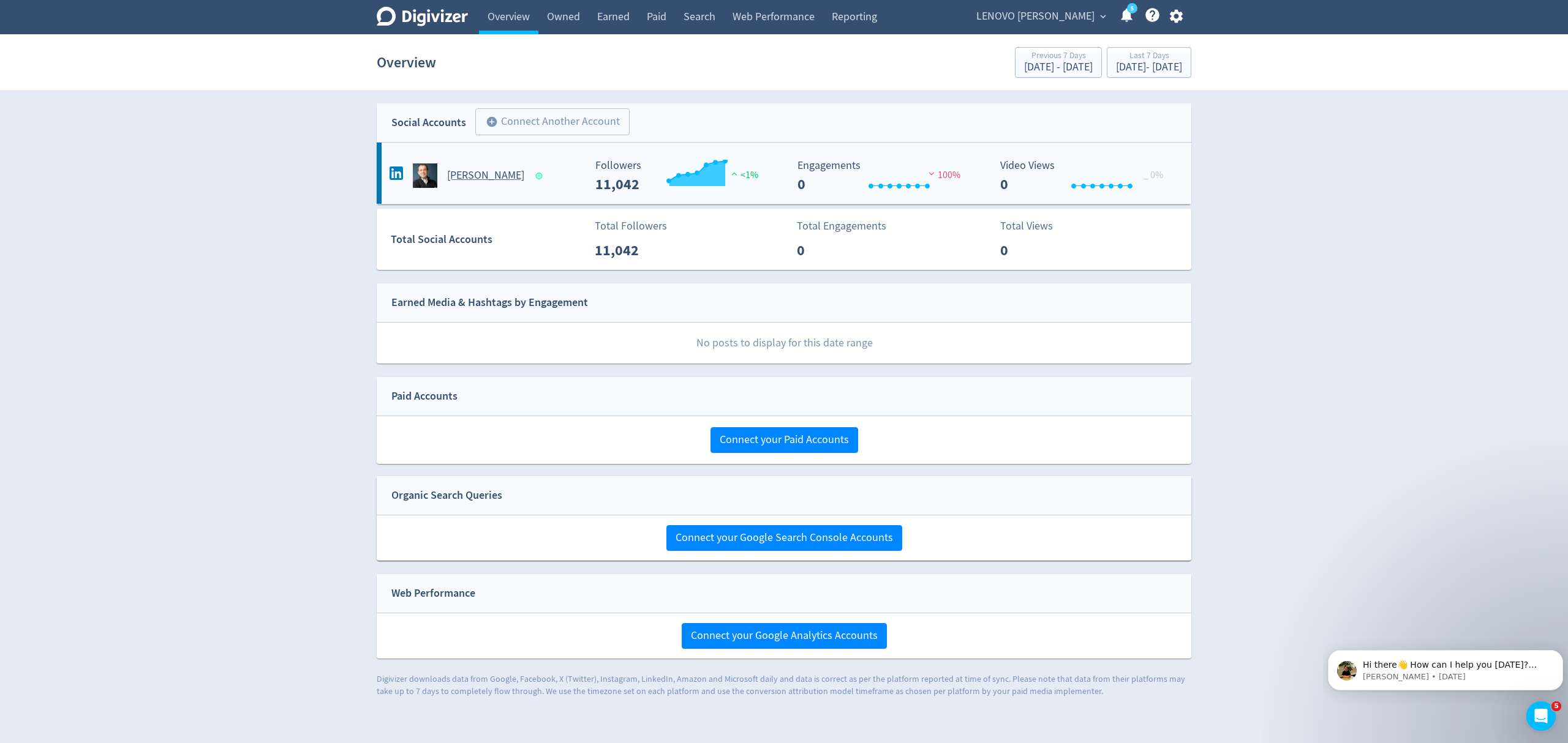
click at [544, 186] on div "[PERSON_NAME]" at bounding box center [485, 175] width 197 height 24
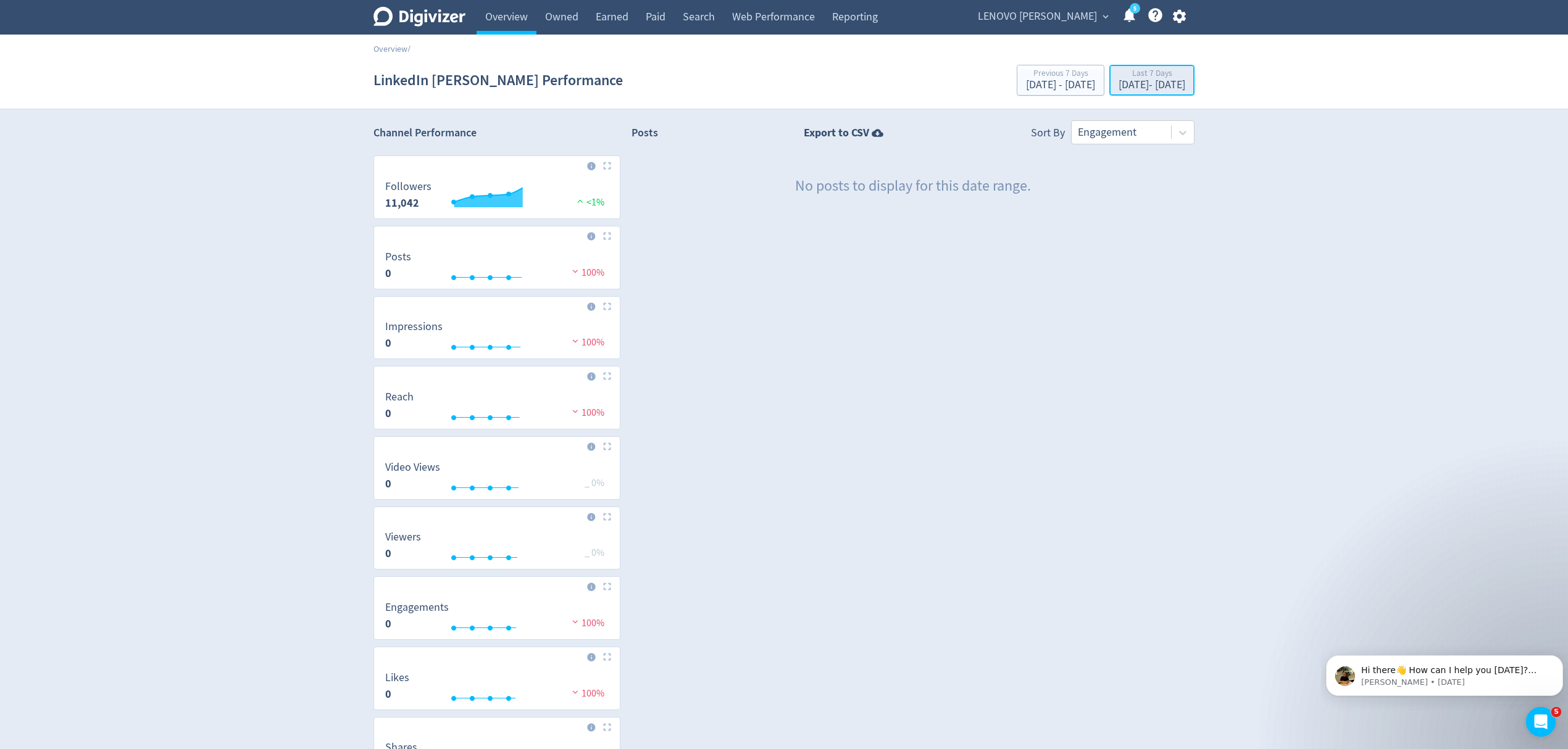
click at [1118, 79] on div "Last 7 Days" at bounding box center [1152, 74] width 67 height 10
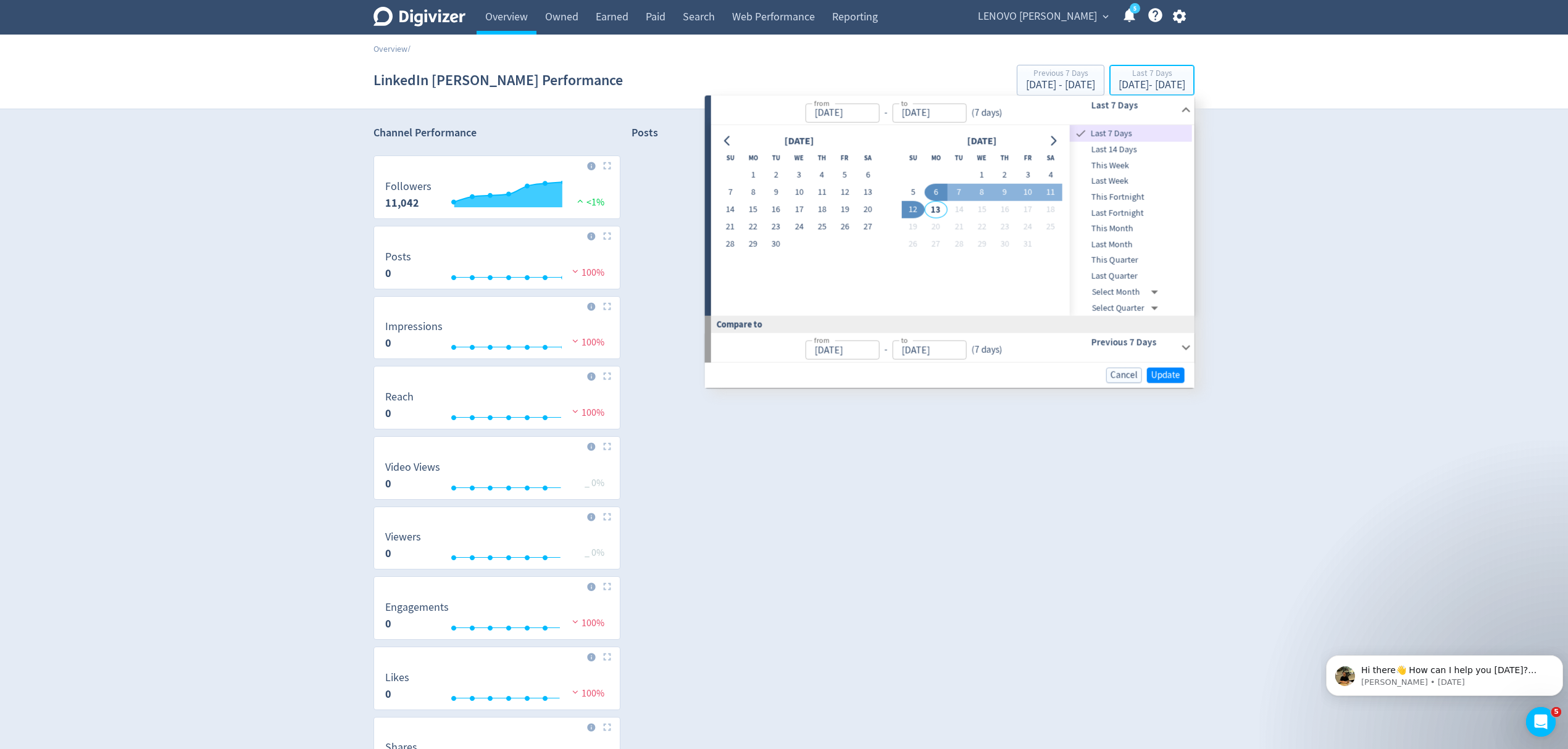
type input "[DATE]"
click at [982, 178] on button "1" at bounding box center [981, 175] width 23 height 18
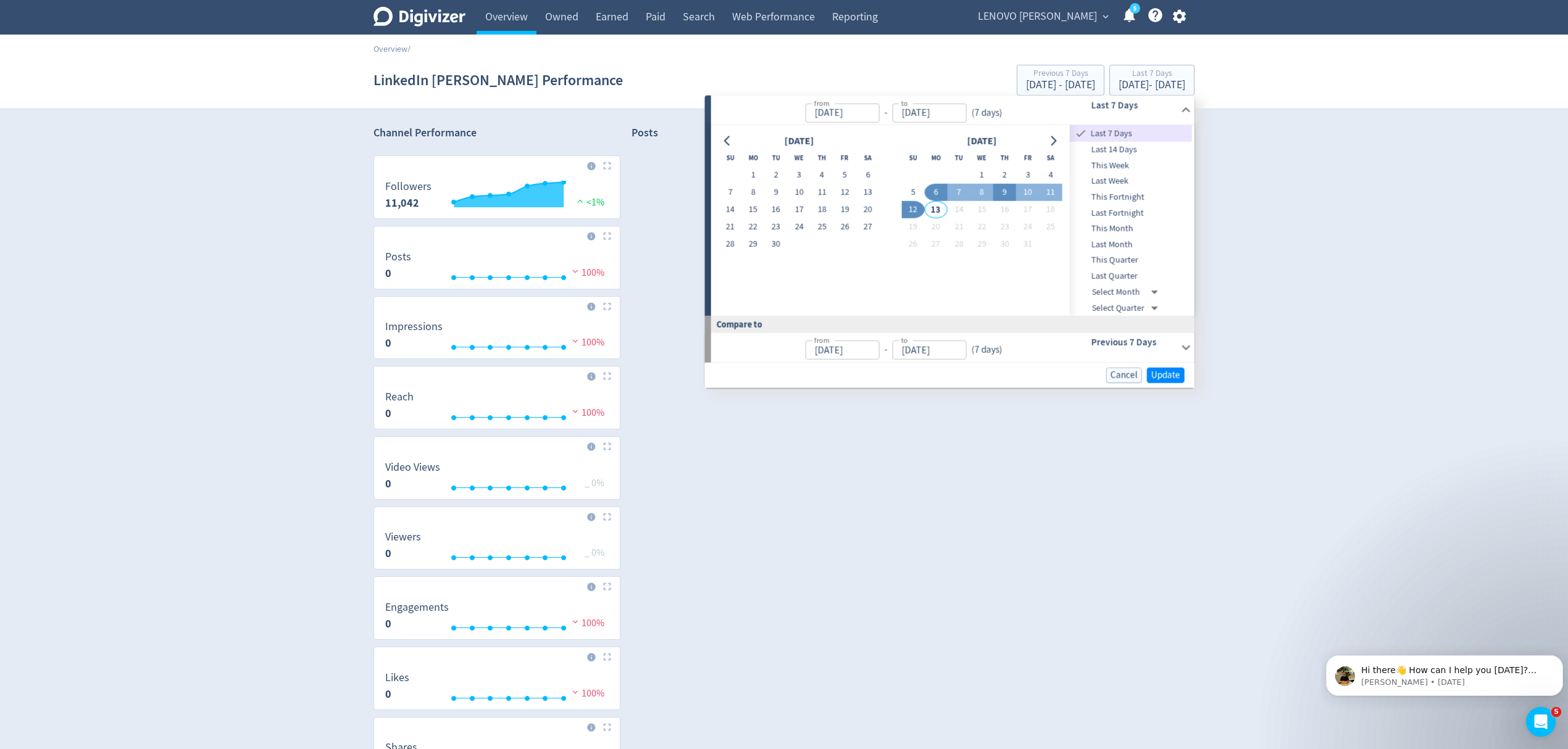
type input "[DATE]"
click at [1153, 370] on span "Update" at bounding box center [1165, 374] width 29 height 10
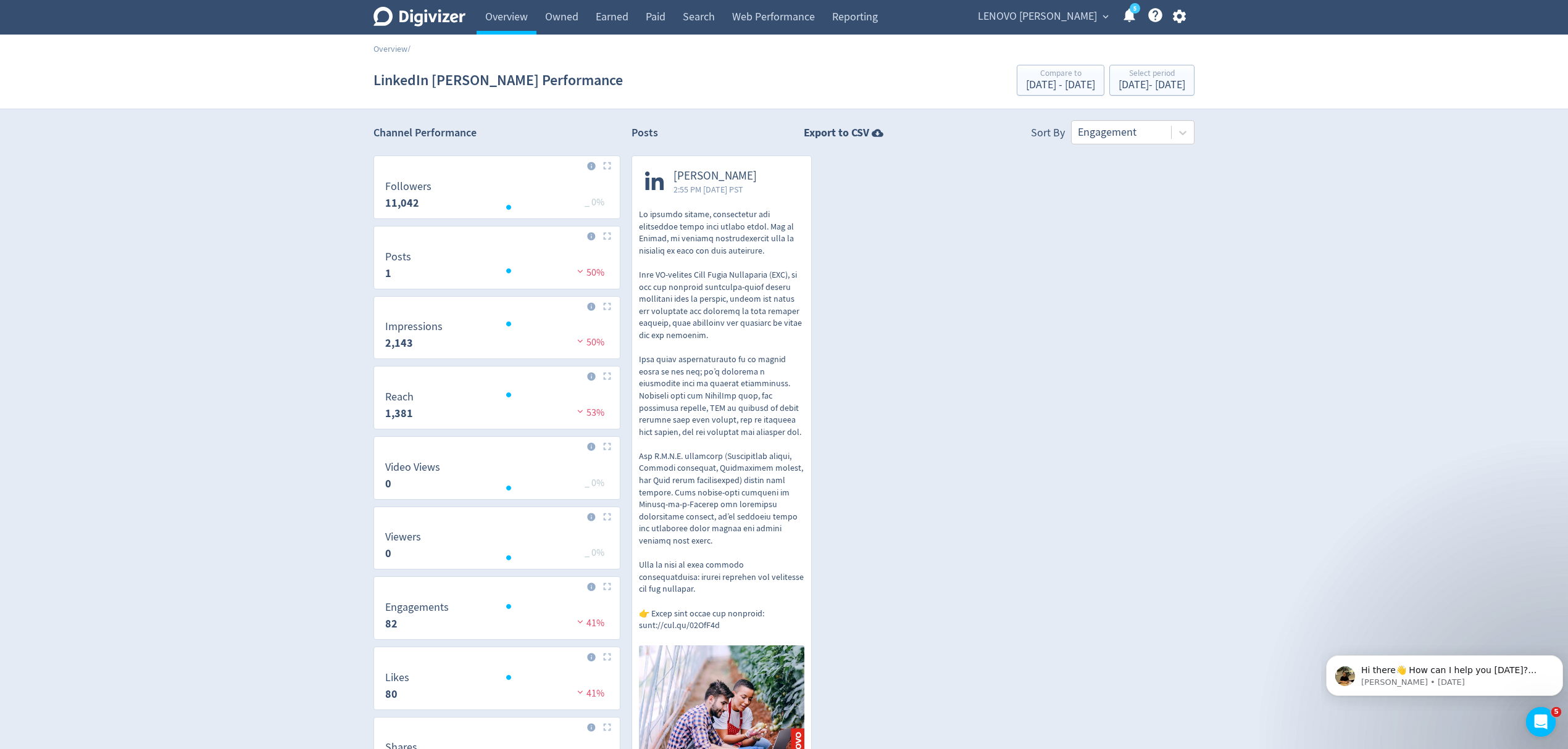
click at [950, 319] on div "[PERSON_NAME] 2:55 PM [DATE] PST Impressions 2,143 Reach 1,381 Likes 80 Shares …" at bounding box center [907, 491] width 574 height 672
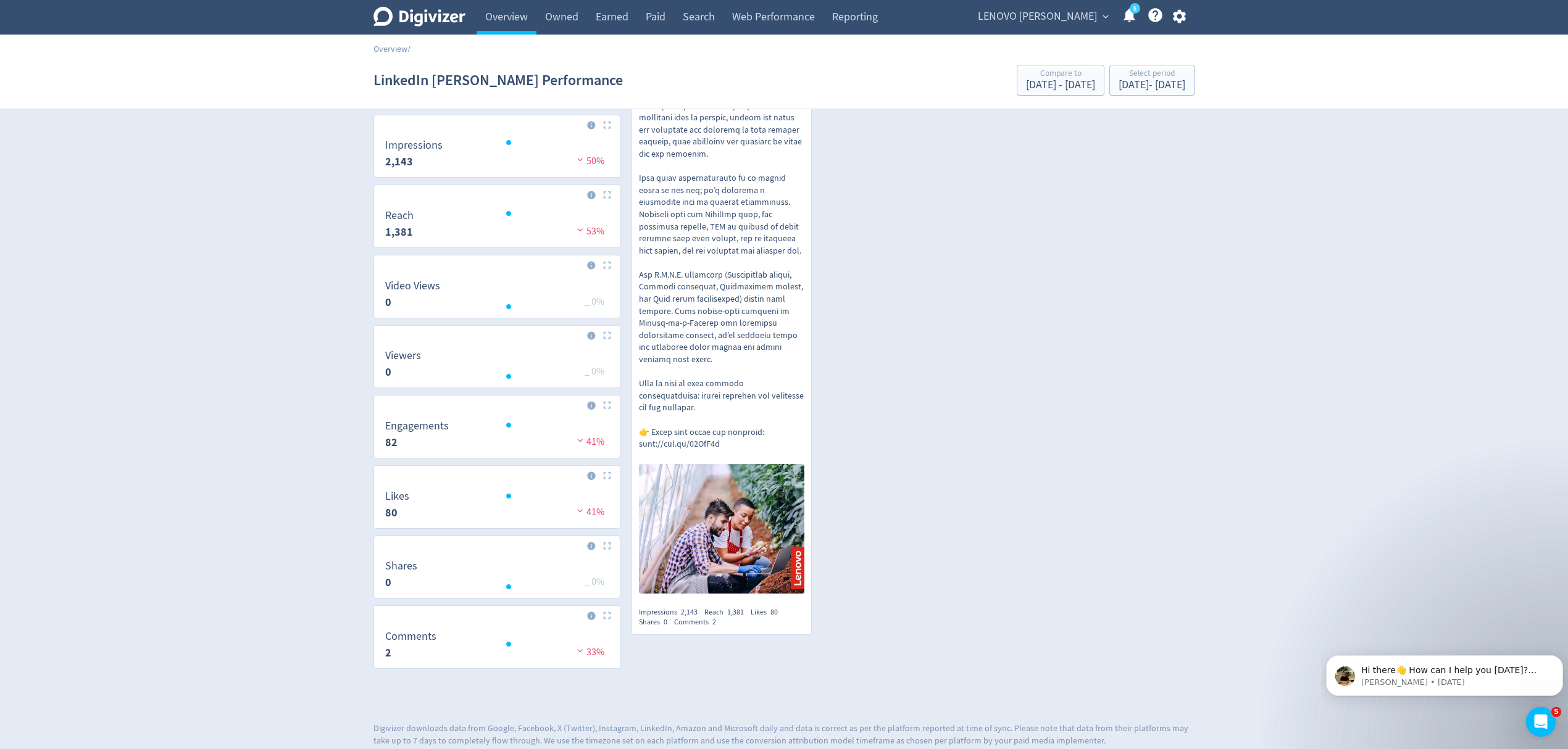
click at [710, 267] on p at bounding box center [722, 239] width 166 height 423
